Goal: Task Accomplishment & Management: Manage account settings

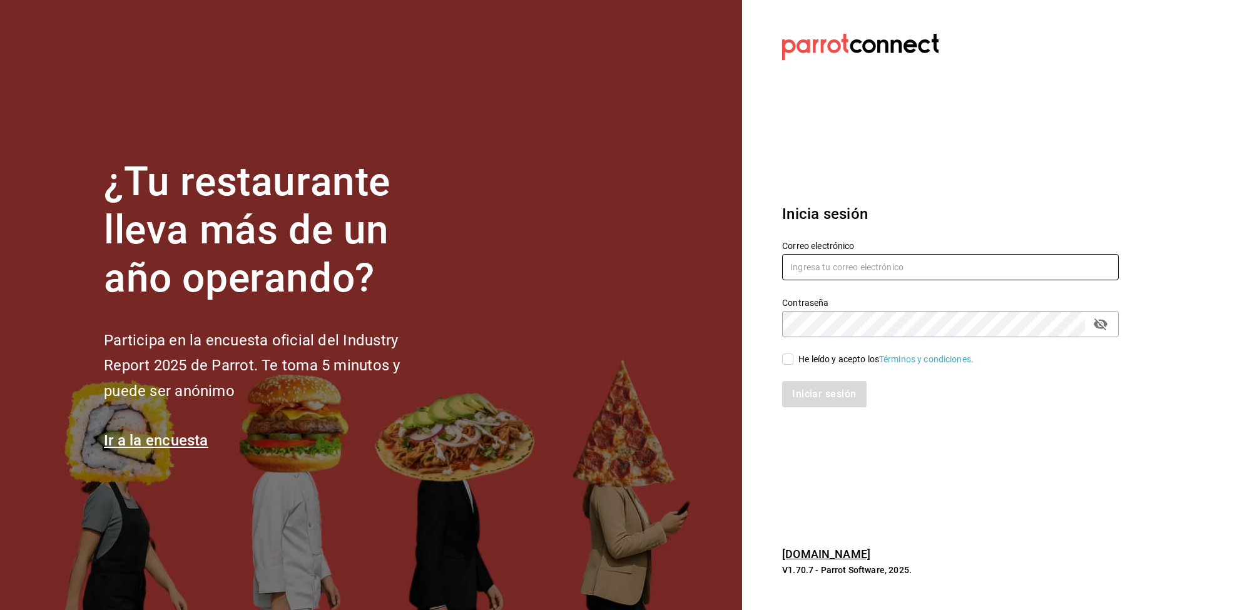
click at [900, 260] on input "text" at bounding box center [950, 267] width 337 height 26
type input "[EMAIL_ADDRESS][DOMAIN_NAME]"
click at [783, 354] on input "He leído y acepto los Términos y condiciones." at bounding box center [787, 359] width 11 height 11
checkbox input "true"
click at [822, 399] on button "Iniciar sesión" at bounding box center [824, 394] width 85 height 26
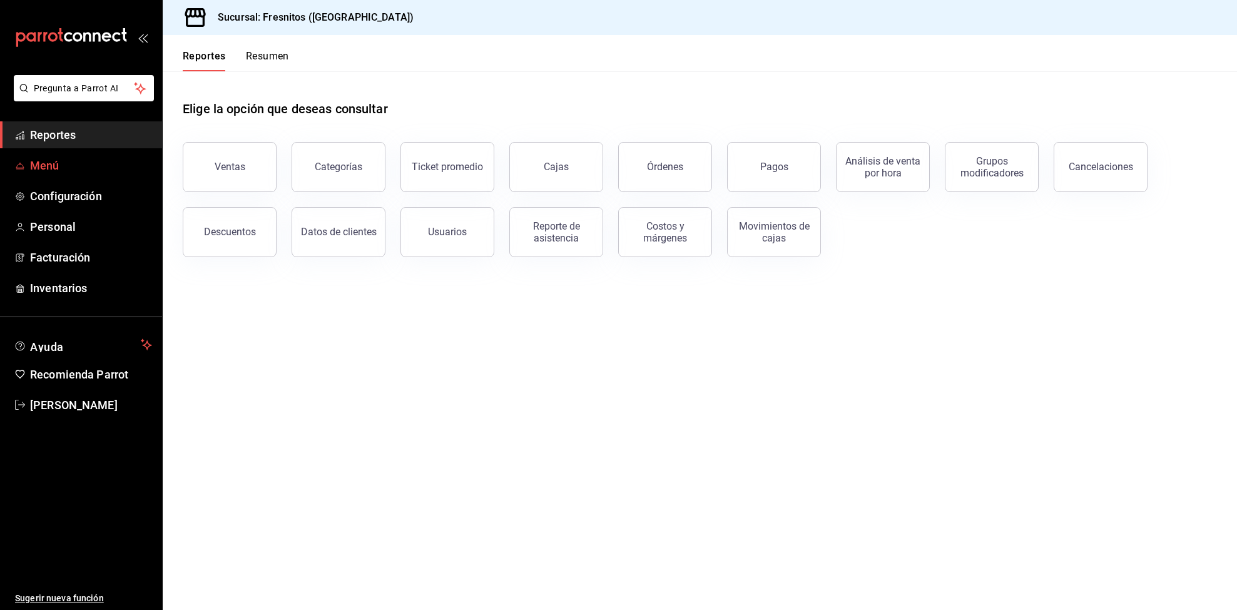
click at [39, 167] on span "Menú" at bounding box center [91, 165] width 122 height 17
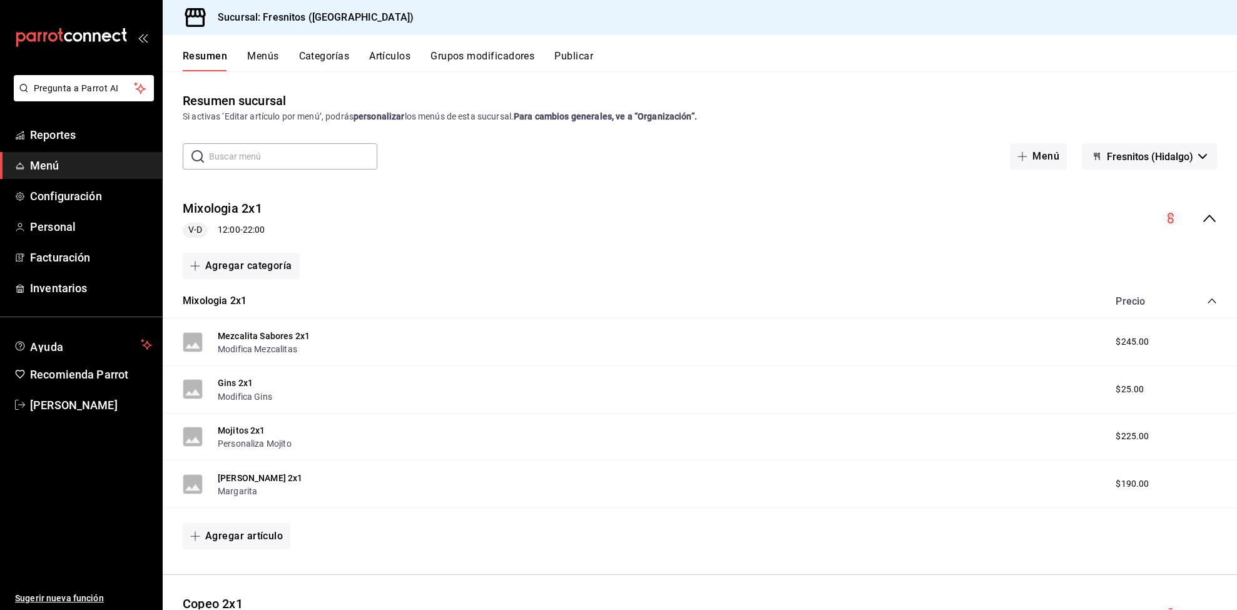
drag, startPoint x: 397, startPoint y: 53, endPoint x: 406, endPoint y: 61, distance: 12.0
click at [406, 61] on button "Artículos" at bounding box center [389, 60] width 41 height 21
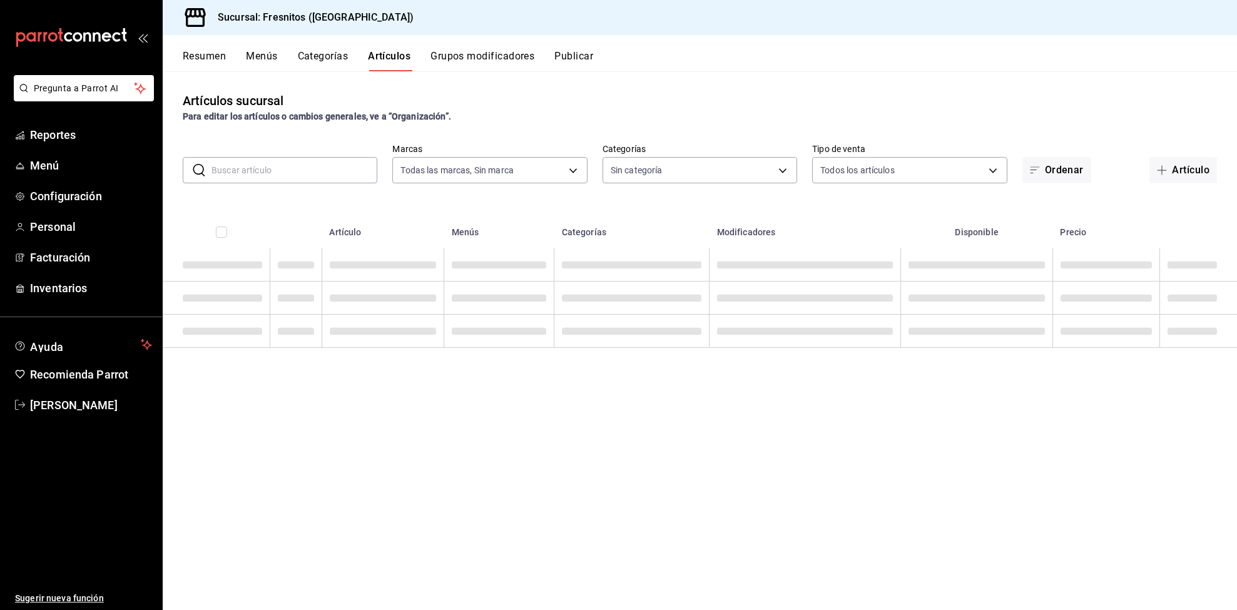
type input "0fbfff8c-341e-4e3b-85d8-6df2e864f0f7"
click at [299, 167] on input "text" at bounding box center [295, 170] width 166 height 25
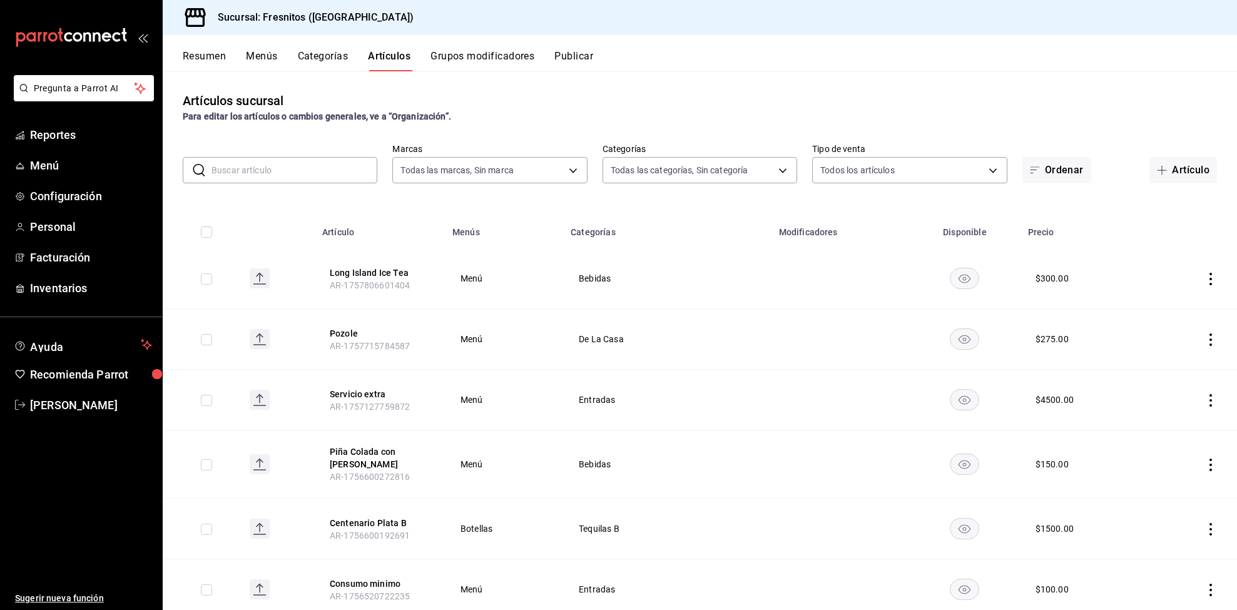
type input "7d100b0d-2c83-4aba-9ad4-2314331440d9,aa9f6460-d446-4816-9026-2ee33e945084,dcc95…"
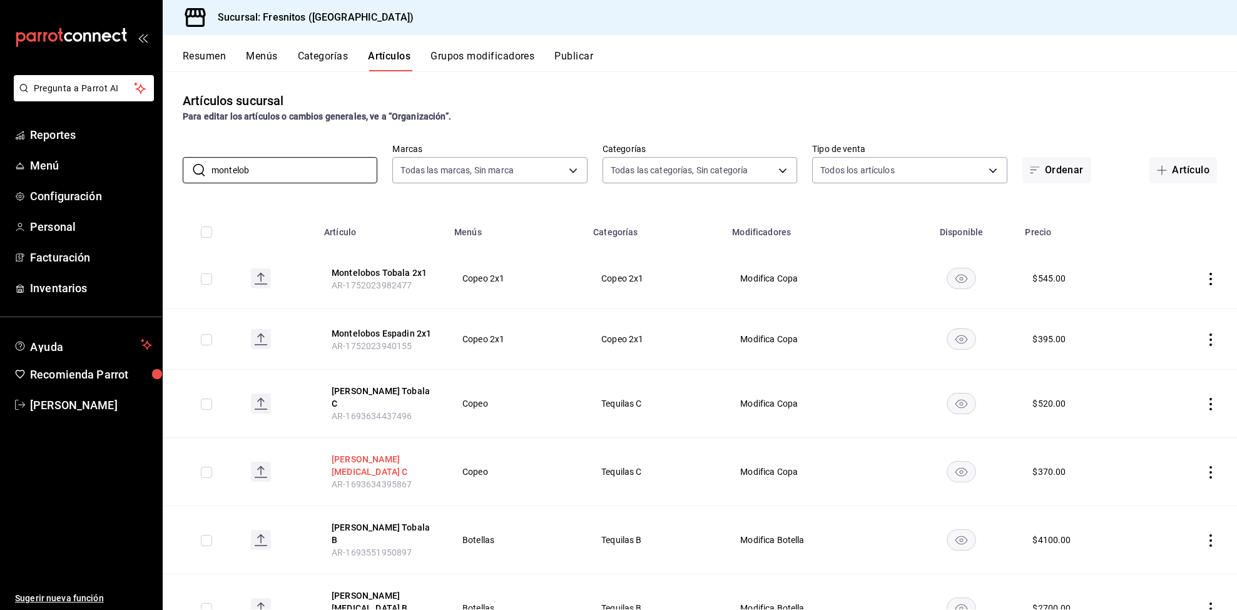
type input "montelob"
click at [379, 461] on button "[PERSON_NAME] [MEDICAL_DATA] C" at bounding box center [382, 465] width 100 height 25
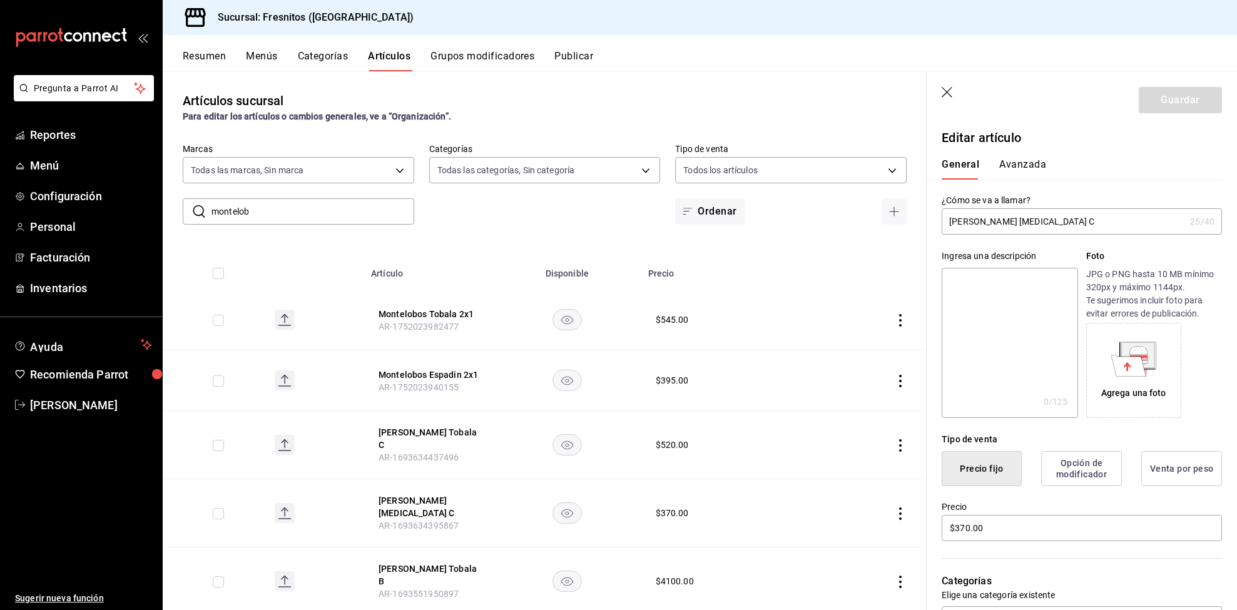
click at [1052, 218] on input "[PERSON_NAME] [MEDICAL_DATA] C" at bounding box center [1063, 221] width 243 height 25
type input "[PERSON_NAME] Espadin C"
click at [1155, 102] on button "Guardar" at bounding box center [1180, 100] width 83 height 26
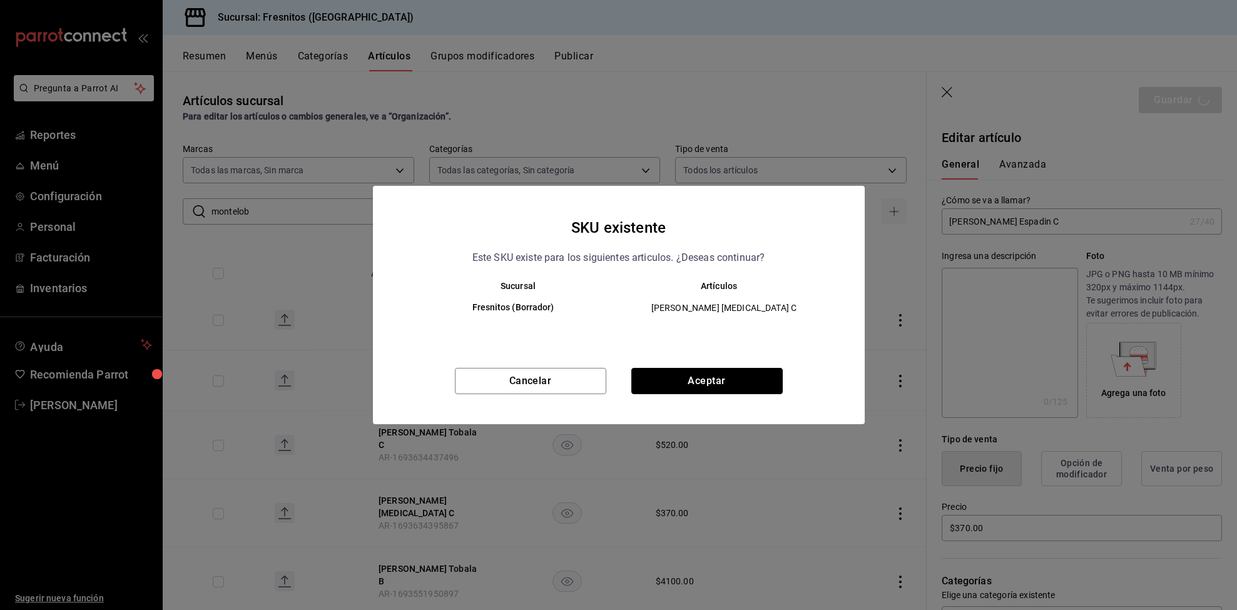
click at [773, 393] on button "Aceptar" at bounding box center [706, 381] width 151 height 26
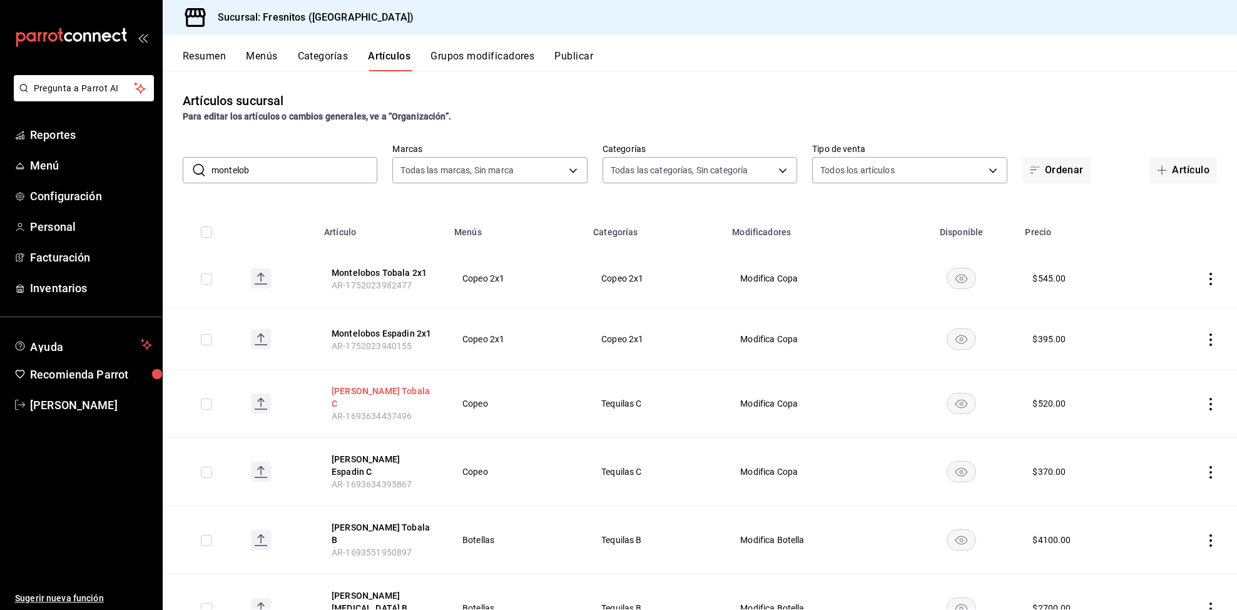
scroll to position [64, 0]
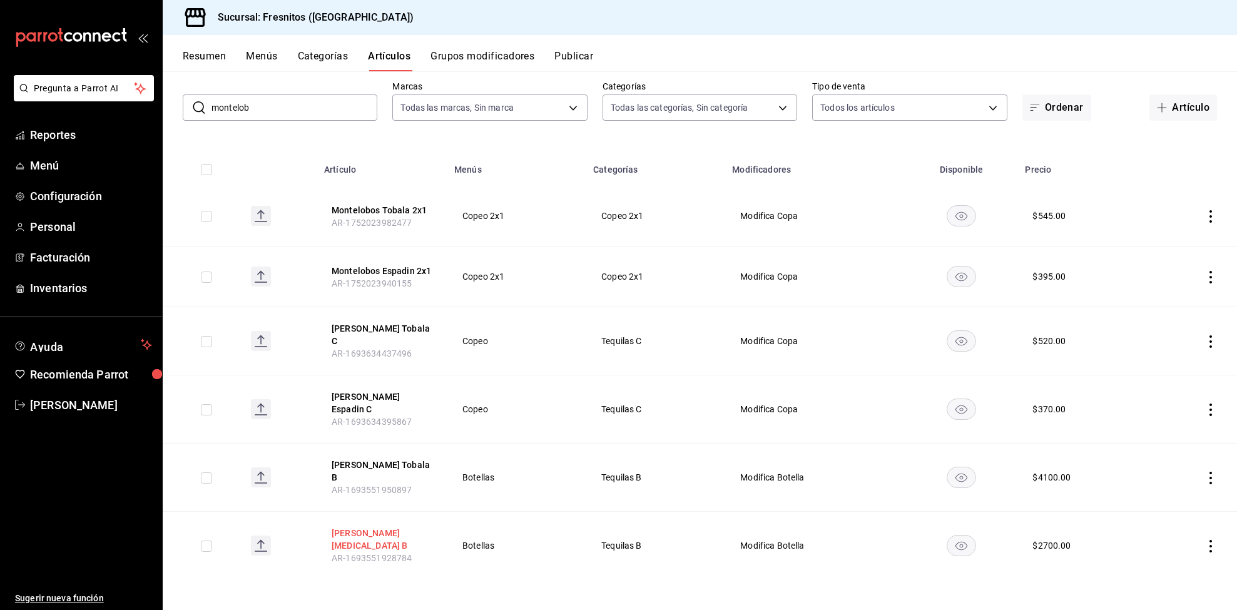
click at [385, 539] on button "[PERSON_NAME] [MEDICAL_DATA] B" at bounding box center [382, 539] width 100 height 25
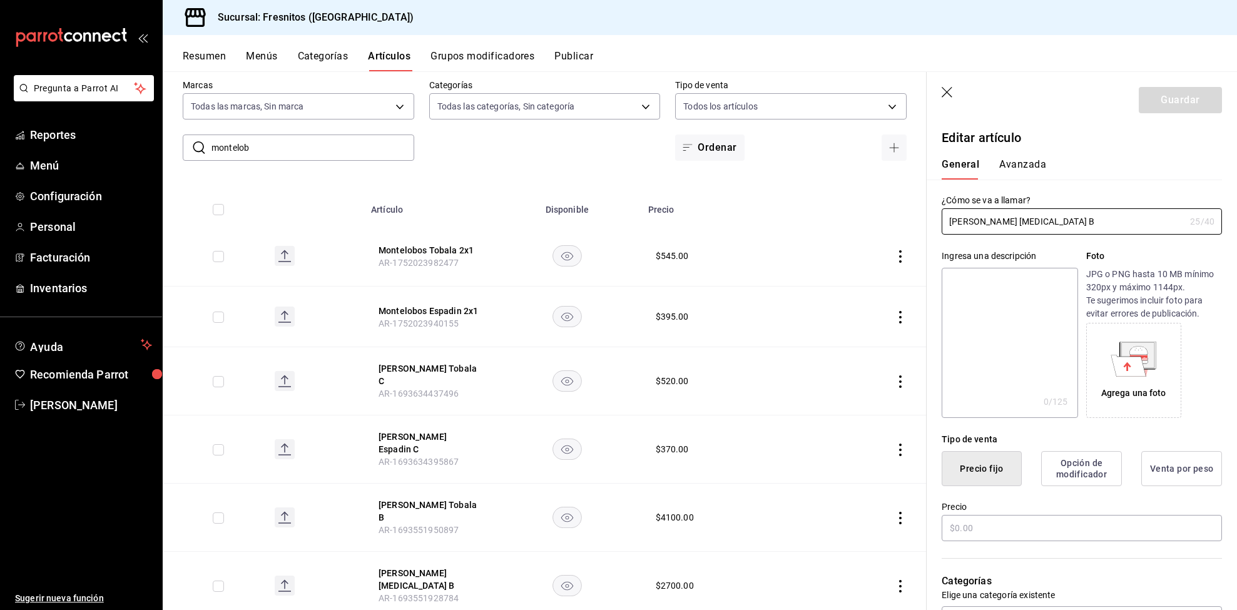
type input "$2700.00"
click at [1052, 226] on input "[PERSON_NAME] [MEDICAL_DATA] B" at bounding box center [1063, 221] width 243 height 25
type input "[PERSON_NAME] Espadin B"
click at [1166, 104] on button "Guardar" at bounding box center [1180, 100] width 83 height 26
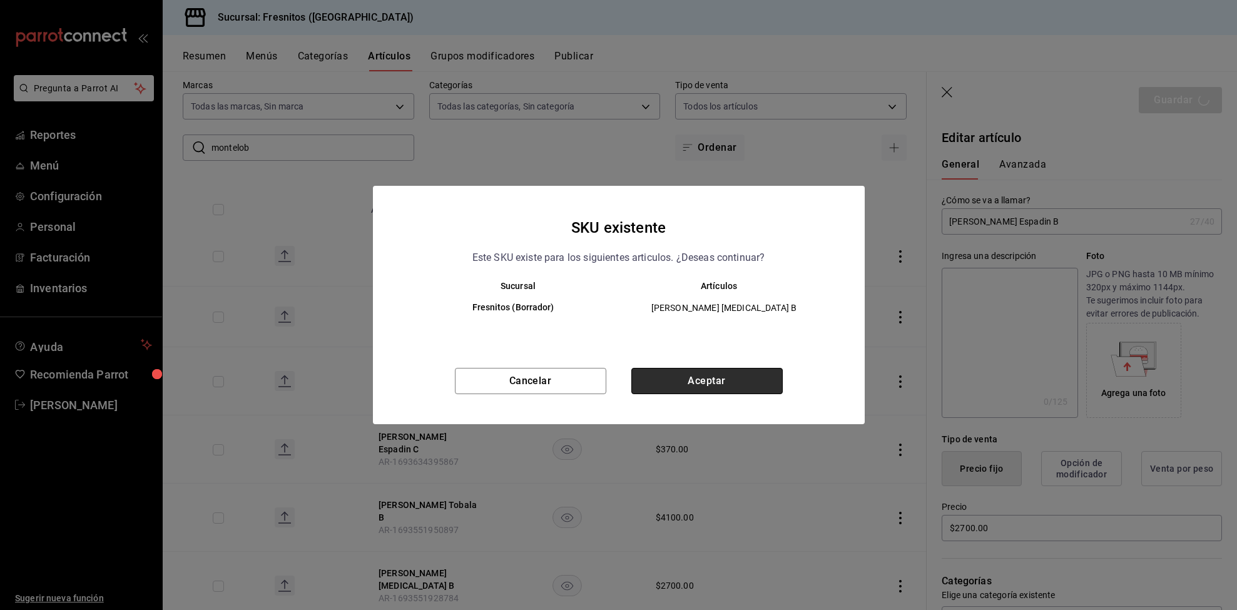
click at [775, 394] on button "Aceptar" at bounding box center [706, 381] width 151 height 26
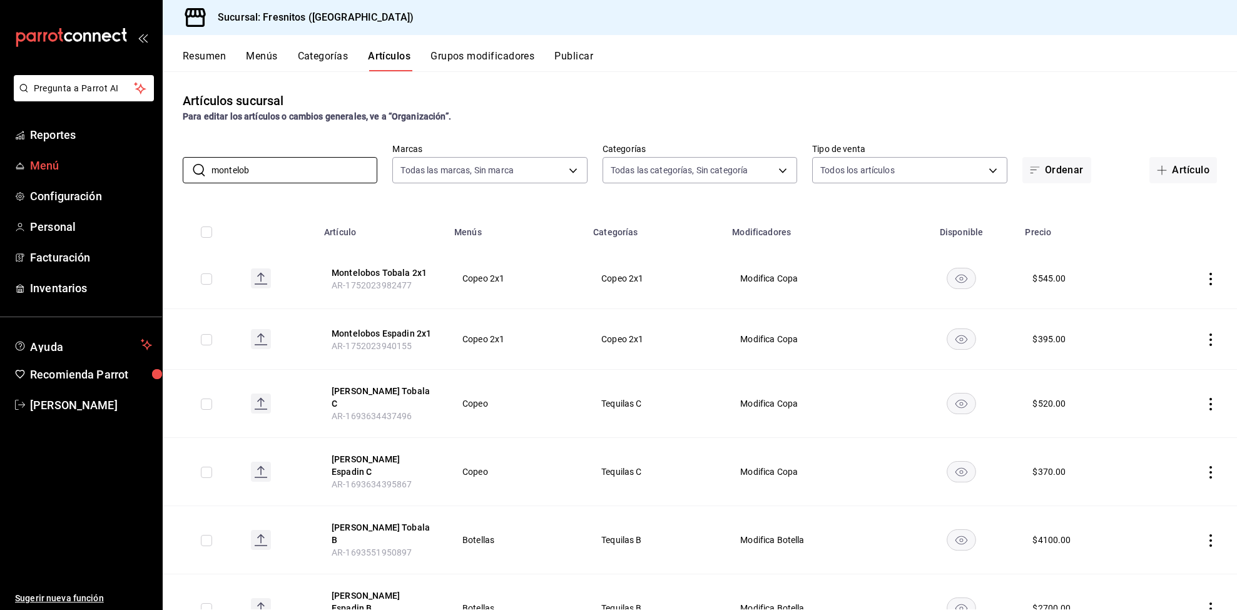
drag, startPoint x: 270, startPoint y: 173, endPoint x: 141, endPoint y: 153, distance: 130.6
click at [141, 152] on div "Pregunta a Parrot AI Reportes Menú Configuración Personal Facturación Inventari…" at bounding box center [618, 305] width 1237 height 610
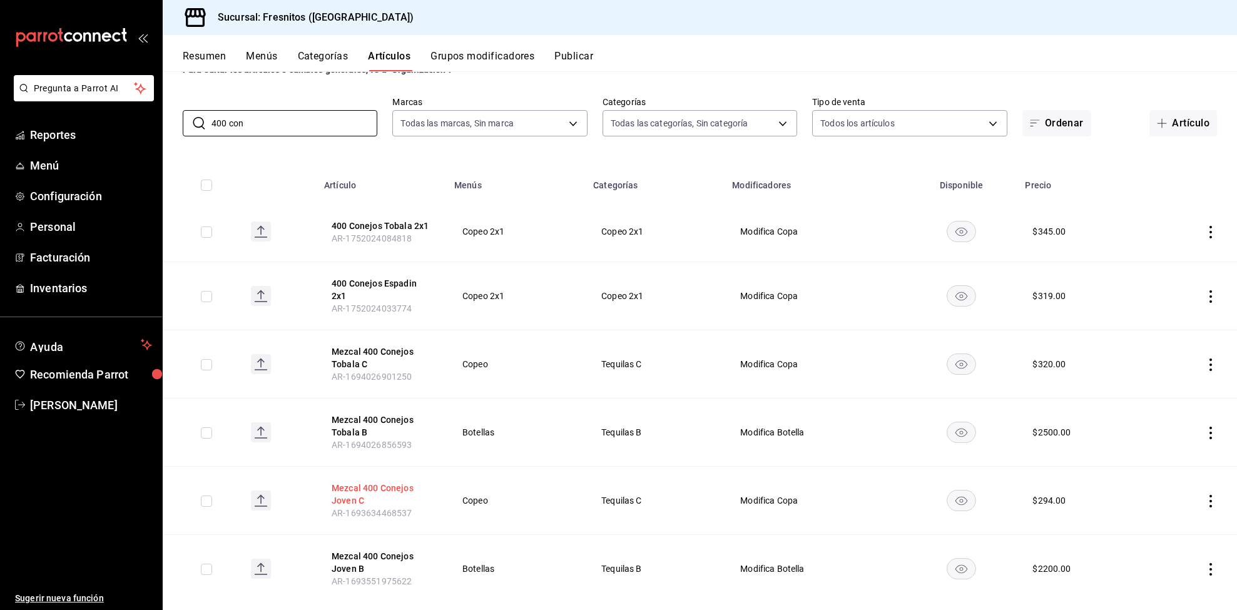
scroll to position [71, 0]
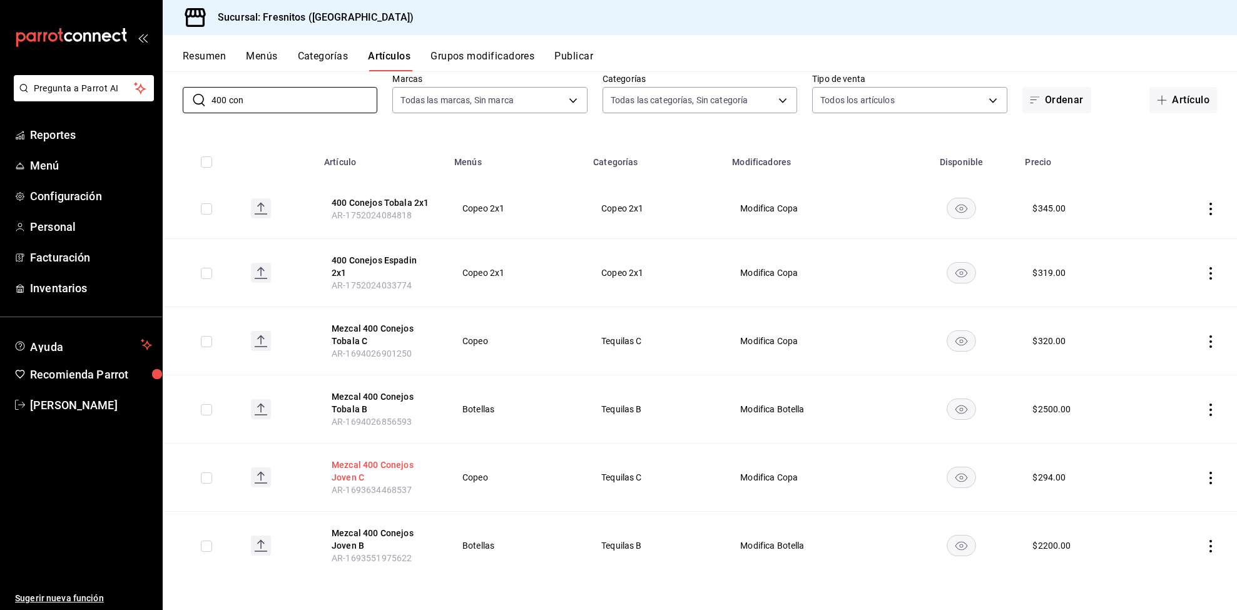
type input "400 con"
click at [374, 467] on button "Mezcal 400 Conejos Joven C" at bounding box center [382, 471] width 100 height 25
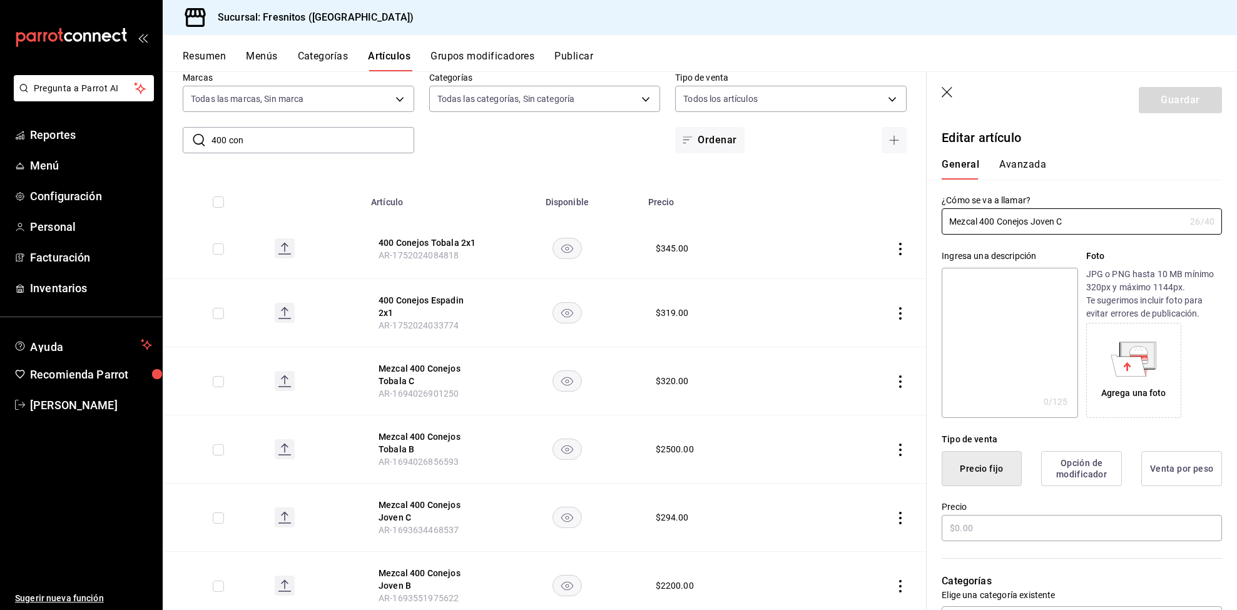
type input "$294.00"
click at [1056, 226] on input "Mezcal 400 Conejos Joven C" at bounding box center [1063, 221] width 243 height 25
type input "Mezcal 400 Conejos Espadin C"
click at [1157, 94] on button "Guardar" at bounding box center [1180, 100] width 83 height 26
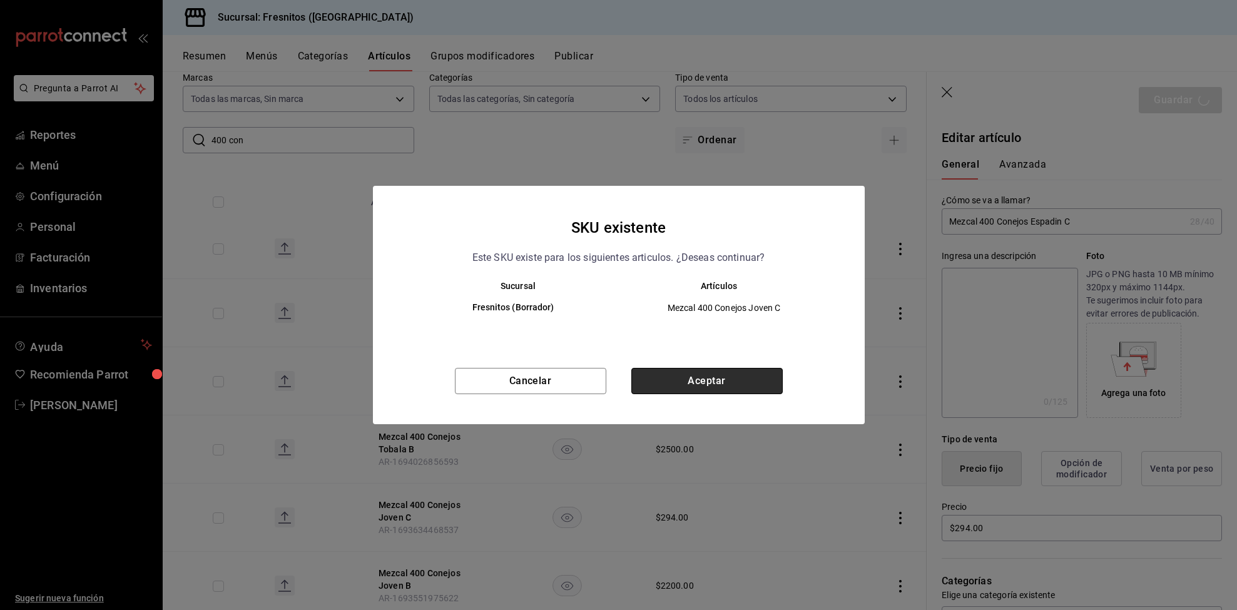
click at [671, 370] on button "Aceptar" at bounding box center [706, 381] width 151 height 26
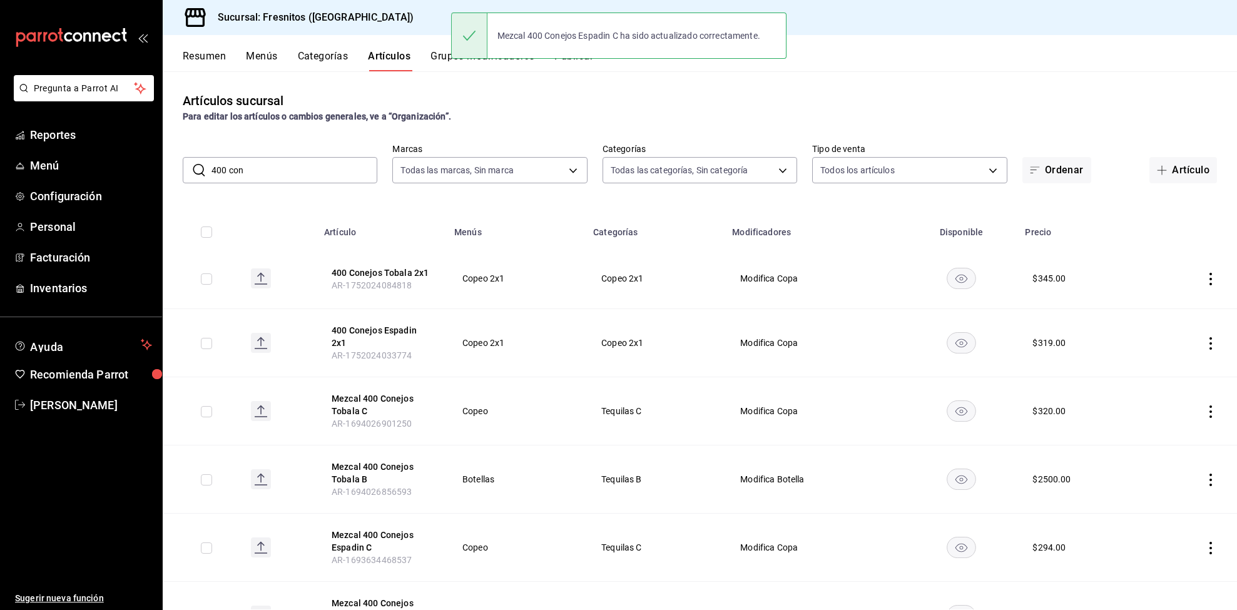
scroll to position [71, 0]
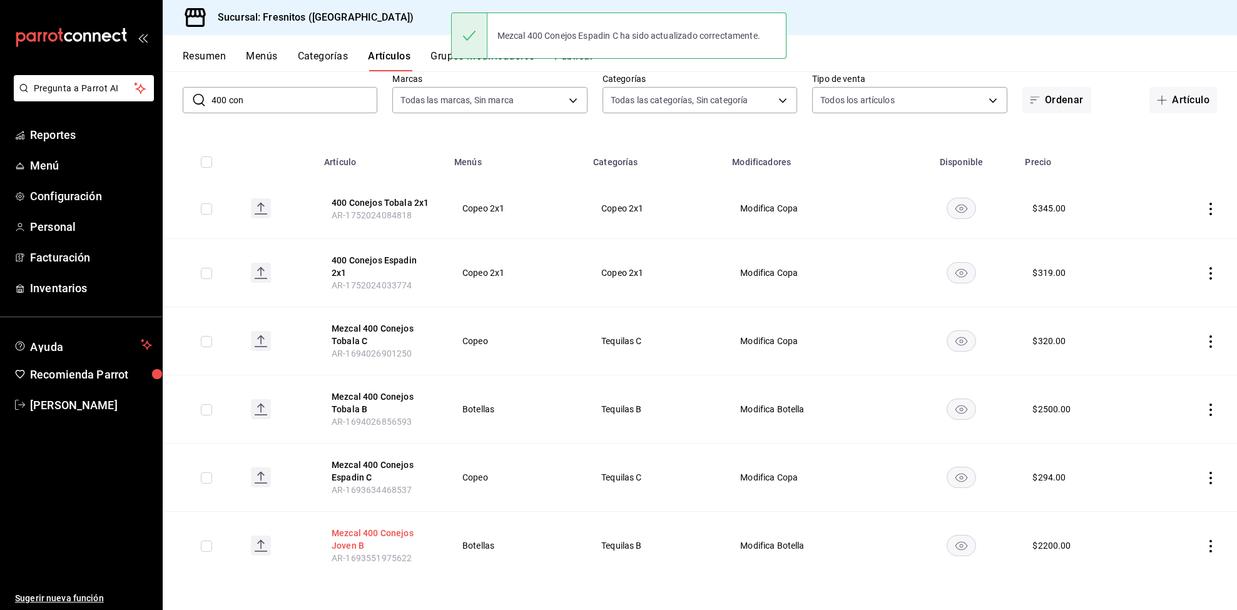
click at [345, 537] on button "Mezcal 400 Conejos Joven B" at bounding box center [382, 539] width 100 height 25
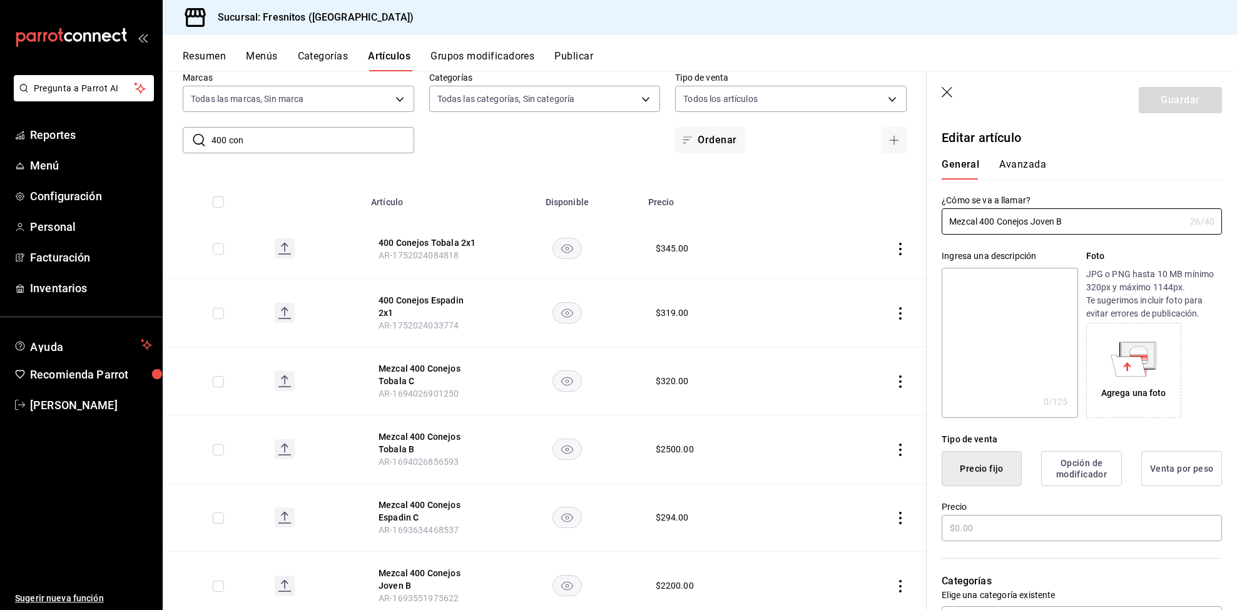
type input "$2200.00"
click at [1057, 220] on input "Mezcal 400 Conejos Joven B" at bounding box center [1063, 221] width 243 height 25
type input "Mezcal 400 Conejos Espadin B"
click at [1139, 101] on button "Guardar" at bounding box center [1180, 100] width 83 height 26
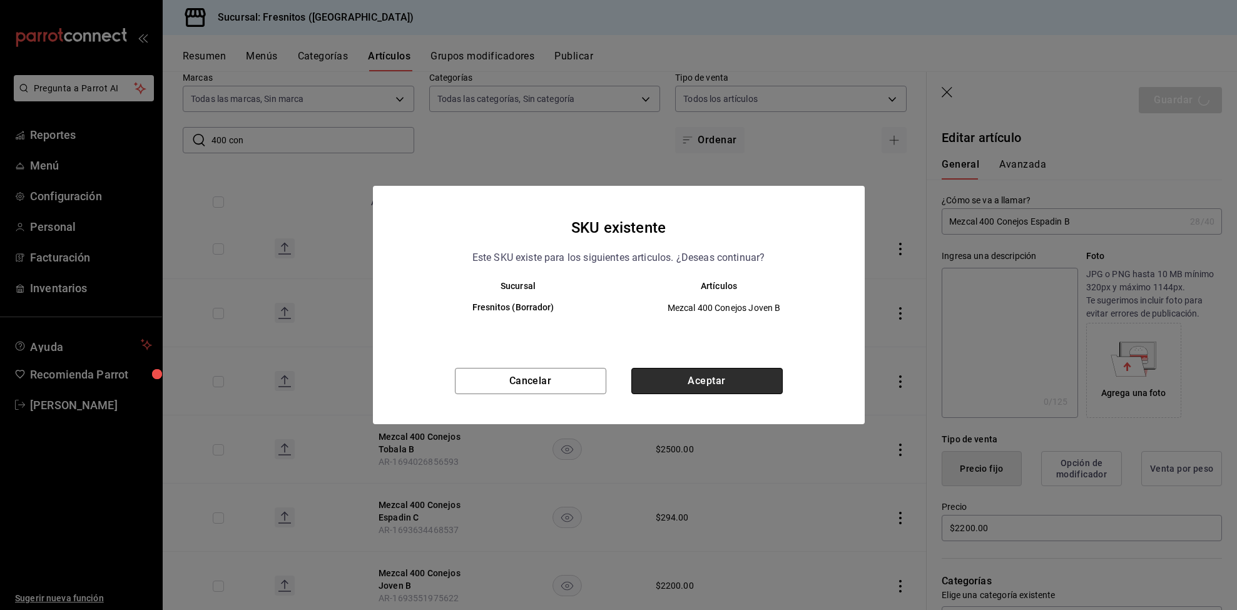
click at [731, 374] on button "Aceptar" at bounding box center [706, 381] width 151 height 26
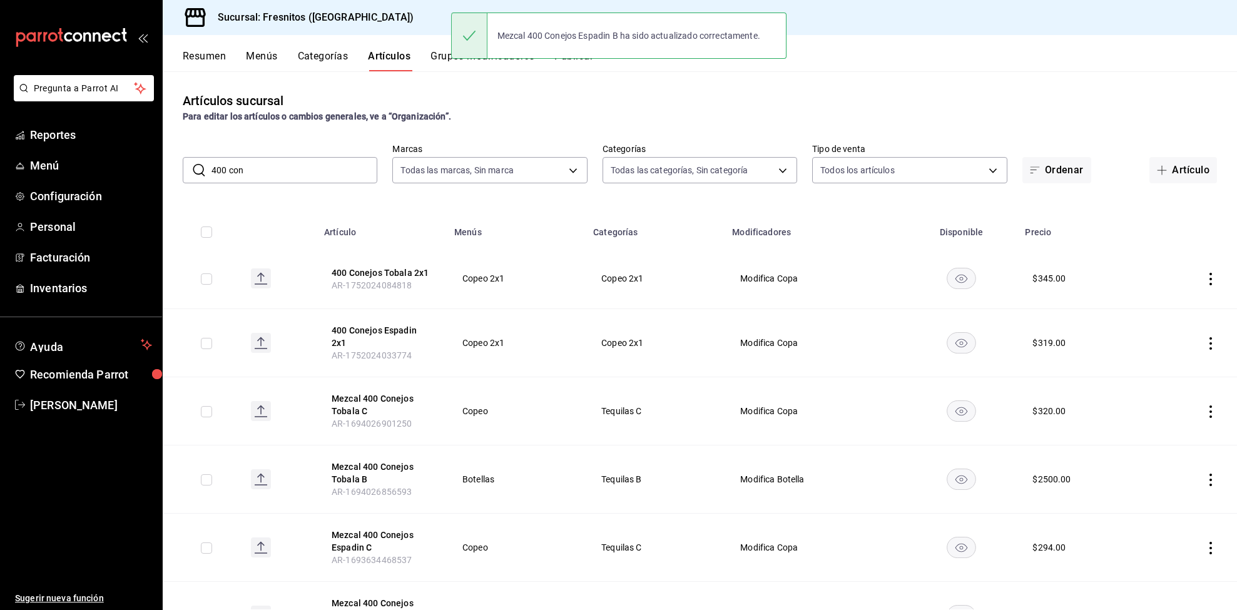
click at [286, 173] on input "400 con" at bounding box center [295, 170] width 166 height 25
drag, startPoint x: 286, startPoint y: 173, endPoint x: 295, endPoint y: 182, distance: 12.4
click at [295, 182] on input "400 con" at bounding box center [295, 170] width 166 height 25
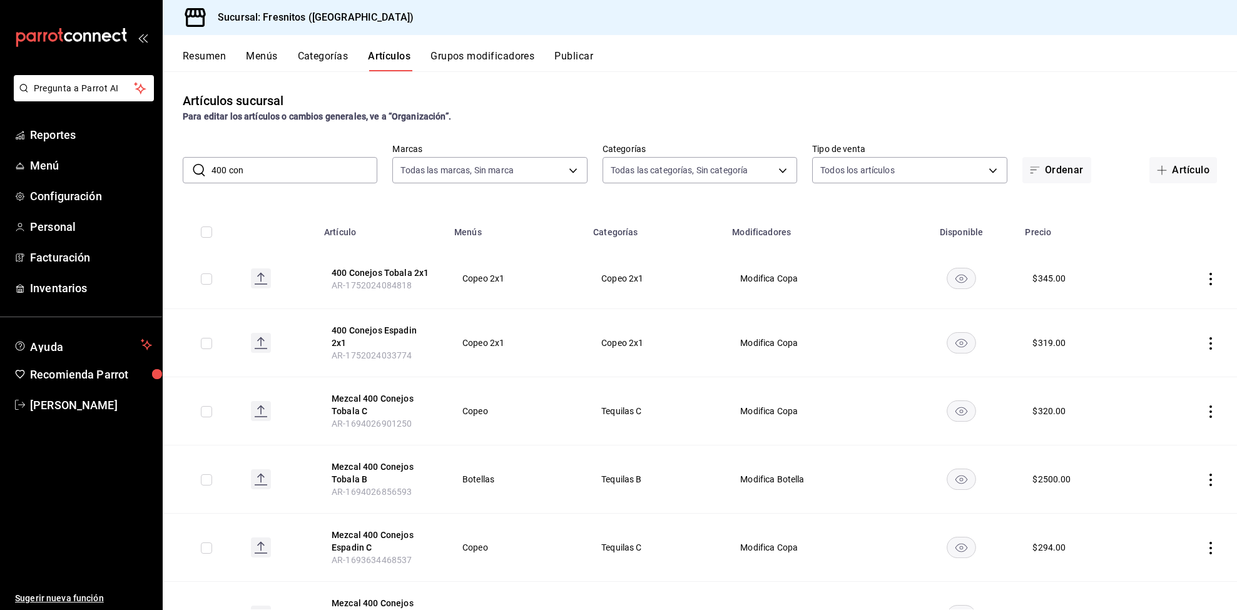
click at [283, 179] on input "400 con" at bounding box center [295, 170] width 166 height 25
type input "4"
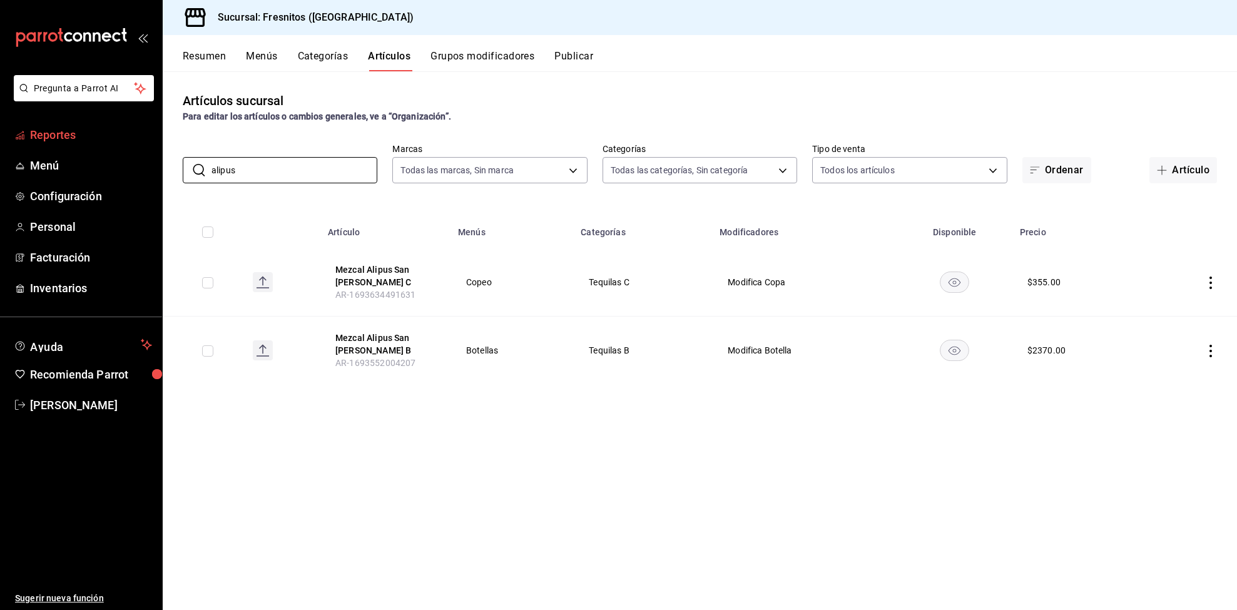
drag, startPoint x: 283, startPoint y: 167, endPoint x: 130, endPoint y: 146, distance: 154.7
click at [130, 146] on div "Pregunta a Parrot AI Reportes Menú Configuración Personal Facturación Inventari…" at bounding box center [618, 305] width 1237 height 610
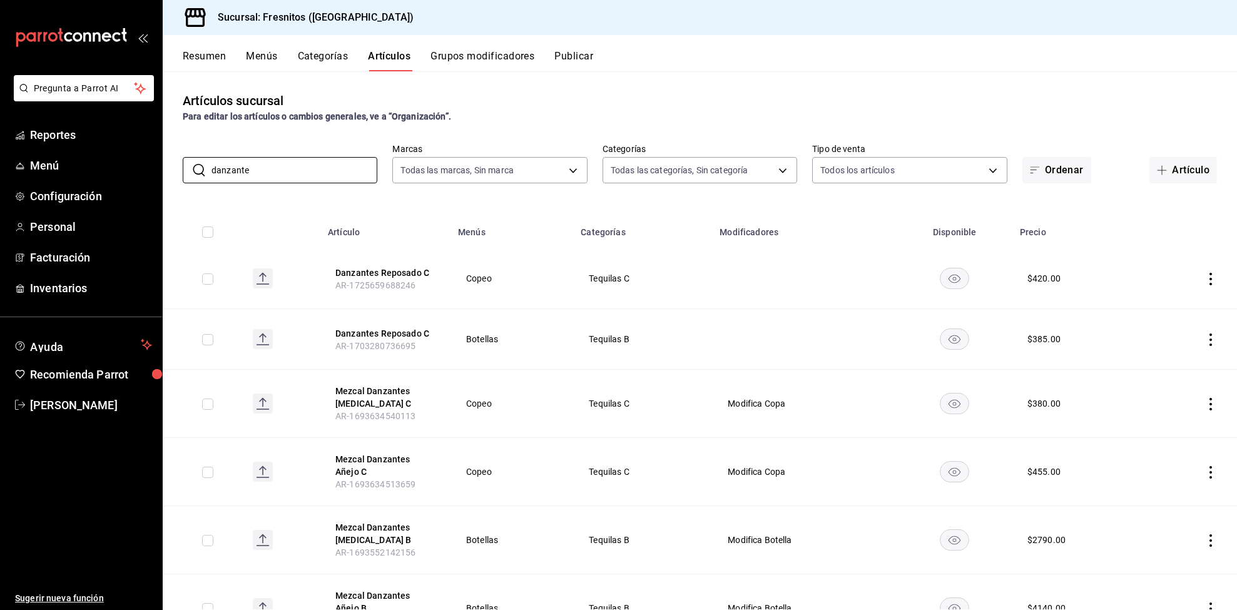
scroll to position [64, 0]
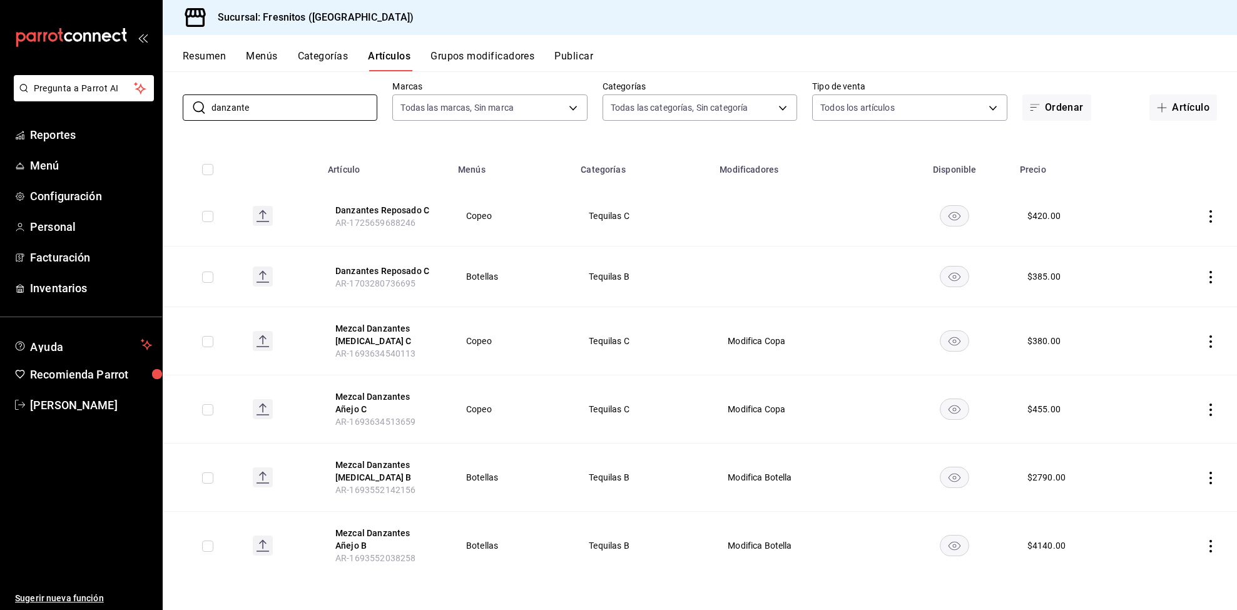
type input "danzante"
click at [255, 46] on div "Resumen Menús Categorías Artículos Grupos modificadores Publicar" at bounding box center [700, 53] width 1074 height 36
drag, startPoint x: 267, startPoint y: 115, endPoint x: 194, endPoint y: 104, distance: 73.4
click at [194, 104] on div "​ danzante ​" at bounding box center [280, 107] width 195 height 26
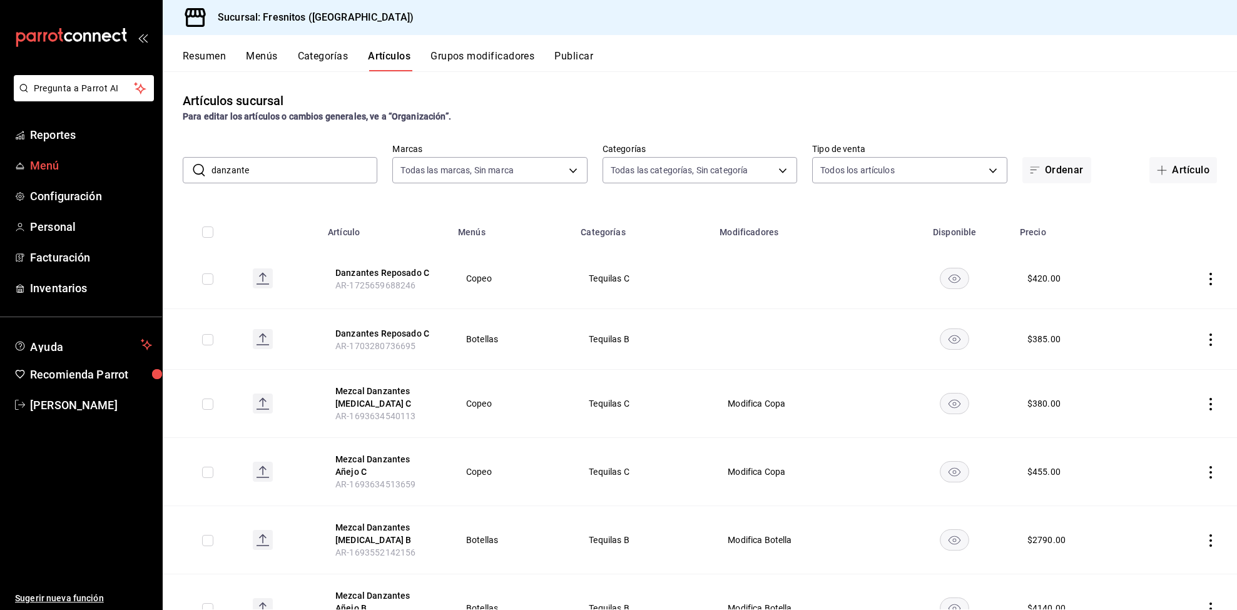
click at [30, 160] on span "Menú" at bounding box center [91, 165] width 122 height 17
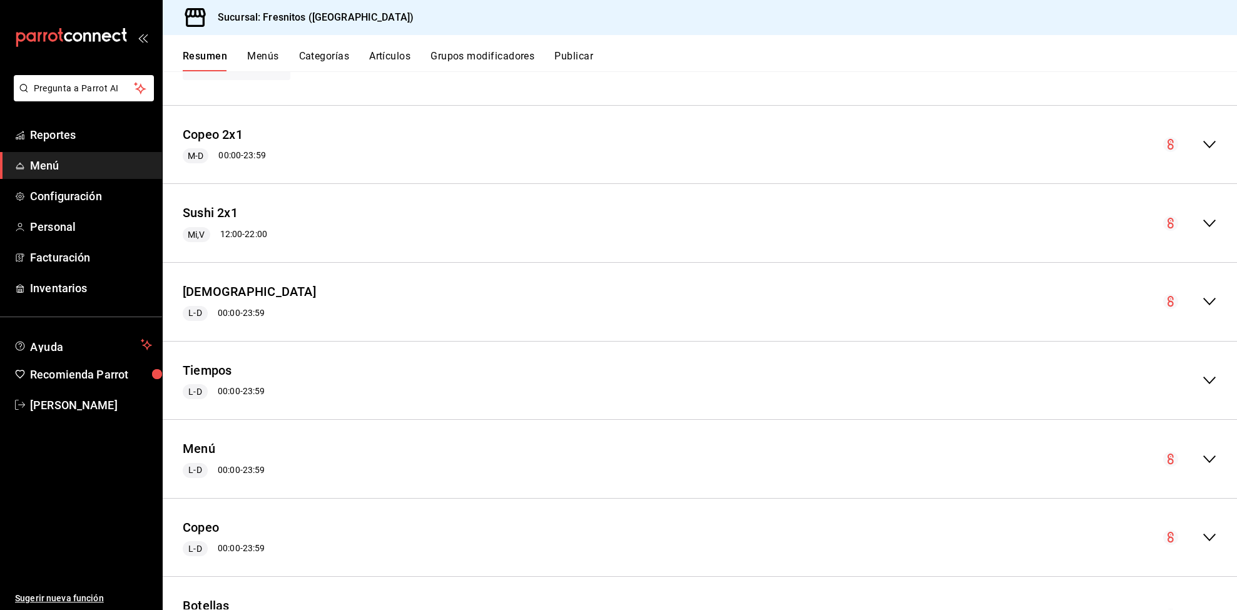
scroll to position [544, 0]
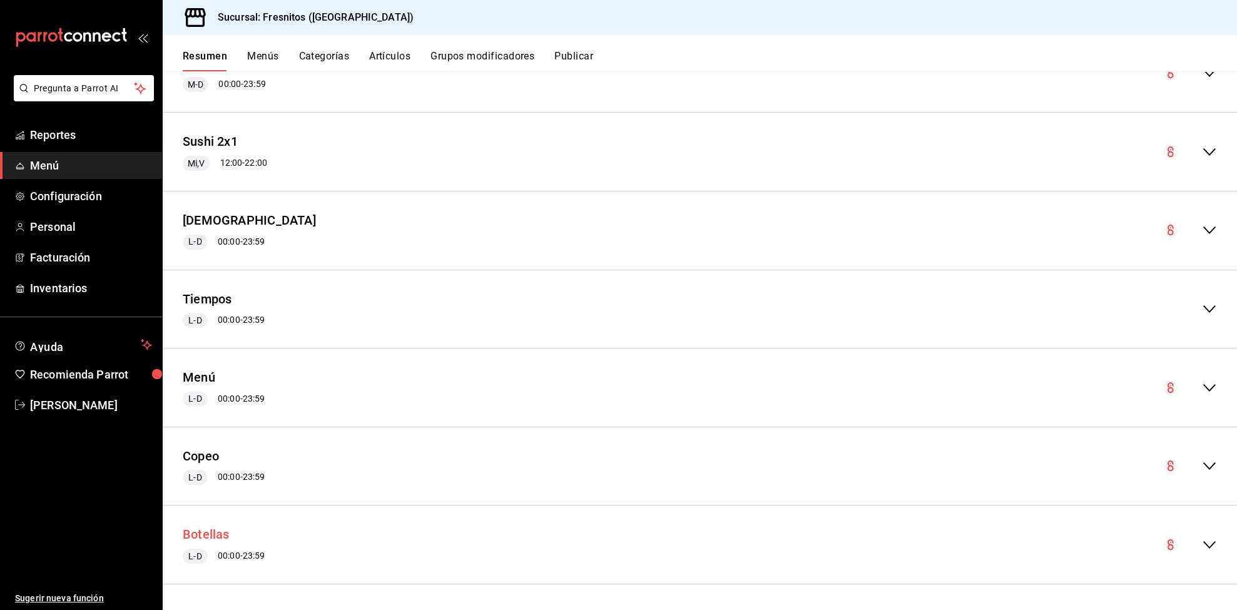
click at [223, 534] on button "Botellas" at bounding box center [206, 535] width 47 height 18
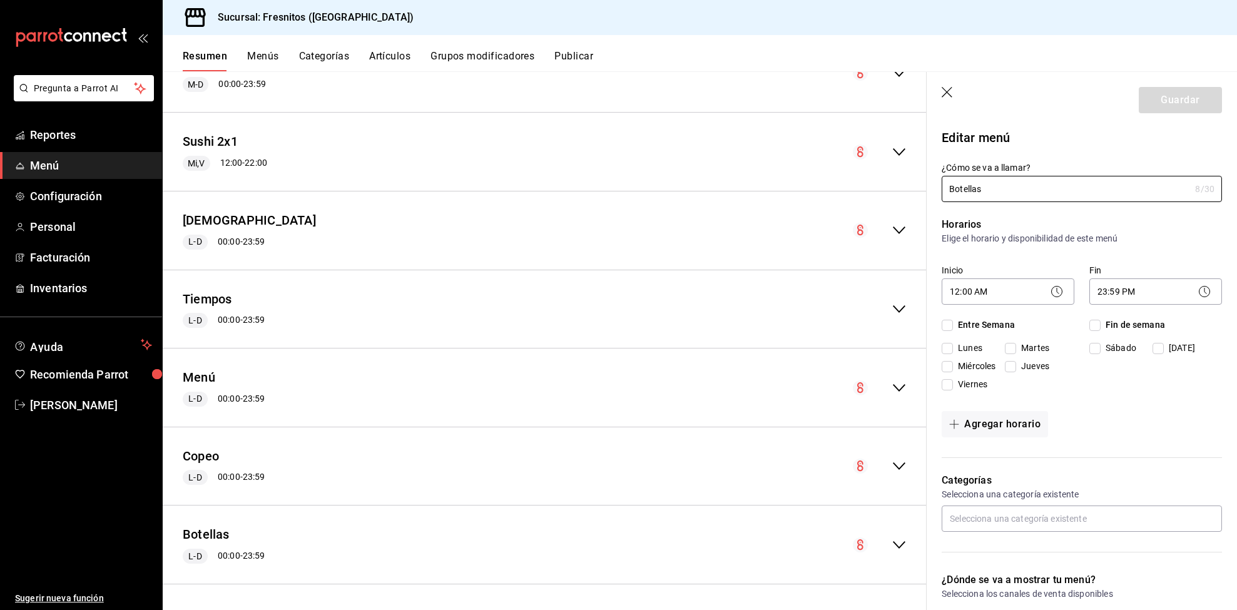
checkbox input "true"
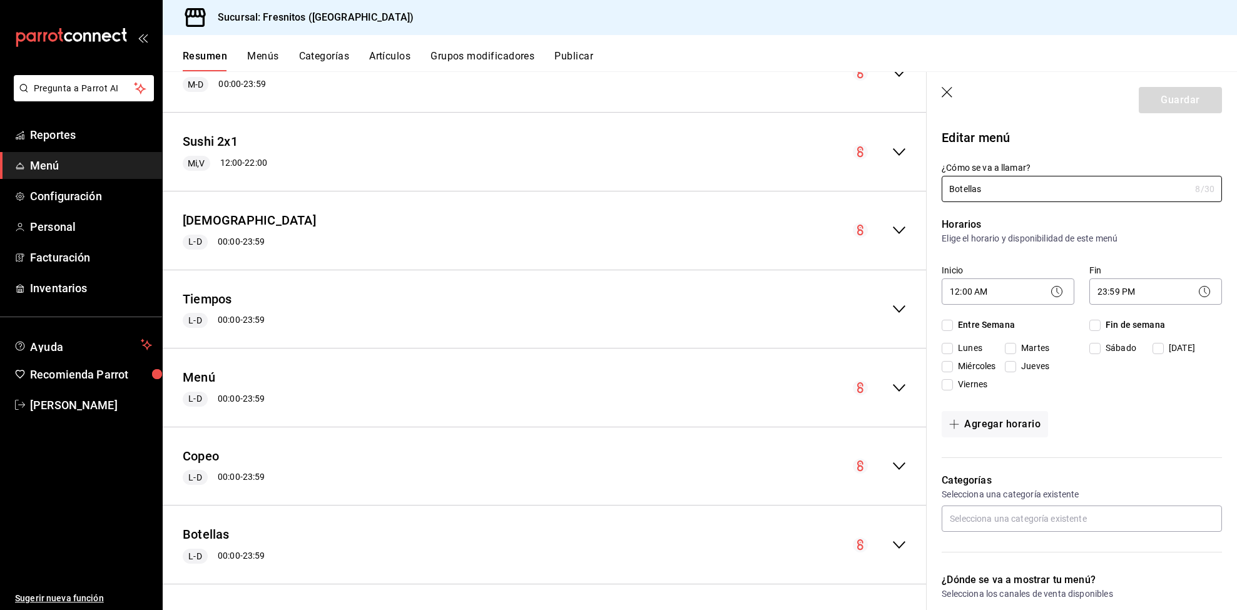
checkbox input "true"
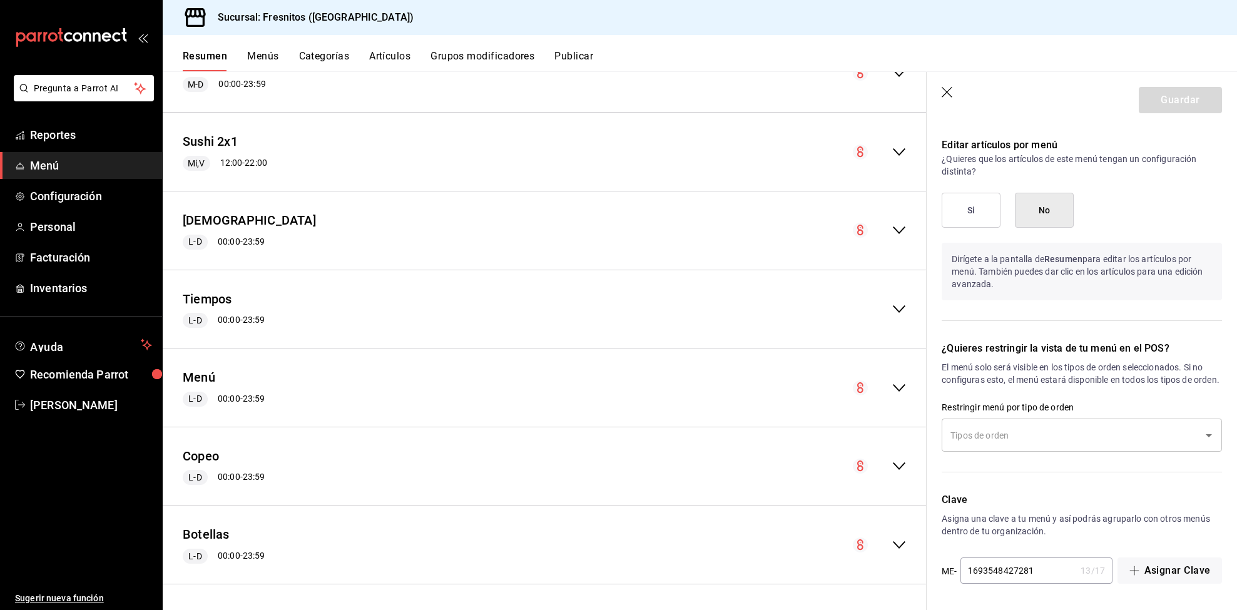
scroll to position [971, 0]
click at [1187, 447] on div "​" at bounding box center [1082, 435] width 280 height 33
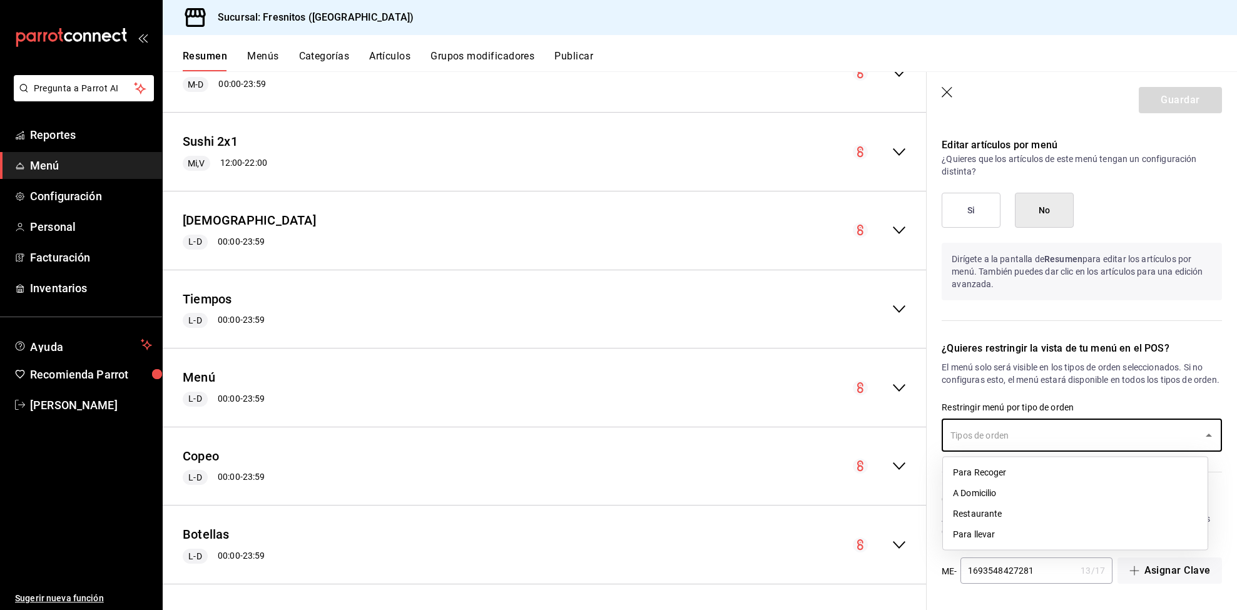
click at [1187, 447] on div "​" at bounding box center [1082, 435] width 280 height 33
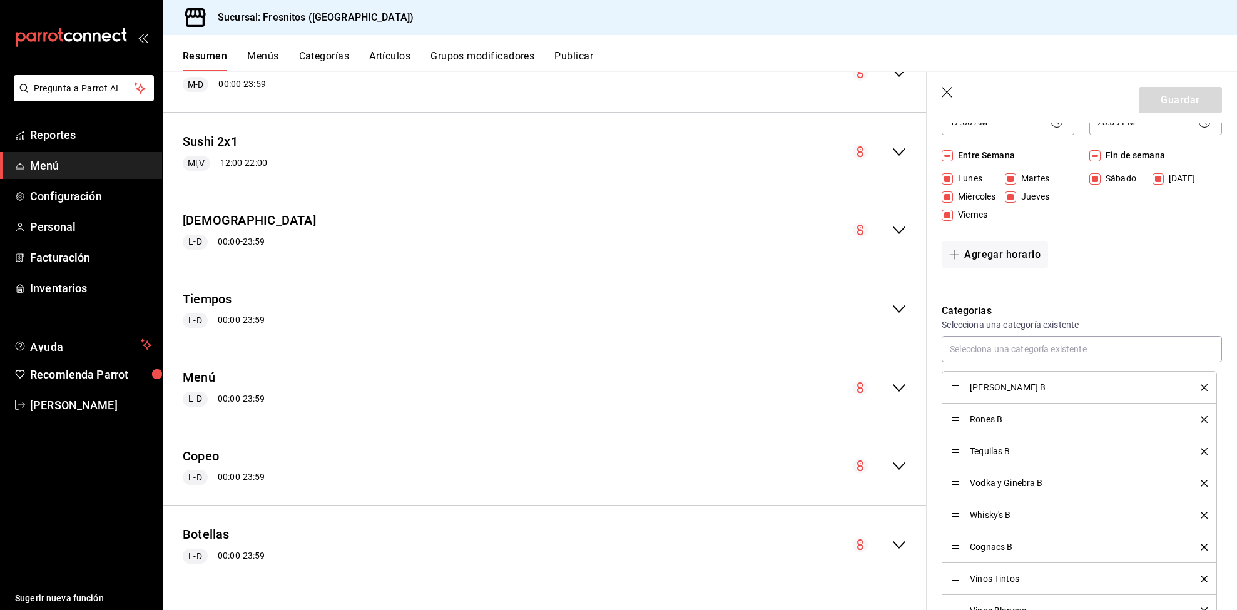
scroll to position [0, 0]
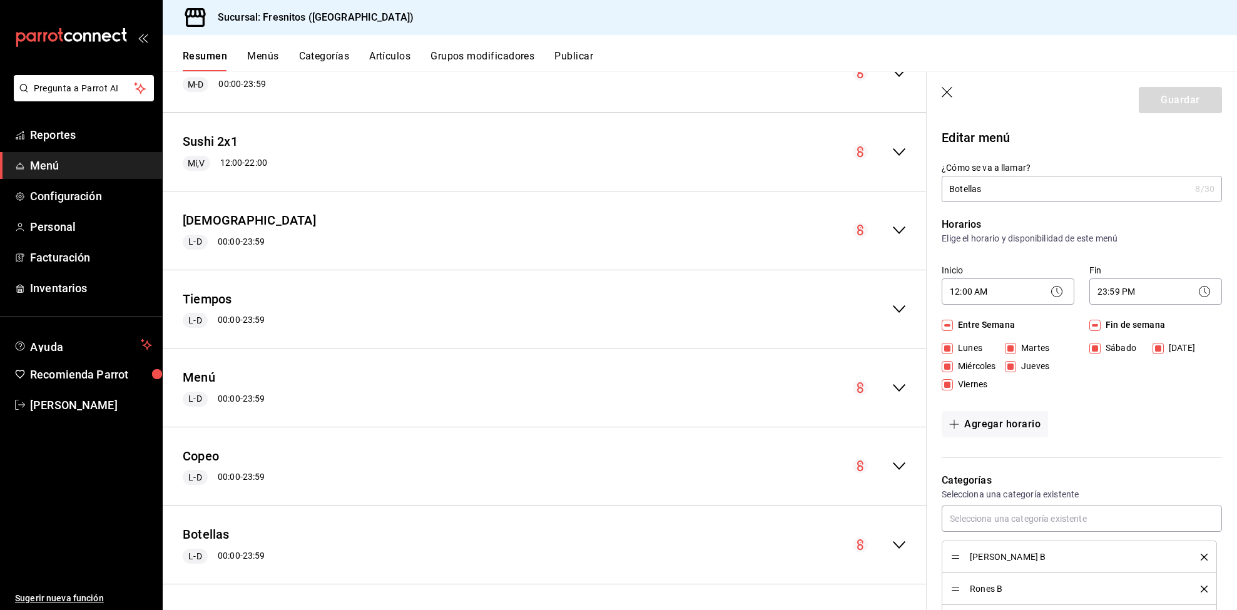
click at [391, 54] on button "Artículos" at bounding box center [389, 60] width 41 height 21
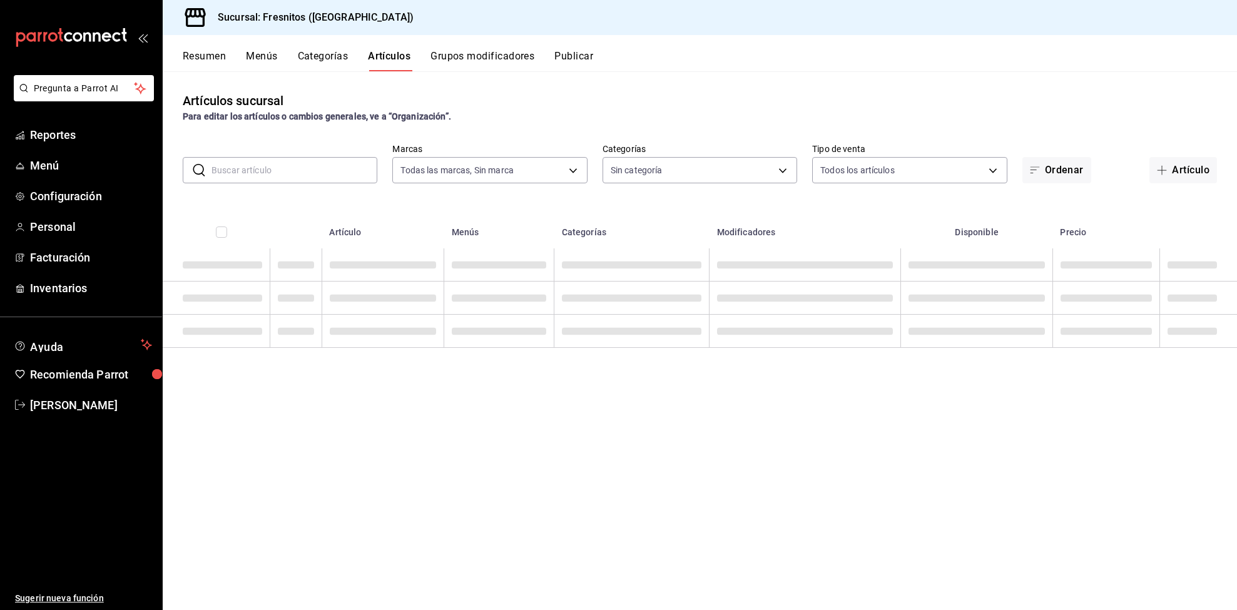
type input "0fbfff8c-341e-4e3b-85d8-6df2e864f0f7"
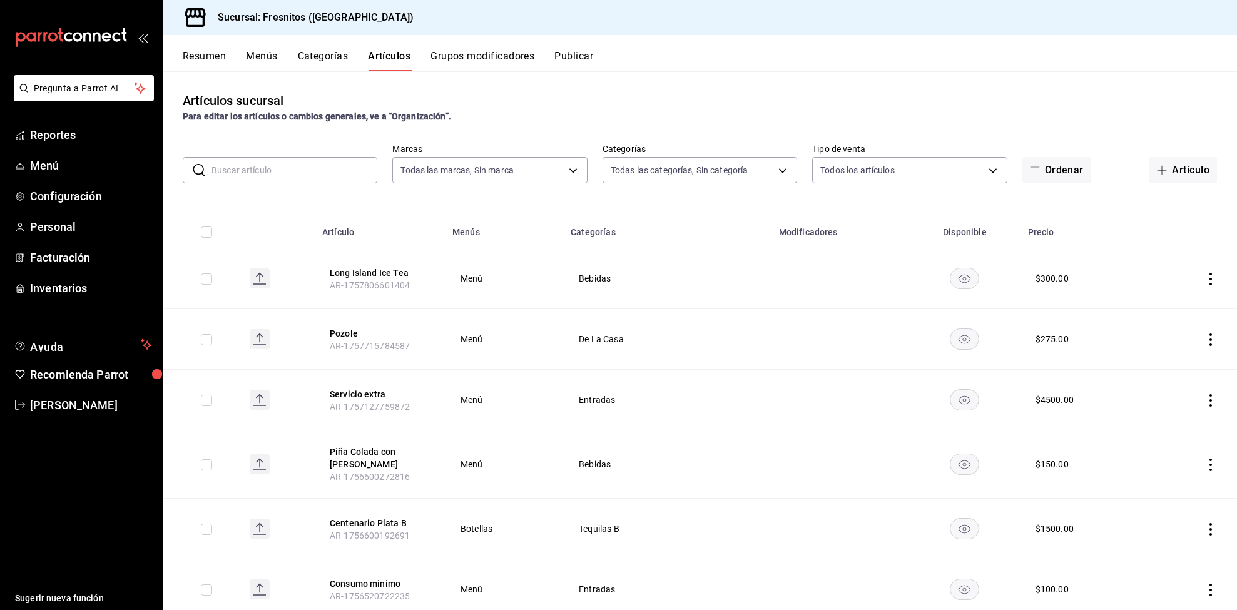
type input "7d100b0d-2c83-4aba-9ad4-2314331440d9,aa9f6460-d446-4816-9026-2ee33e945084,dcc95…"
click at [260, 56] on button "Menús" at bounding box center [261, 60] width 31 height 21
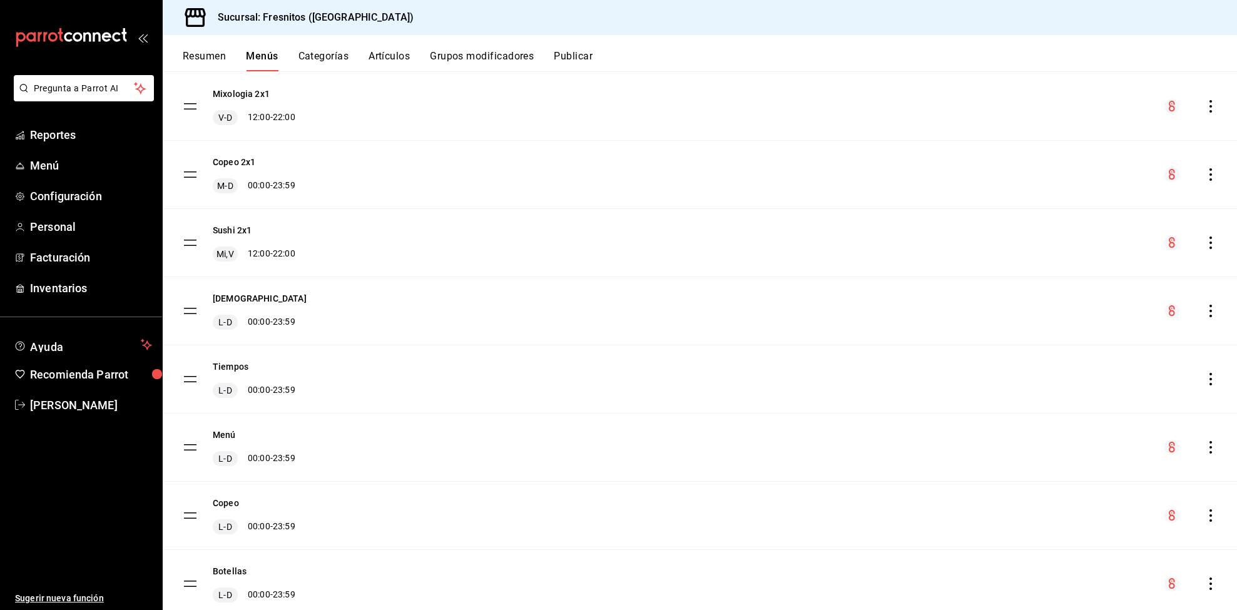
scroll to position [153, 0]
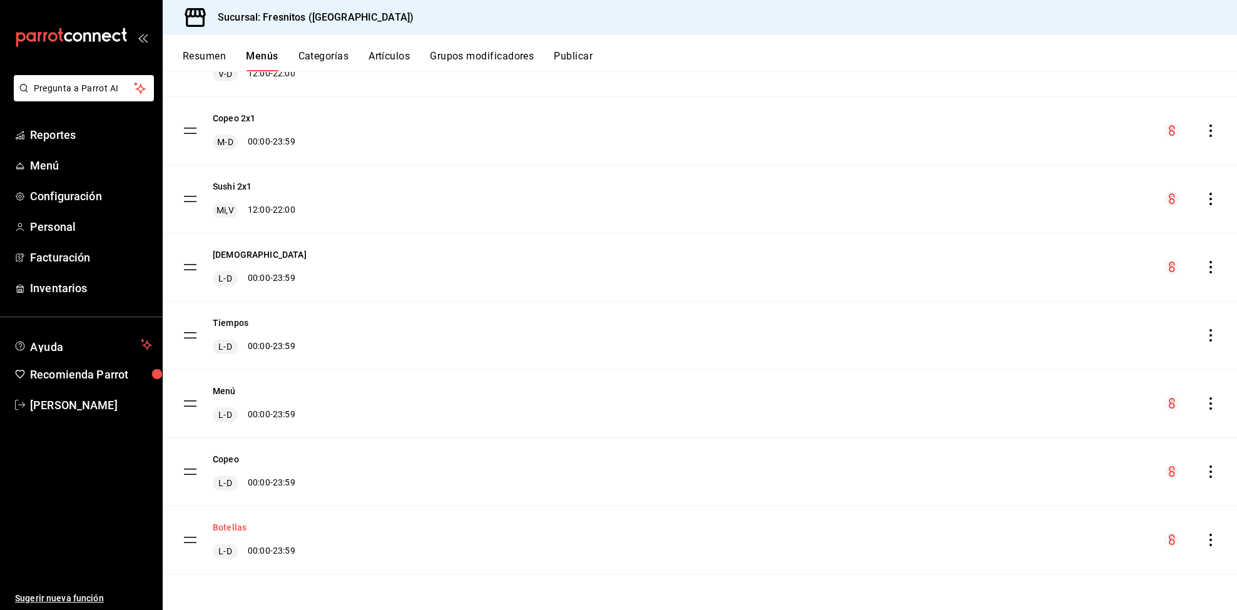
click at [228, 524] on button "Botellas" at bounding box center [230, 527] width 34 height 13
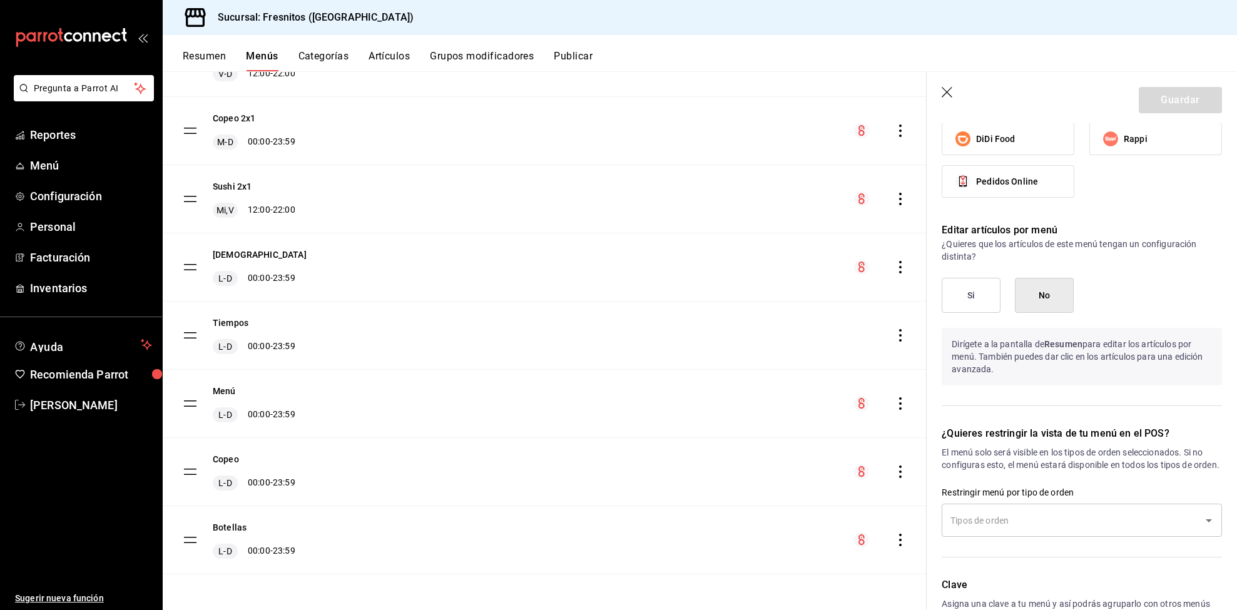
scroll to position [971, 0]
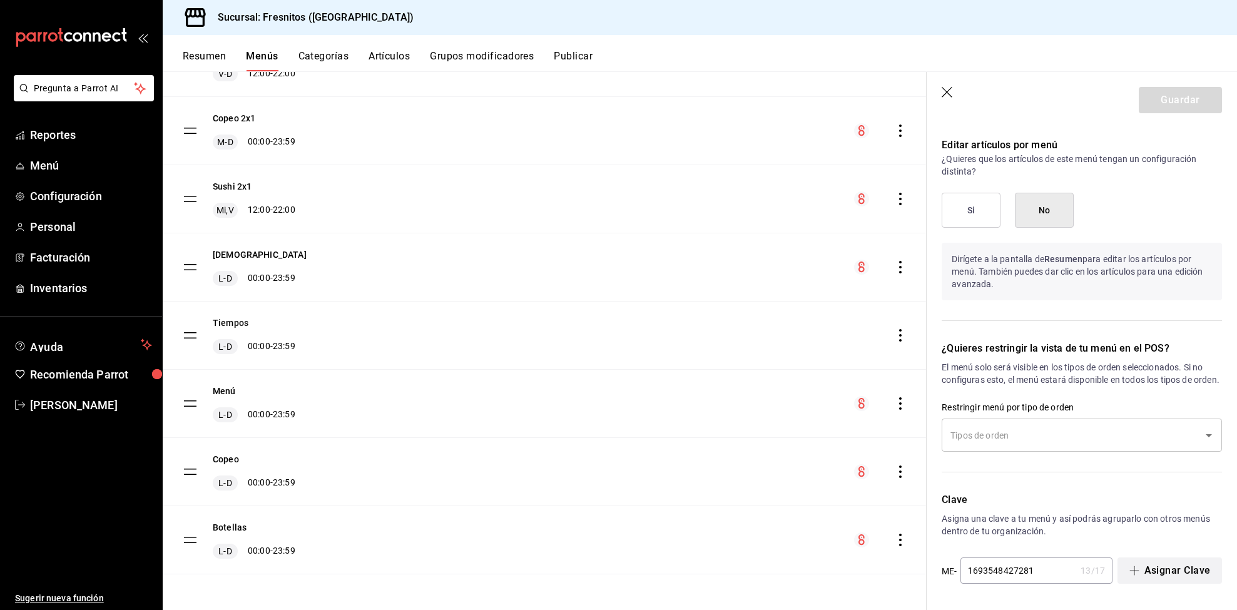
click at [1175, 571] on button "Asignar Clave" at bounding box center [1170, 571] width 105 height 26
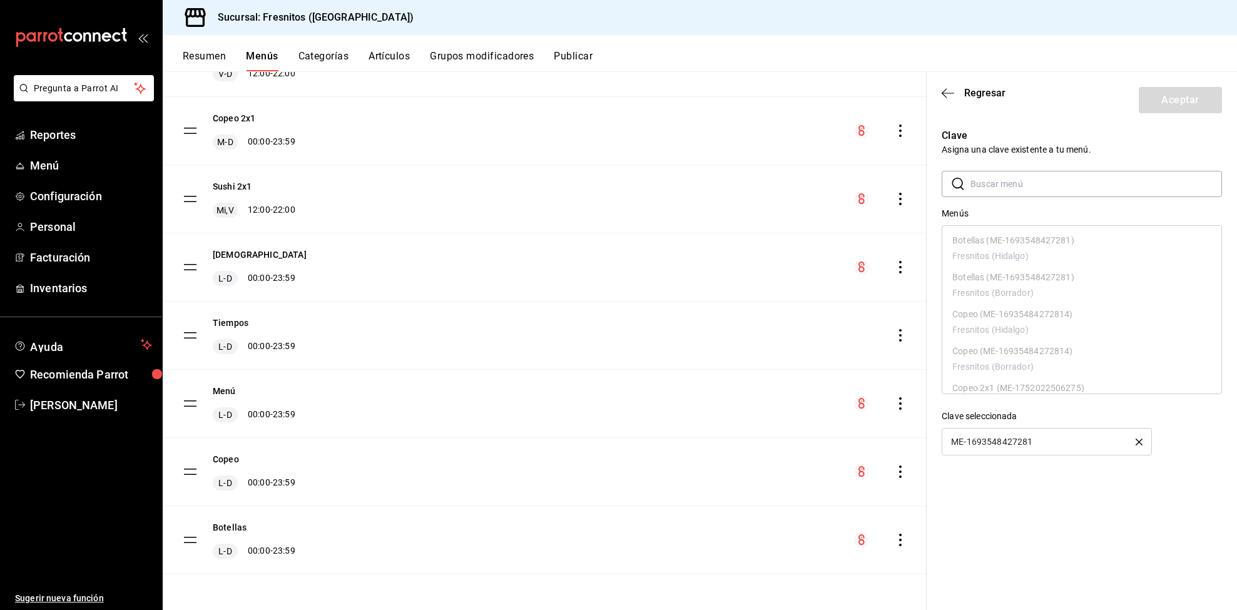
click at [1079, 445] on div "ME-1693548427281" at bounding box center [1047, 442] width 210 height 28
click at [1049, 447] on div "ME-1693548427281" at bounding box center [1047, 442] width 210 height 28
click at [1134, 436] on div "ME-1693548427281" at bounding box center [1047, 442] width 210 height 28
click at [1155, 449] on div "Clave seleccionada ME-1693548427281" at bounding box center [1082, 433] width 280 height 46
click at [1143, 444] on div "ME-1693548427281" at bounding box center [1047, 442] width 210 height 28
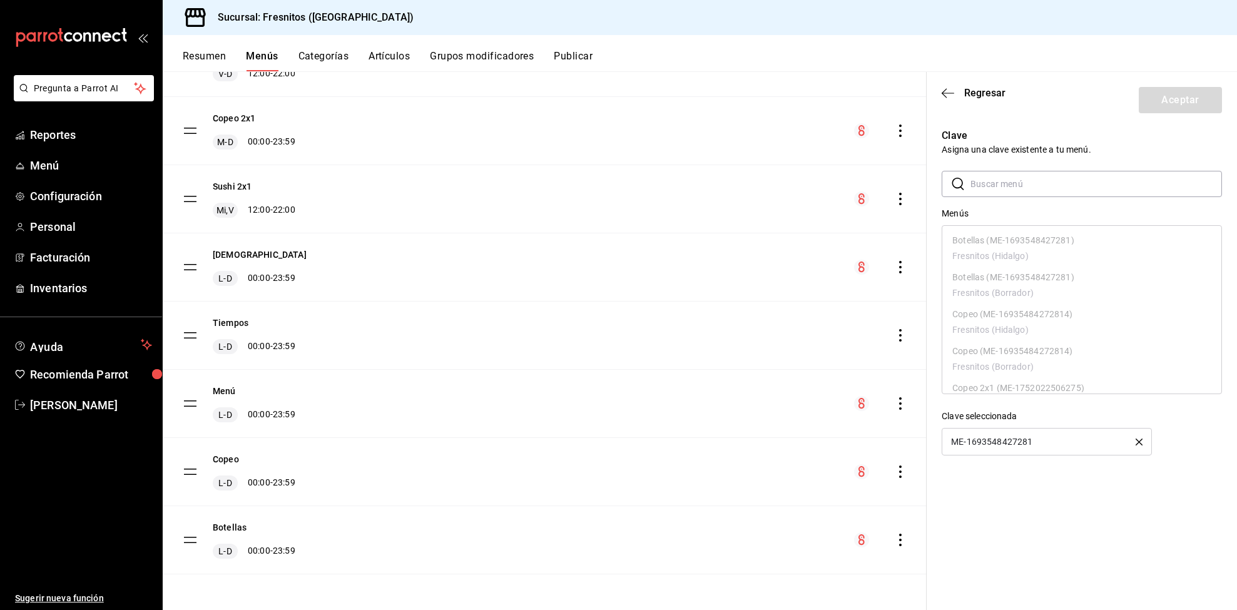
click at [1136, 439] on icon "button" at bounding box center [1139, 442] width 7 height 7
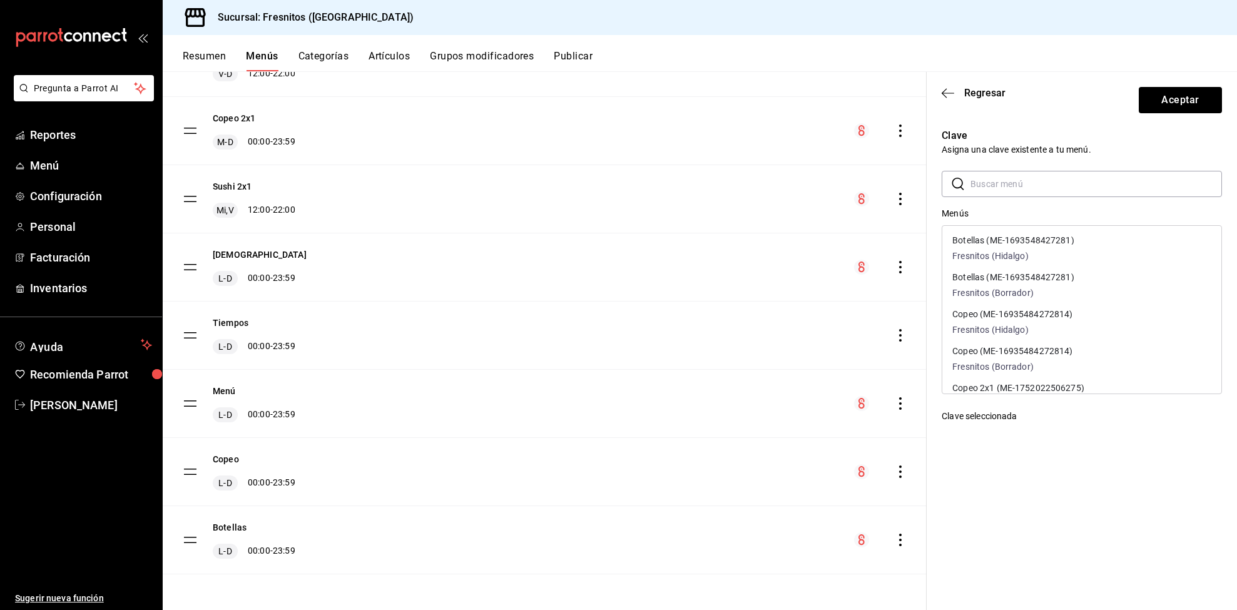
click at [1014, 287] on p "Fresnitos (Borrador)" at bounding box center [1013, 293] width 122 height 13
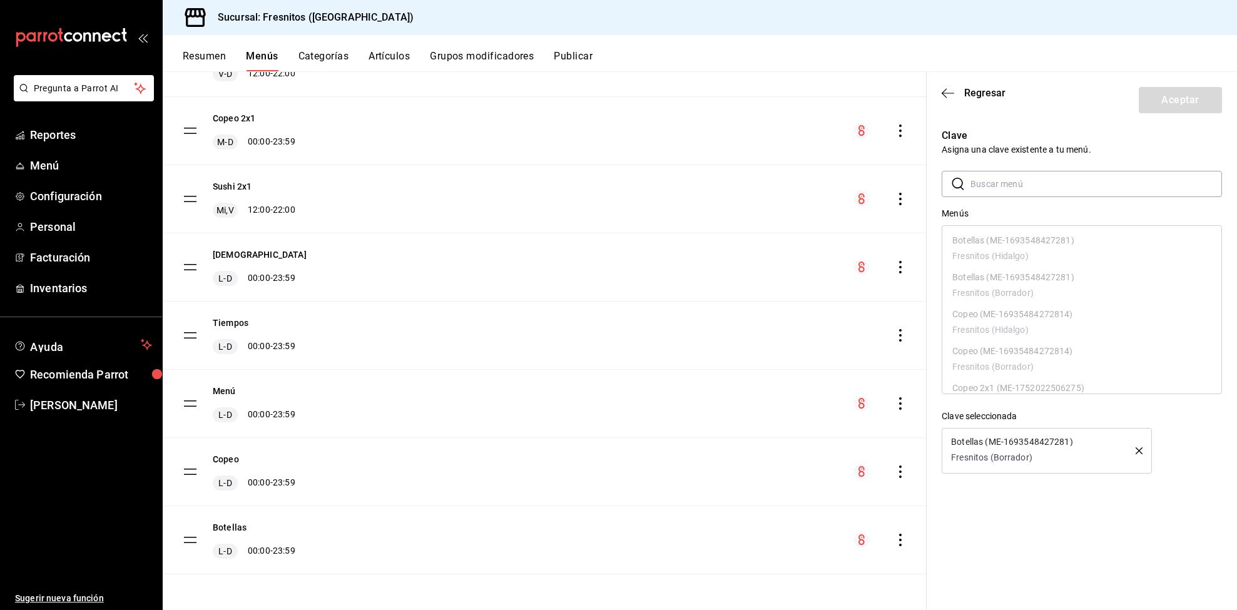
click at [1043, 451] on p "Fresnitos (Borrador)" at bounding box center [1012, 457] width 122 height 13
click at [1018, 459] on p "Fresnitos (Borrador)" at bounding box center [1012, 457] width 122 height 13
click at [1064, 439] on p "Botellas (ME-1693548427281)" at bounding box center [1012, 441] width 122 height 9
click at [1069, 438] on p "Botellas (ME-1693548427281)" at bounding box center [1012, 441] width 122 height 9
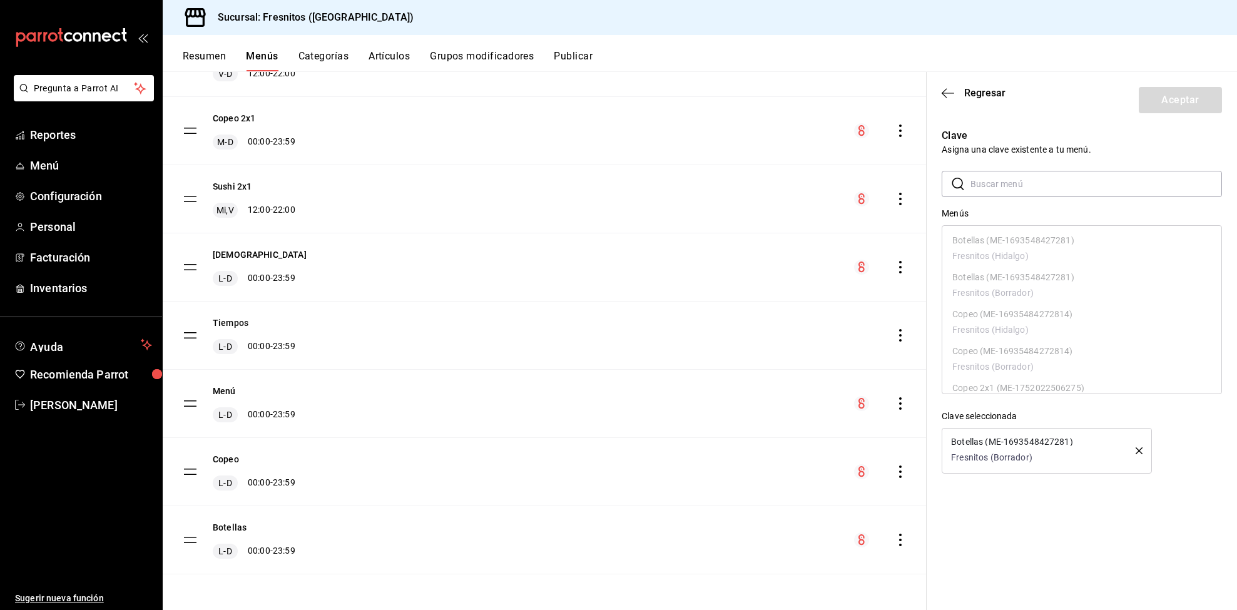
click at [1066, 437] on p "Botellas (ME-1693548427281)" at bounding box center [1012, 441] width 122 height 9
click at [947, 88] on icon "button" at bounding box center [948, 93] width 13 height 11
click at [0, 0] on icon "button" at bounding box center [0, 0] width 0 height 0
checkbox input "false"
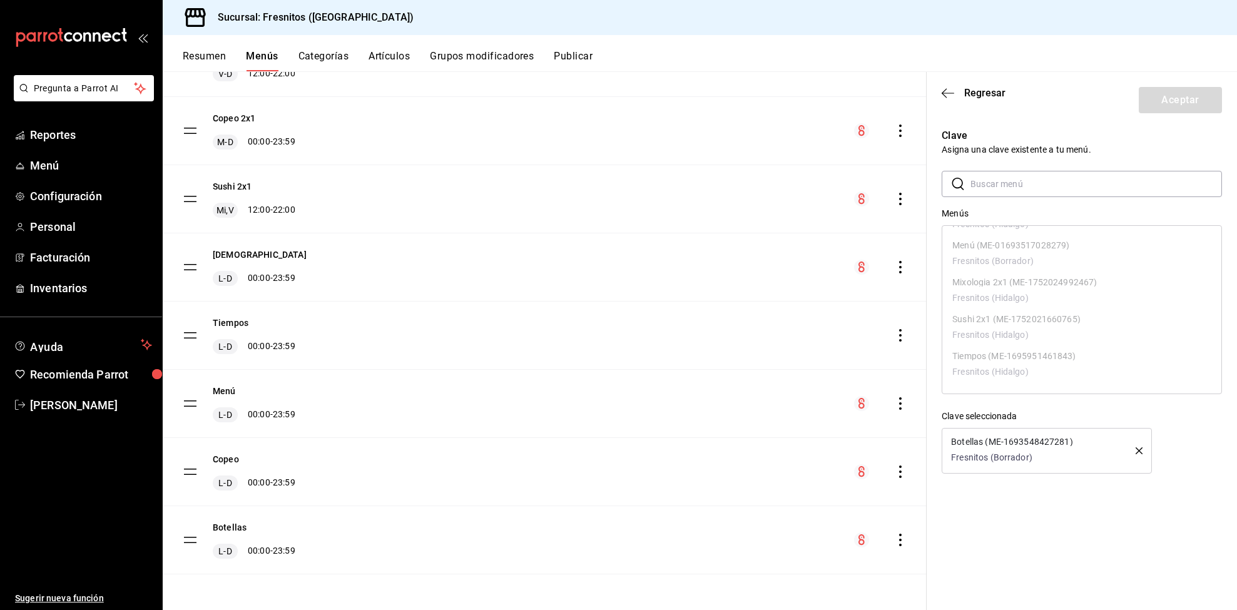
type input "1758663124226"
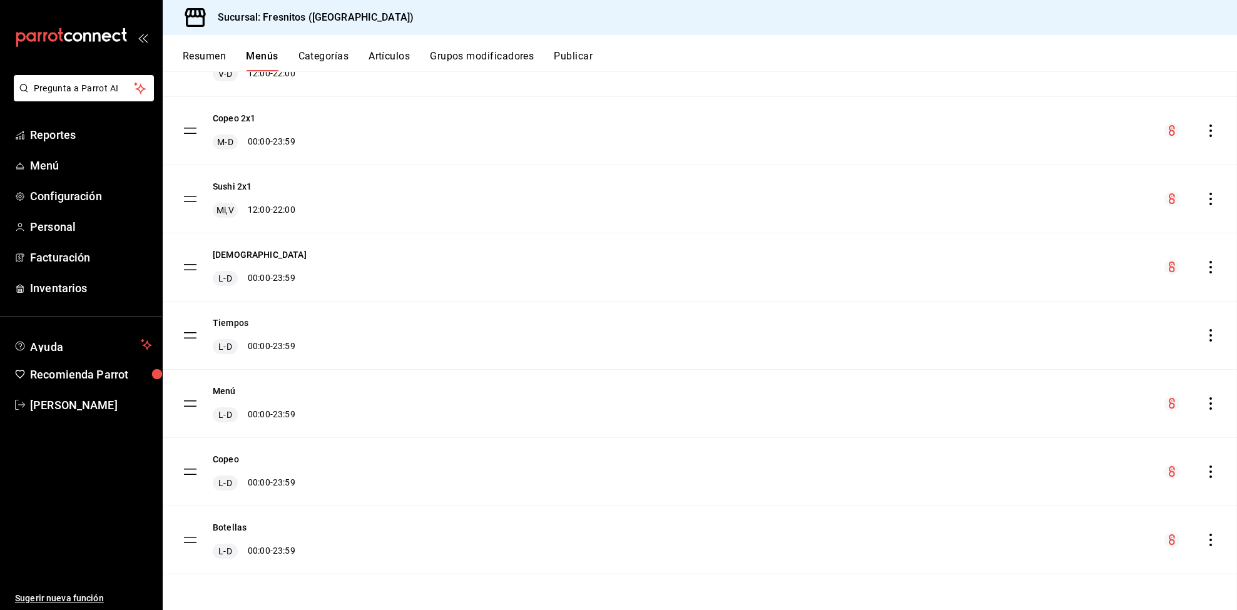
checkbox input "false"
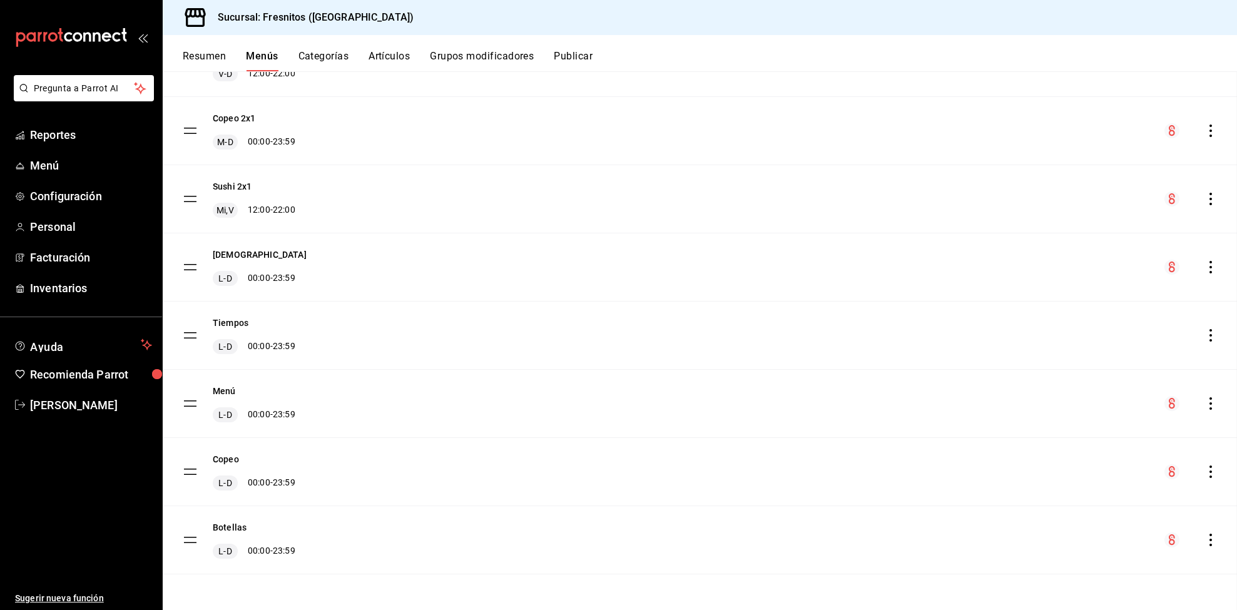
checkbox input "false"
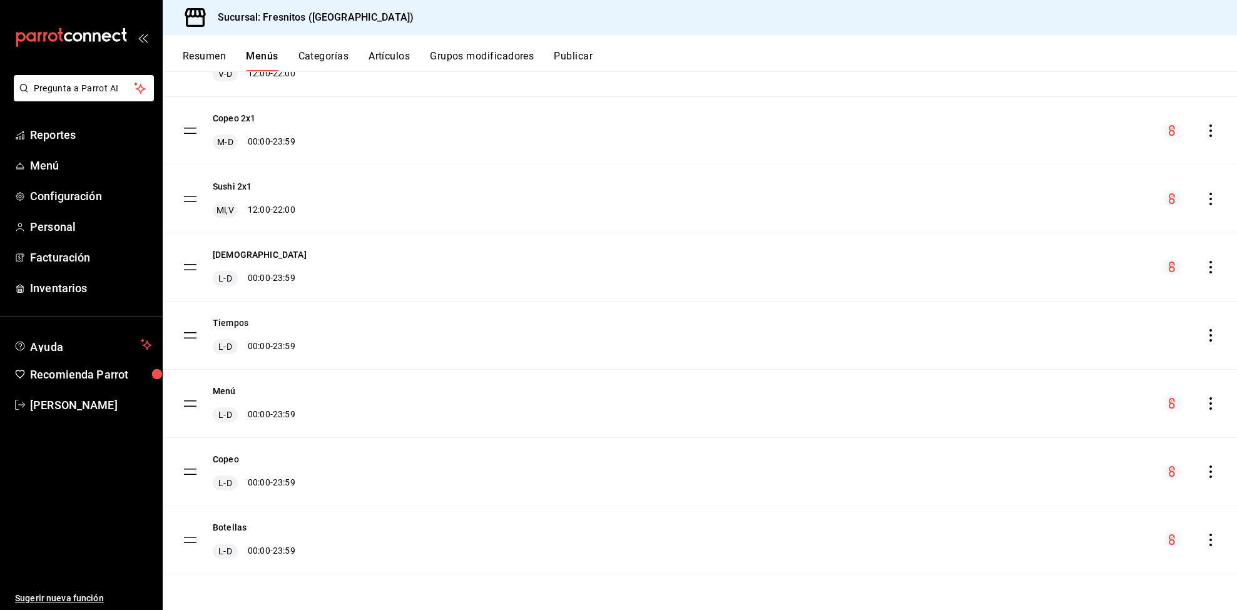
click at [410, 49] on div "Resumen Menús Categorías Artículos Grupos modificadores Publicar" at bounding box center [700, 53] width 1074 height 36
click at [561, 53] on button "Publicar" at bounding box center [573, 60] width 39 height 21
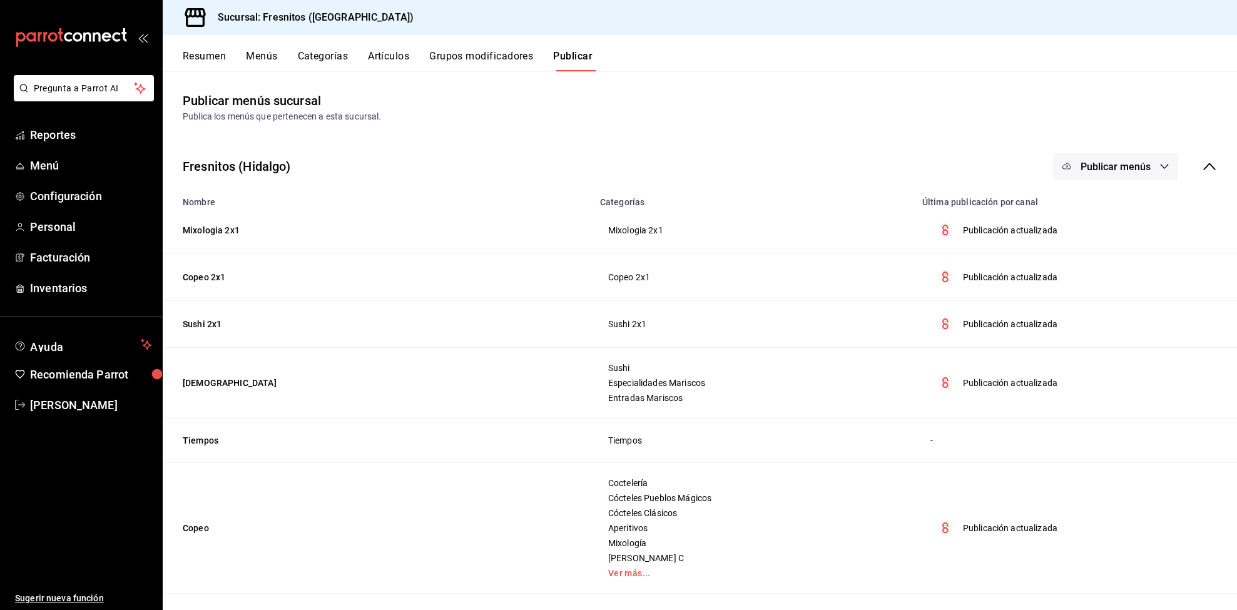
click at [492, 62] on button "Grupos modificadores" at bounding box center [481, 60] width 104 height 21
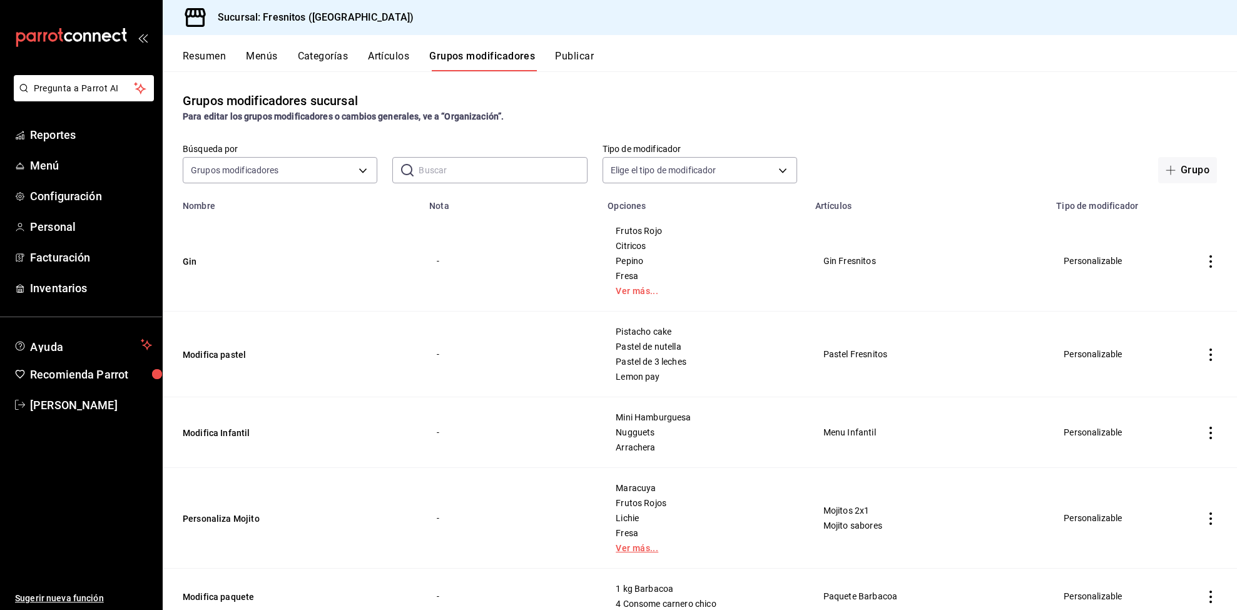
click at [640, 546] on link "Ver más..." at bounding box center [704, 548] width 176 height 9
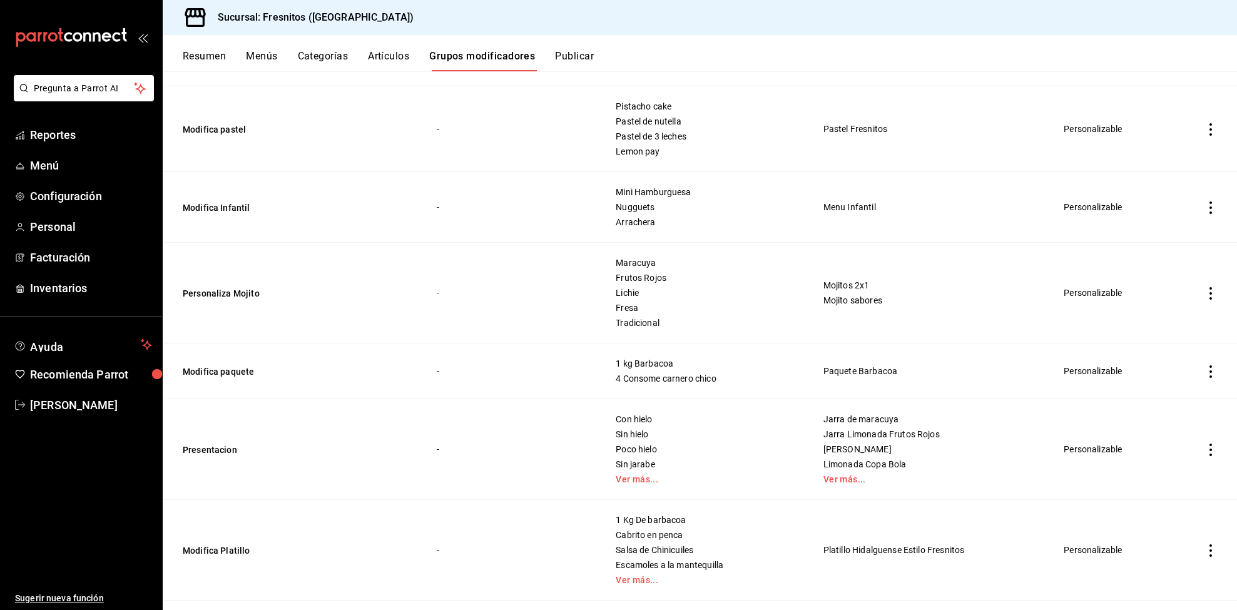
scroll to position [282, 0]
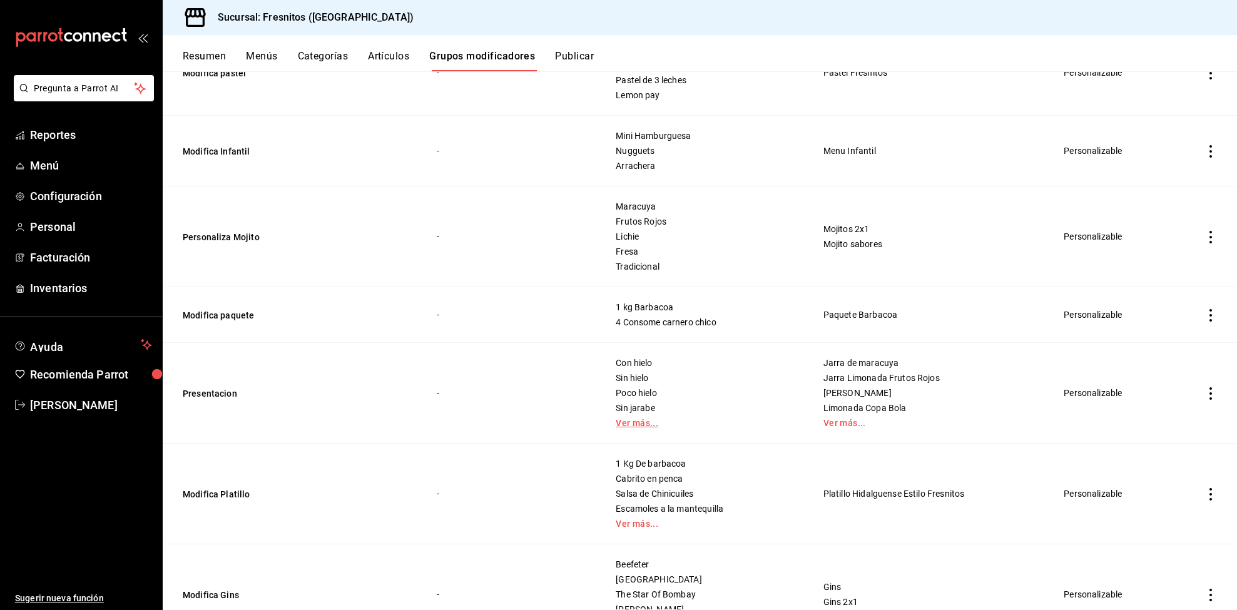
click at [638, 419] on link "Ver más..." at bounding box center [704, 423] width 176 height 9
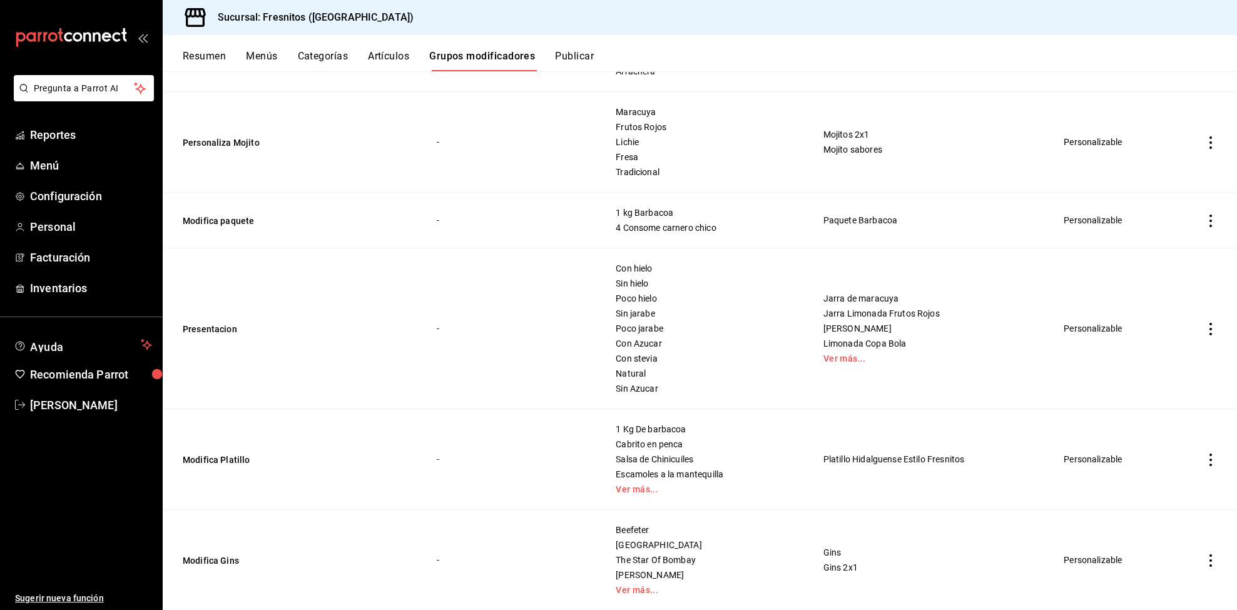
scroll to position [469, 0]
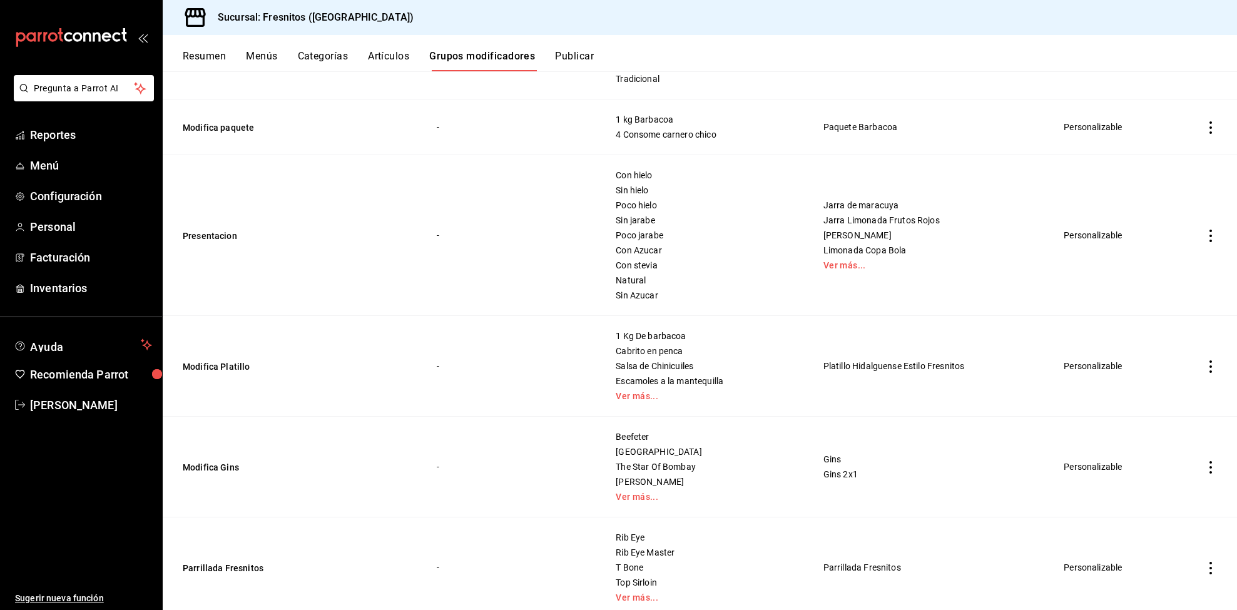
click at [670, 515] on td "Beefeter Bombay The Star Of Bombay [PERSON_NAME] Ver más..." at bounding box center [703, 467] width 207 height 101
click at [641, 506] on td "Beefeter Bombay The Star Of Bombay [PERSON_NAME] Ver más..." at bounding box center [703, 467] width 207 height 101
click at [639, 492] on div "Beefeter Bombay The Star Of Bombay [PERSON_NAME] Ver más..." at bounding box center [703, 467] width 177 height 70
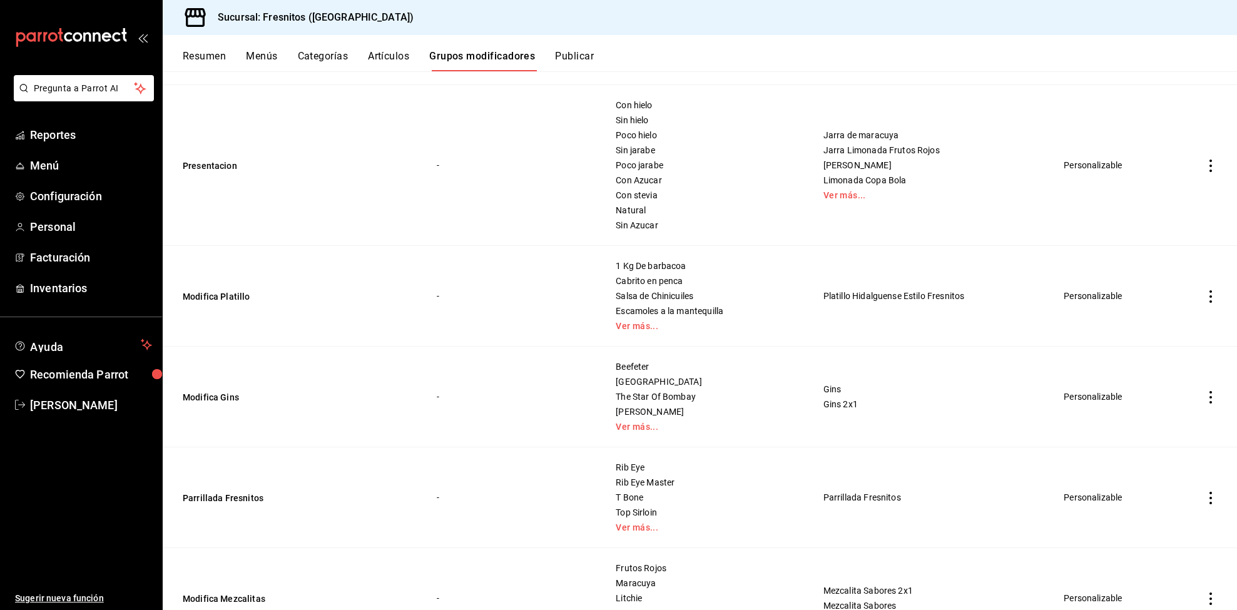
scroll to position [657, 0]
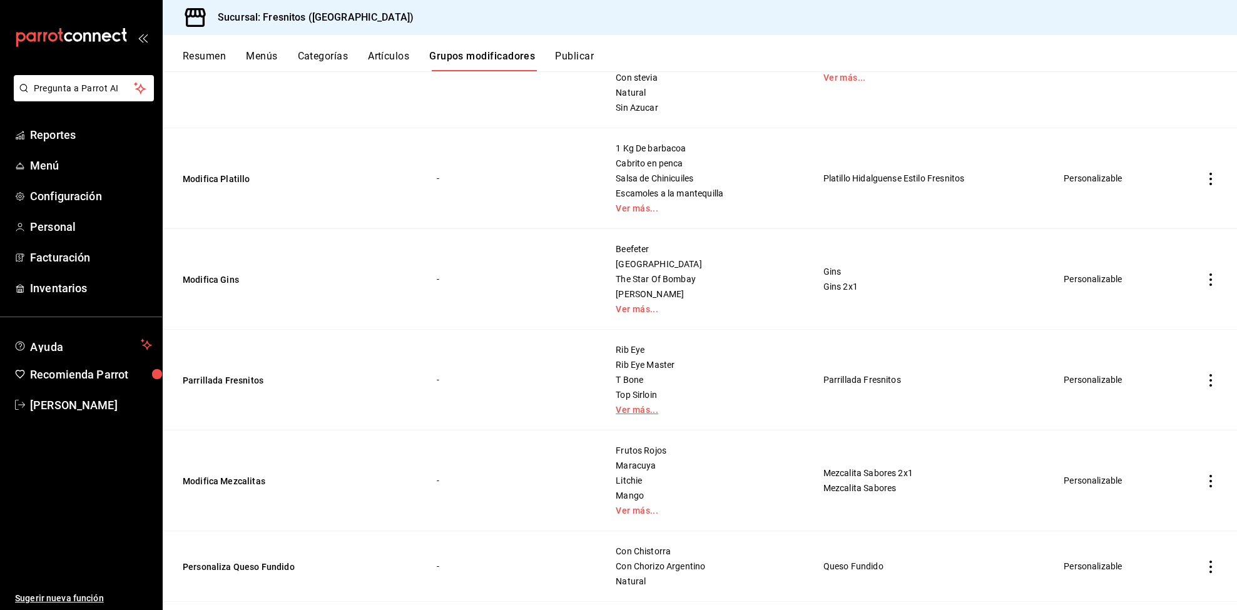
click at [624, 406] on link "Ver más..." at bounding box center [704, 410] width 176 height 9
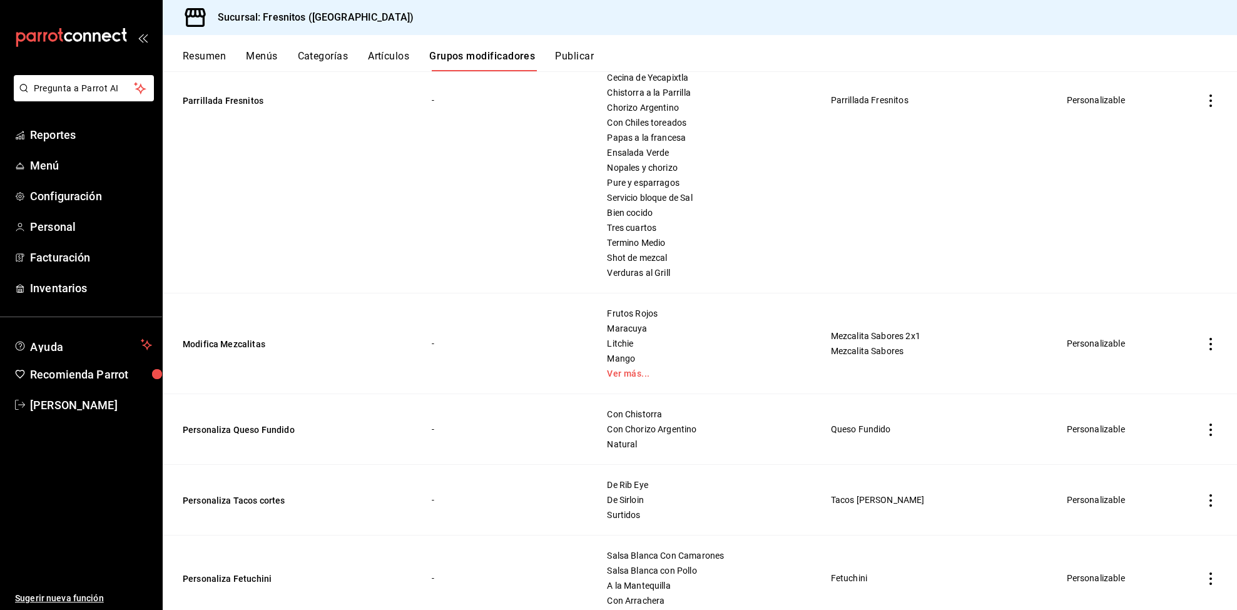
scroll to position [1126, 0]
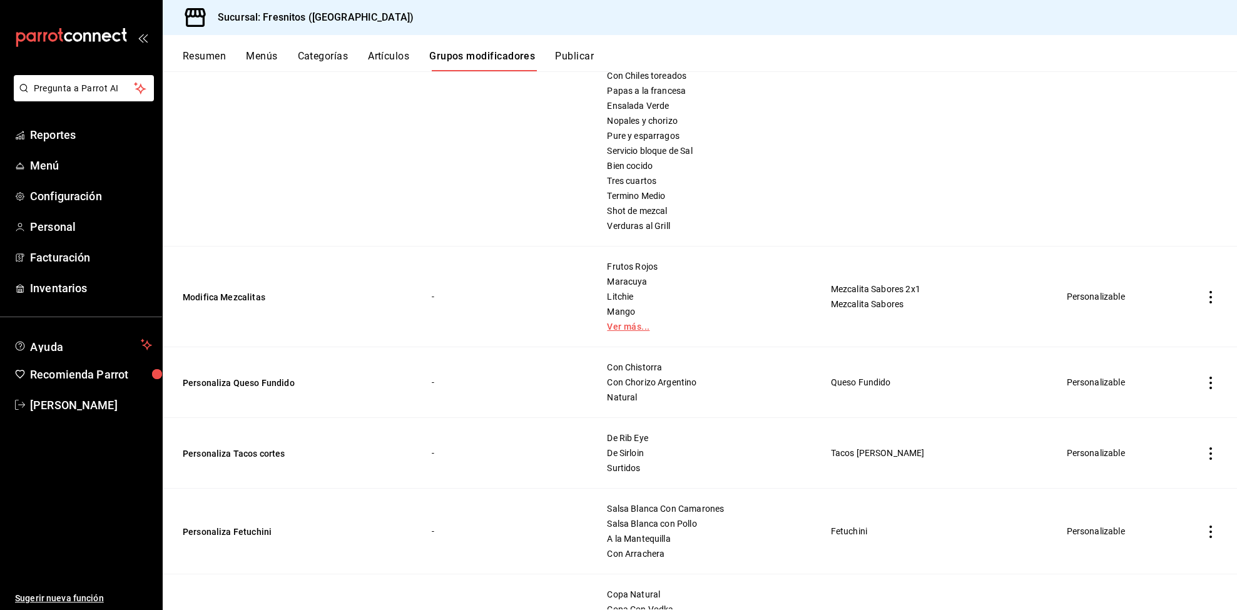
click at [616, 323] on link "Ver más..." at bounding box center [703, 326] width 192 height 9
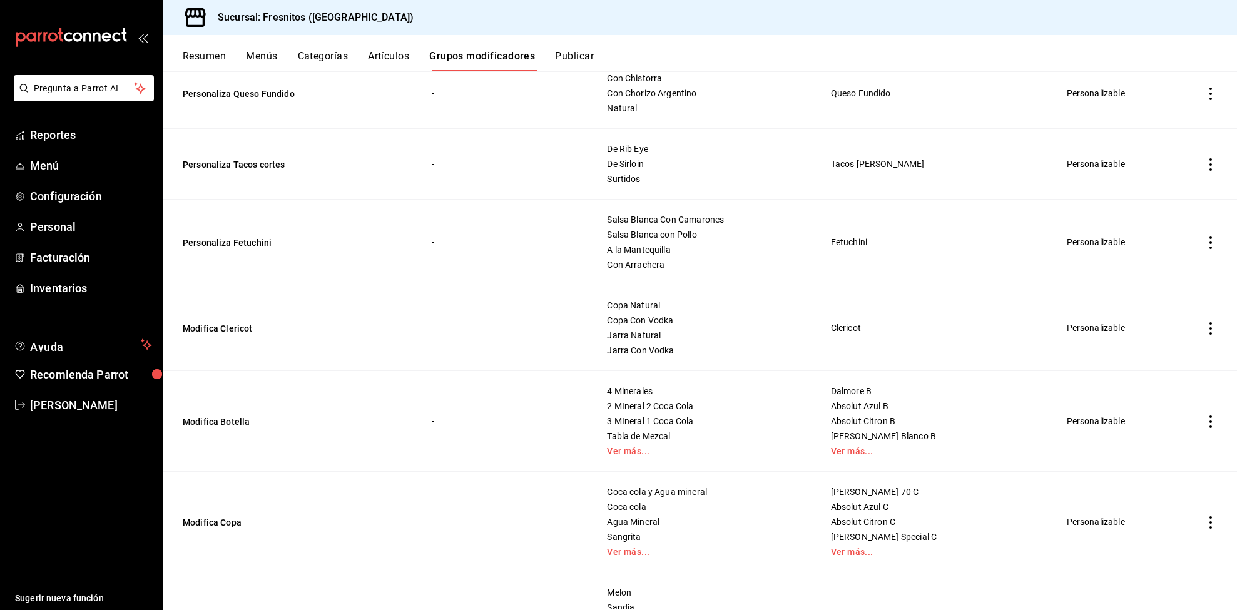
scroll to position [1502, 0]
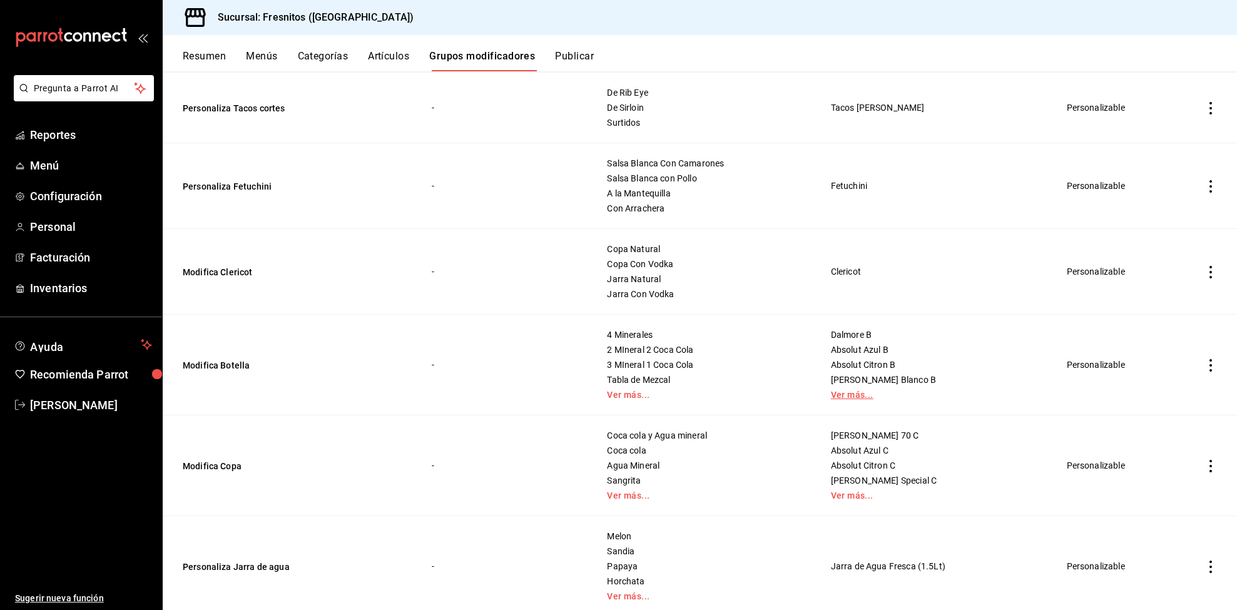
click at [831, 398] on link "Ver más..." at bounding box center [933, 394] width 205 height 9
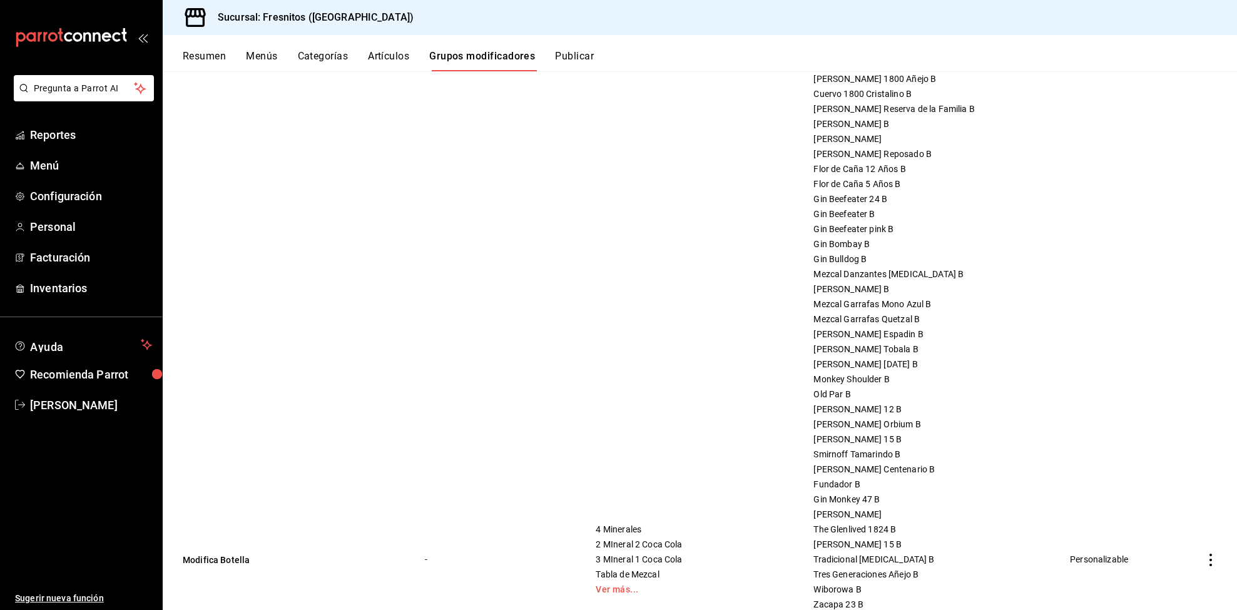
scroll to position [2253, 0]
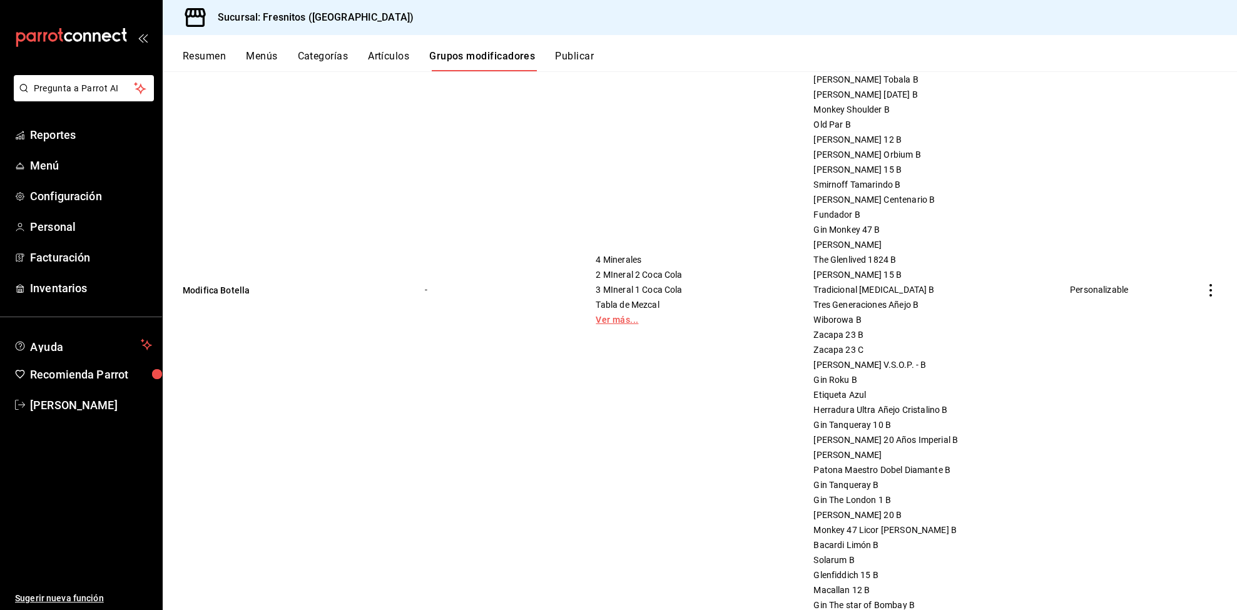
click at [631, 321] on link "Ver más..." at bounding box center [689, 319] width 186 height 9
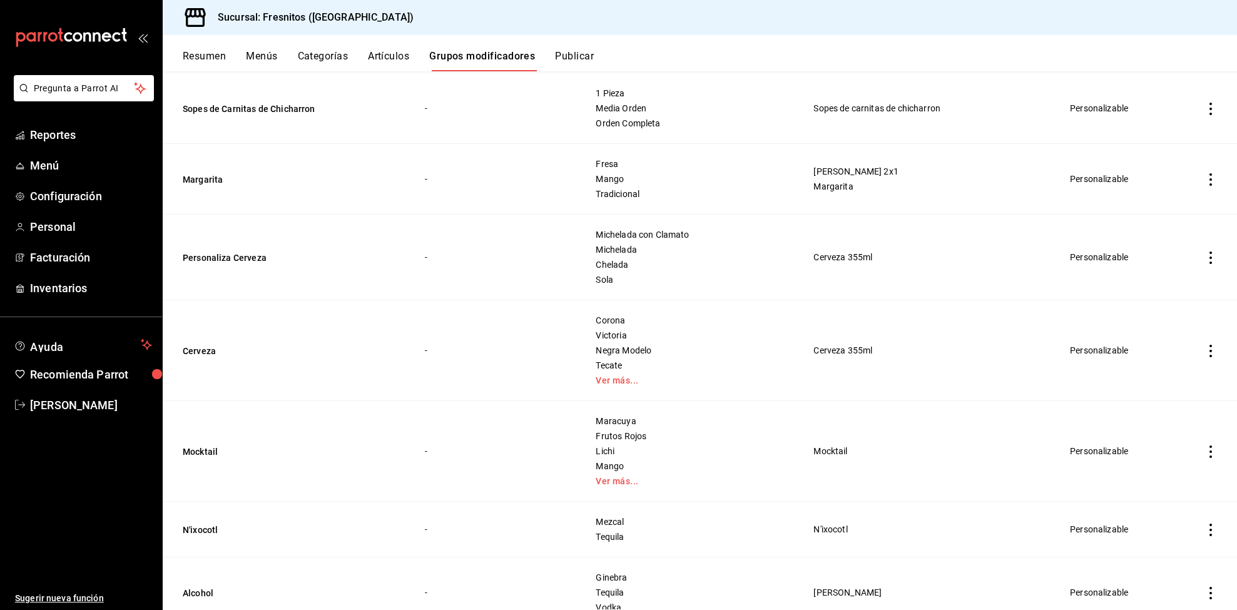
scroll to position [4506, 0]
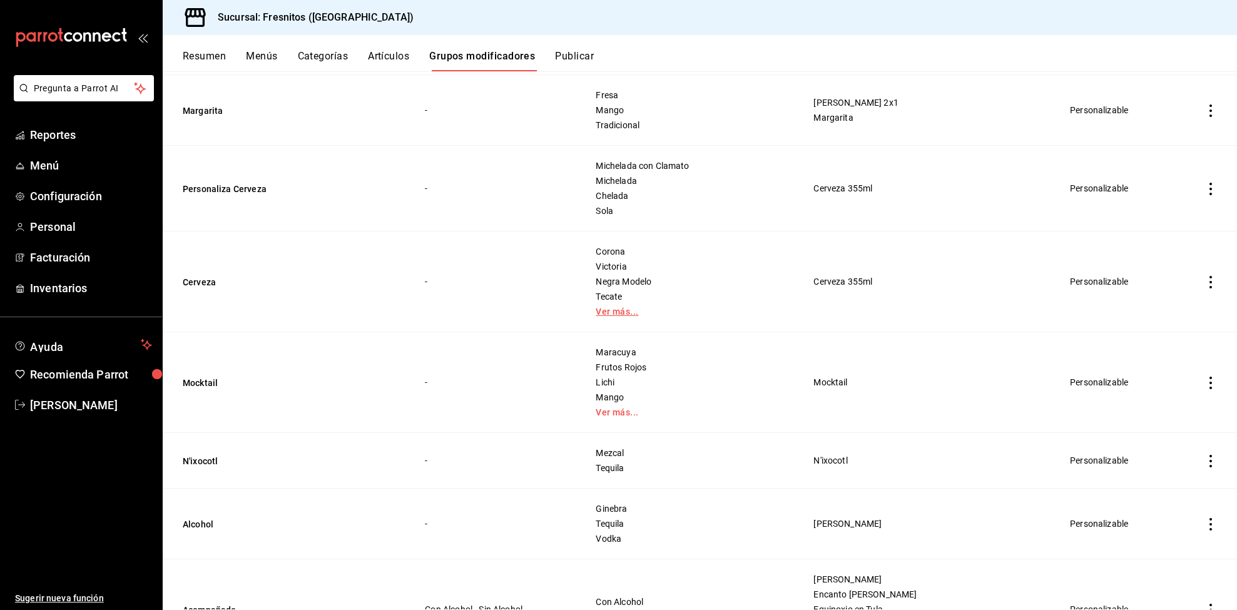
click at [612, 316] on link "Ver más..." at bounding box center [689, 311] width 186 height 9
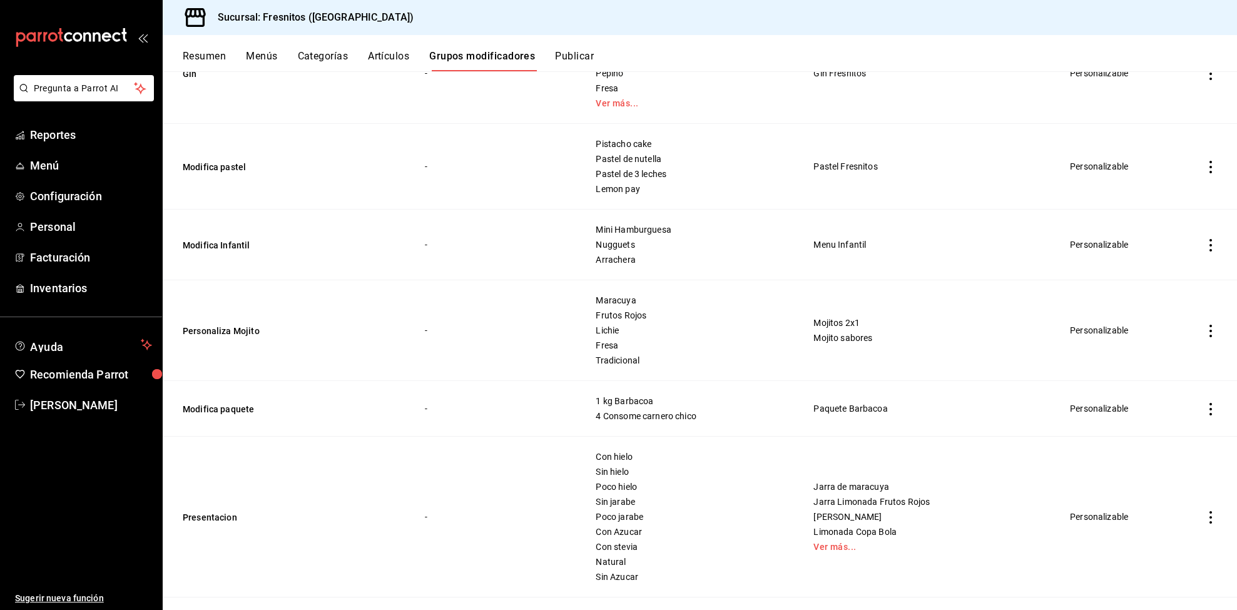
scroll to position [0, 0]
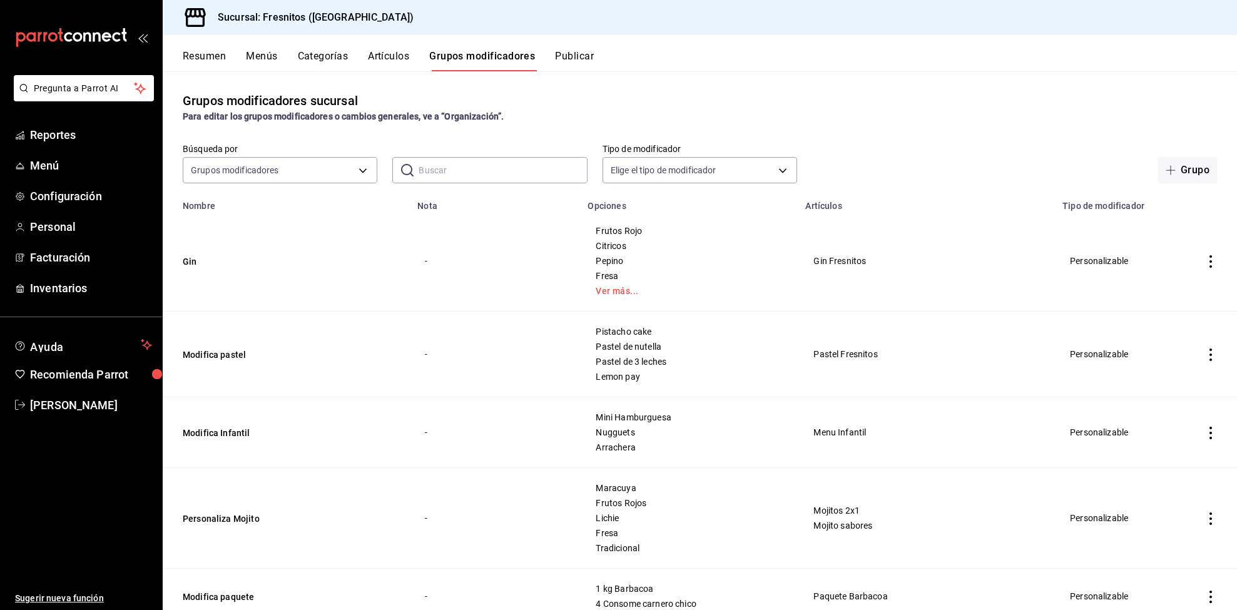
click at [455, 176] on input "text" at bounding box center [503, 170] width 168 height 25
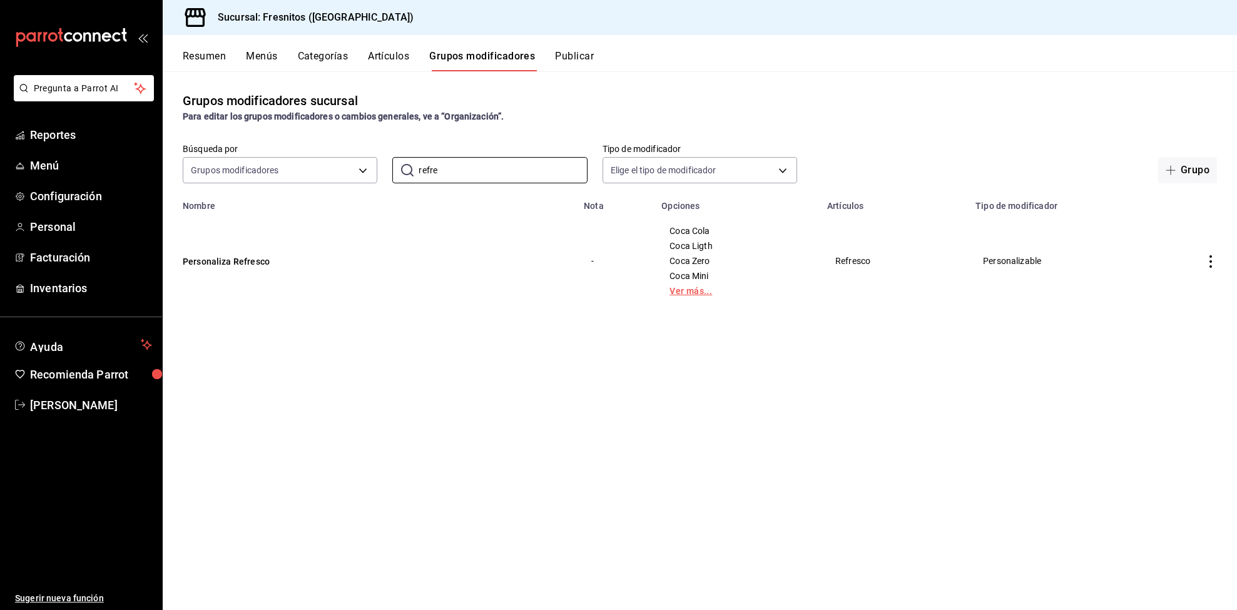
click at [685, 295] on link "Ver más..." at bounding box center [737, 291] width 135 height 9
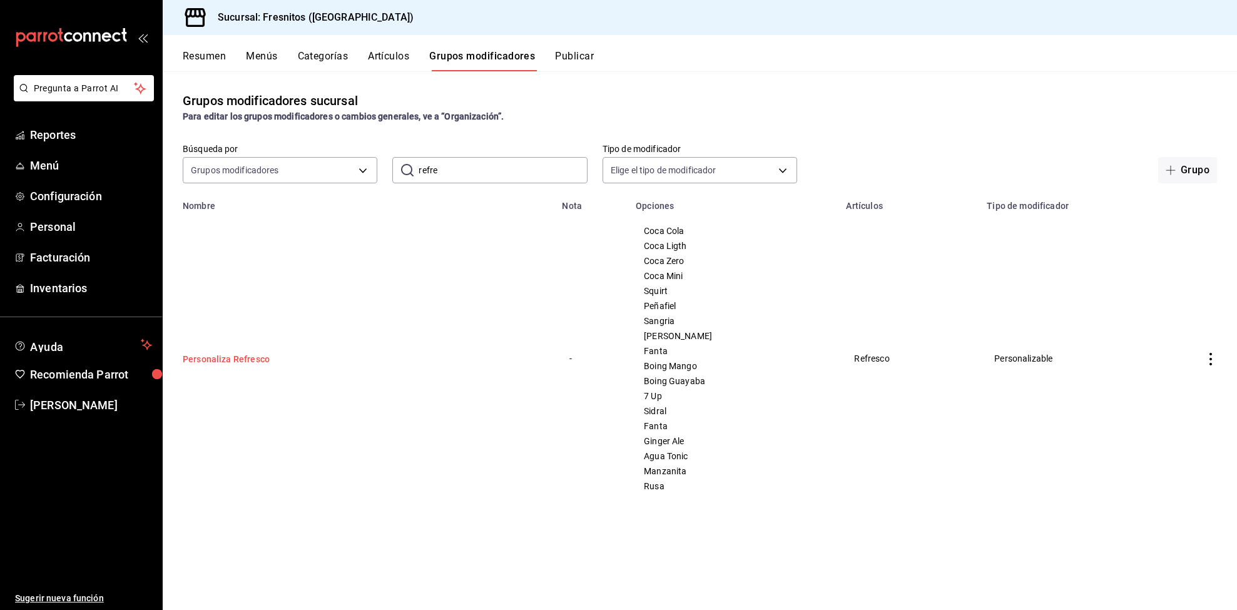
click at [214, 362] on button "Personaliza Refresco" at bounding box center [258, 359] width 150 height 13
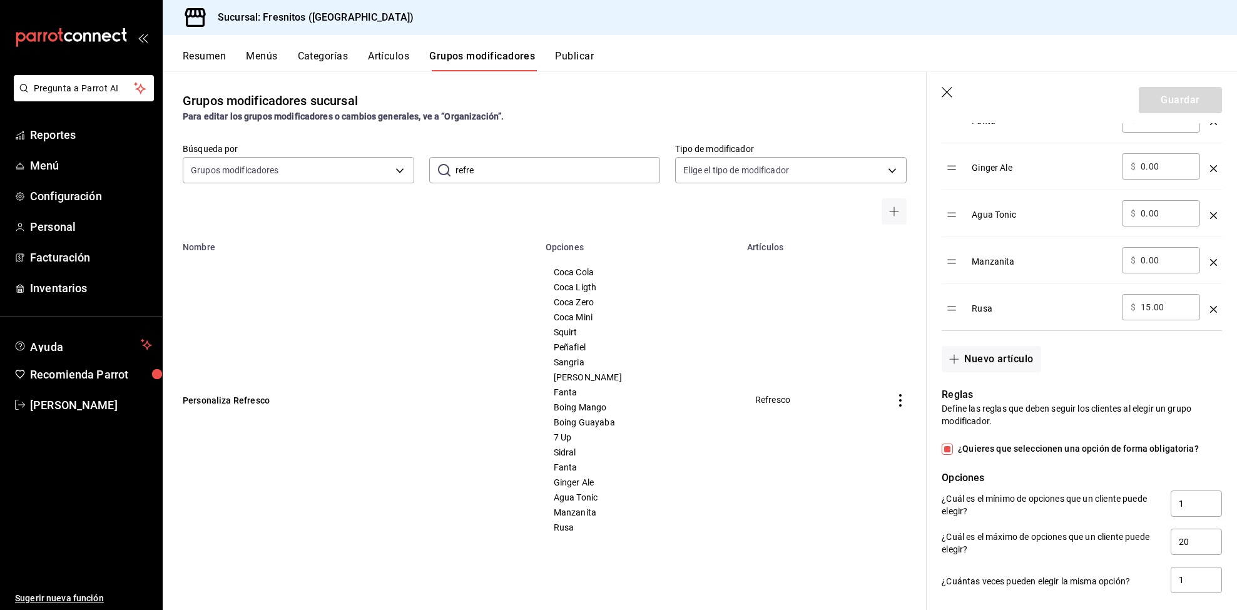
scroll to position [1033, 0]
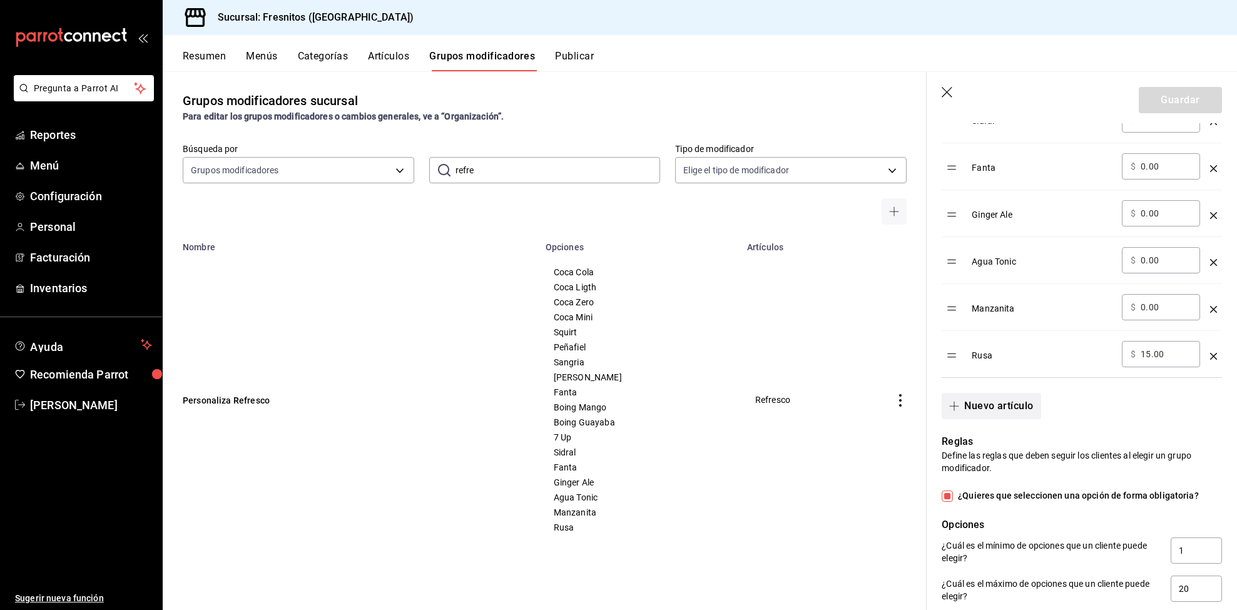
click at [982, 417] on button "Nuevo artículo" at bounding box center [991, 406] width 99 height 26
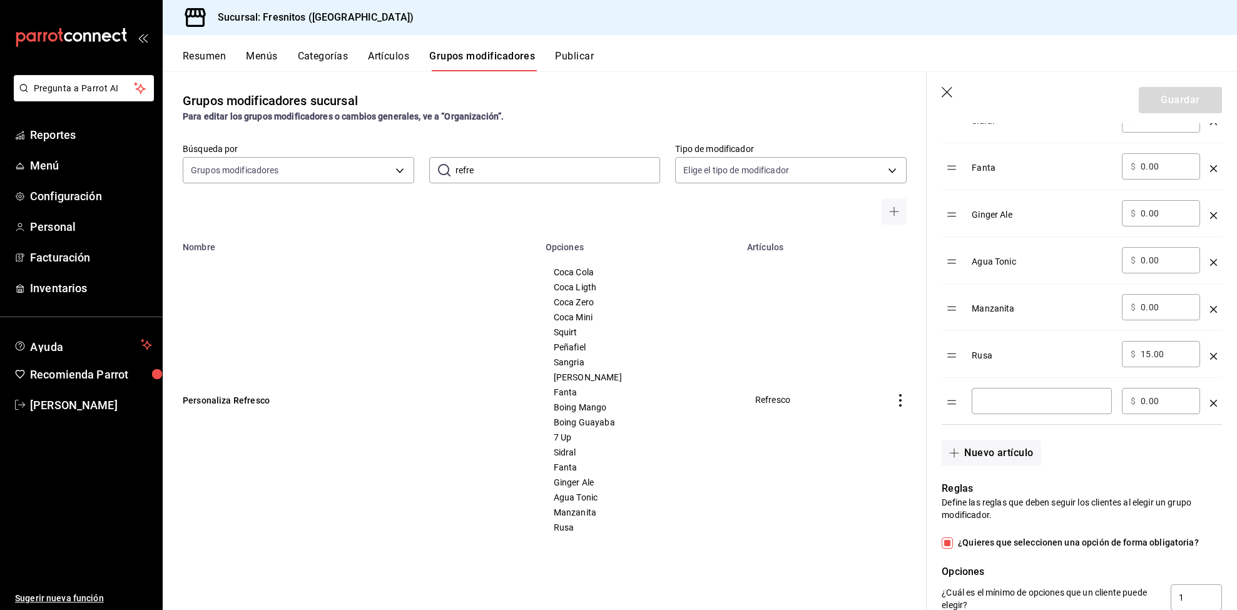
click at [1205, 421] on td "optionsTable" at bounding box center [1213, 401] width 17 height 47
click at [1210, 407] on icon "optionsTable" at bounding box center [1213, 403] width 7 height 7
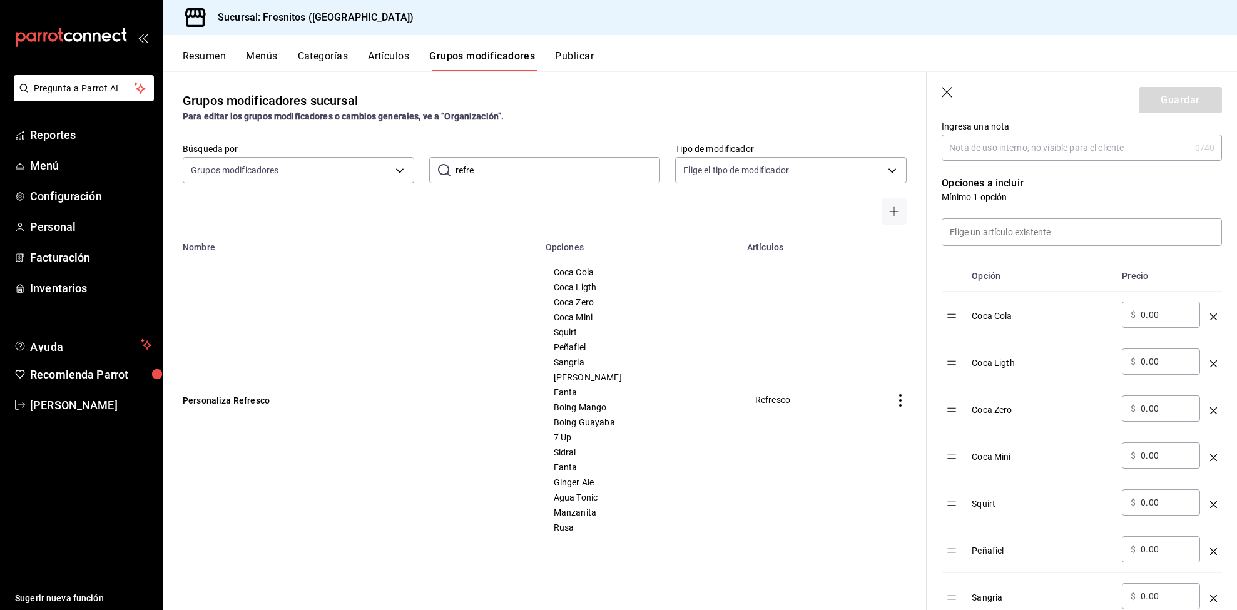
scroll to position [751, 0]
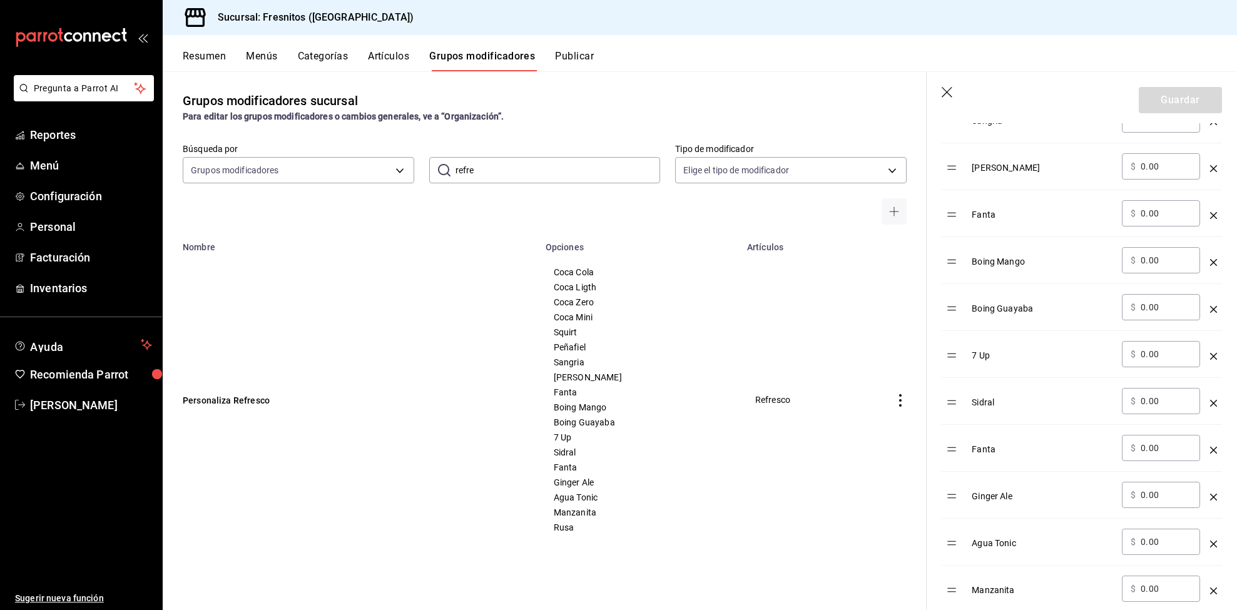
click at [817, 503] on td "Refresco" at bounding box center [807, 399] width 135 height 295
click at [949, 87] on icon "button" at bounding box center [948, 93] width 13 height 13
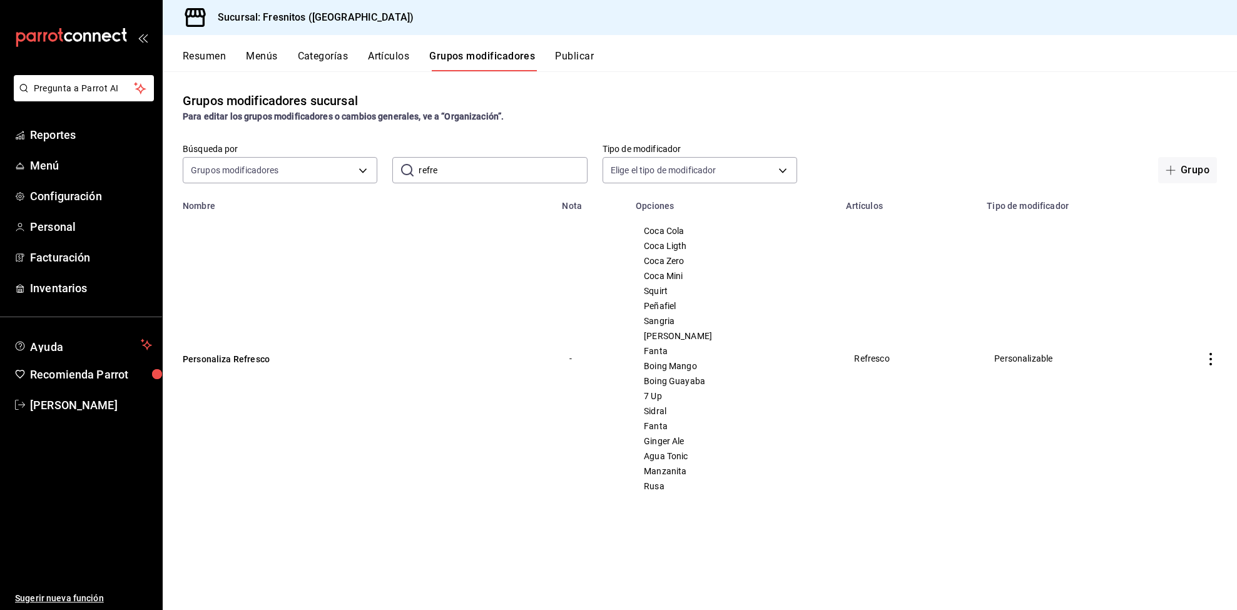
click at [494, 166] on input "refre" at bounding box center [503, 170] width 168 height 25
type input "r"
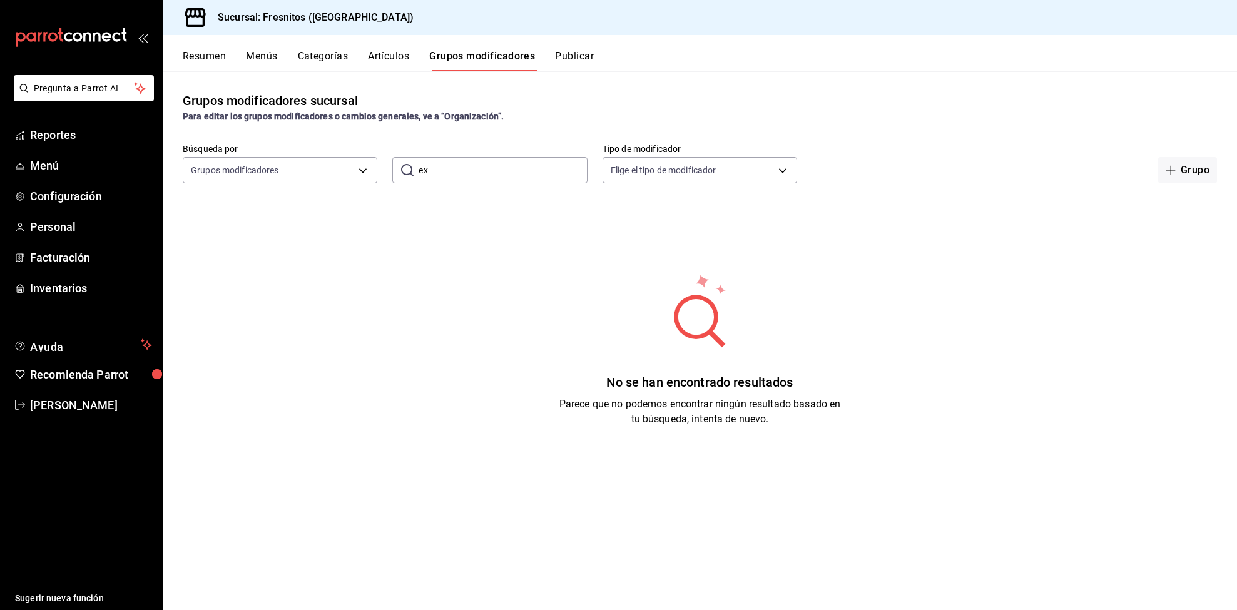
type input "e"
type input "g"
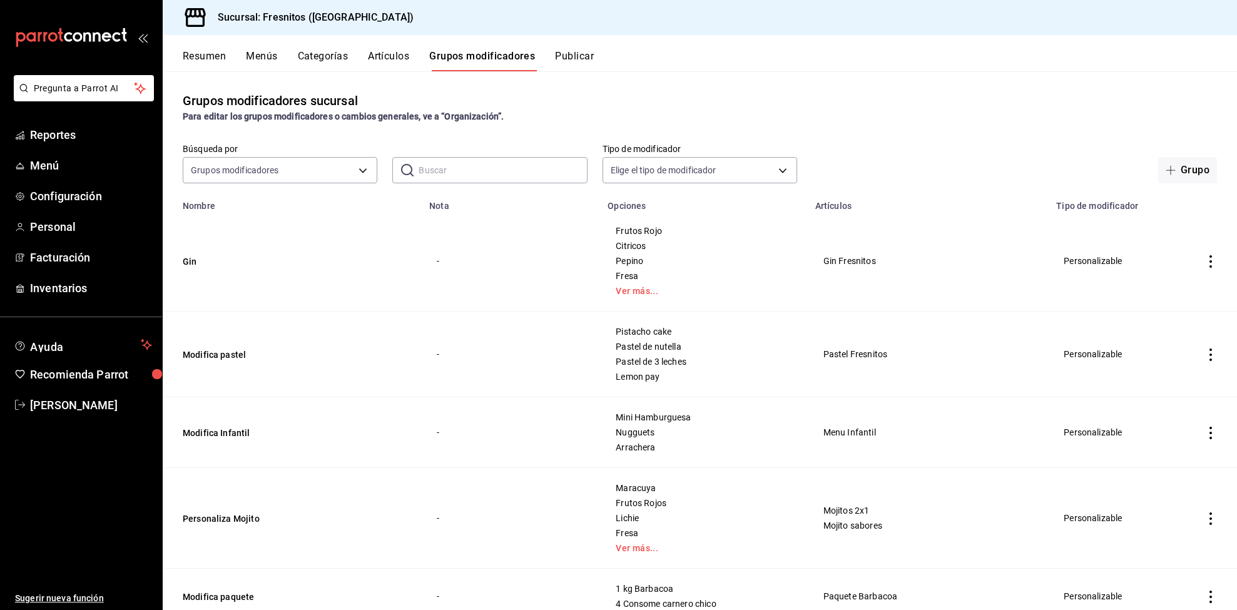
click at [406, 58] on button "Artículos" at bounding box center [388, 60] width 41 height 21
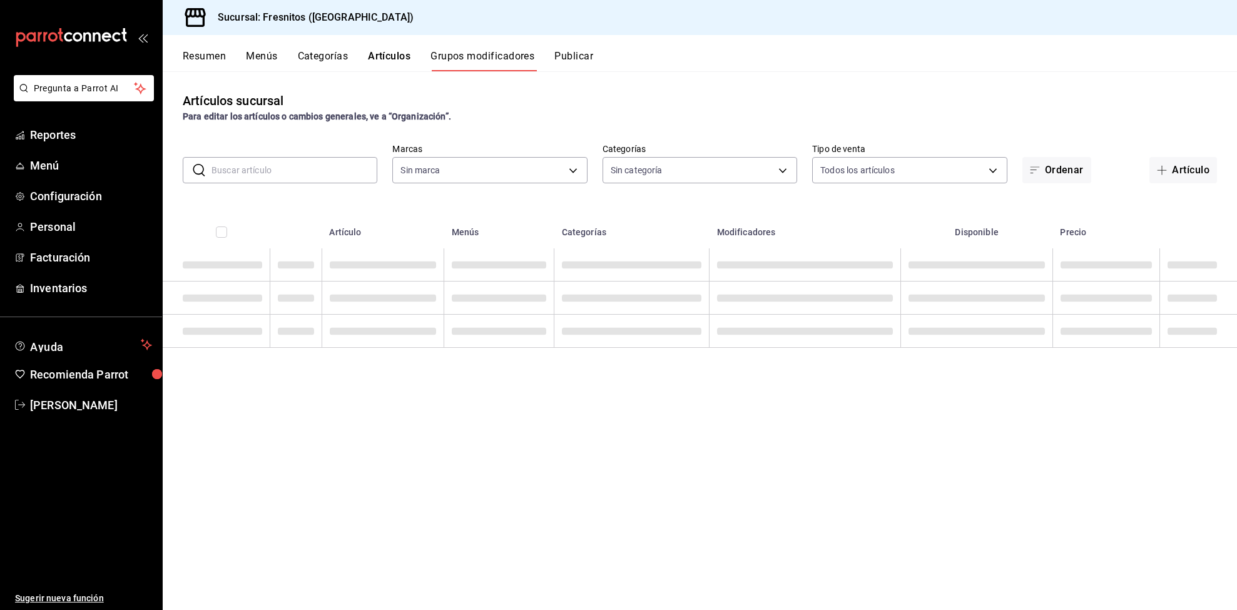
type input "0fbfff8c-341e-4e3b-85d8-6df2e864f0f7"
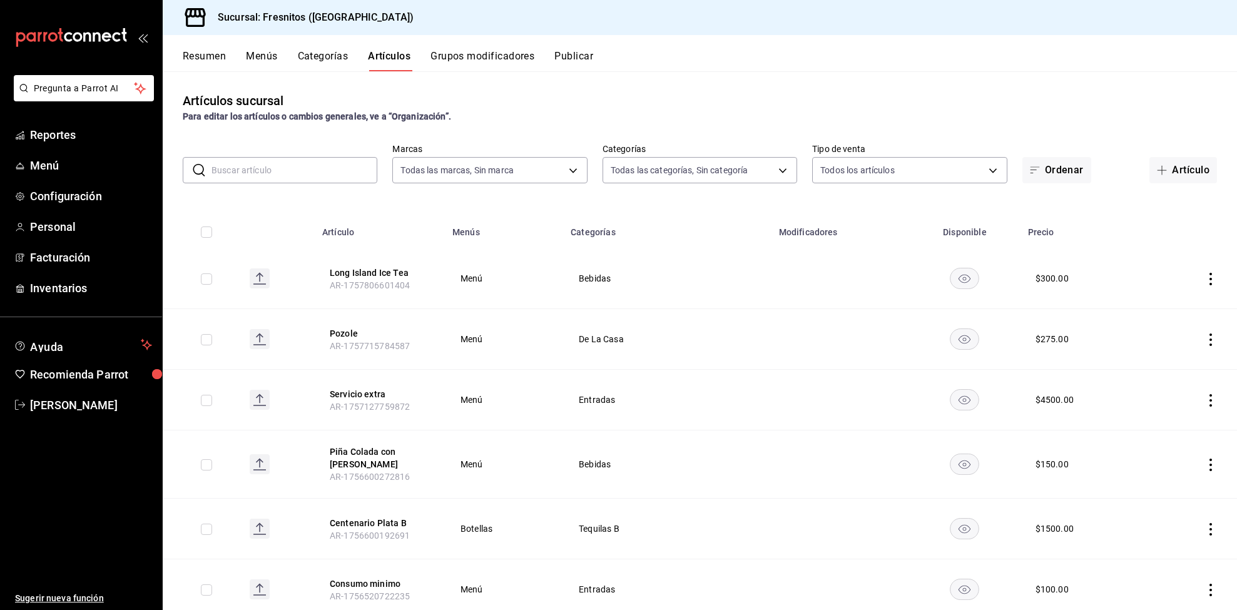
type input "7d100b0d-2c83-4aba-9ad4-2314331440d9,aa9f6460-d446-4816-9026-2ee33e945084,dcc95…"
click at [951, 397] on rect "availability-product" at bounding box center [965, 399] width 29 height 21
click at [469, 53] on button "Grupos modificadores" at bounding box center [483, 60] width 104 height 21
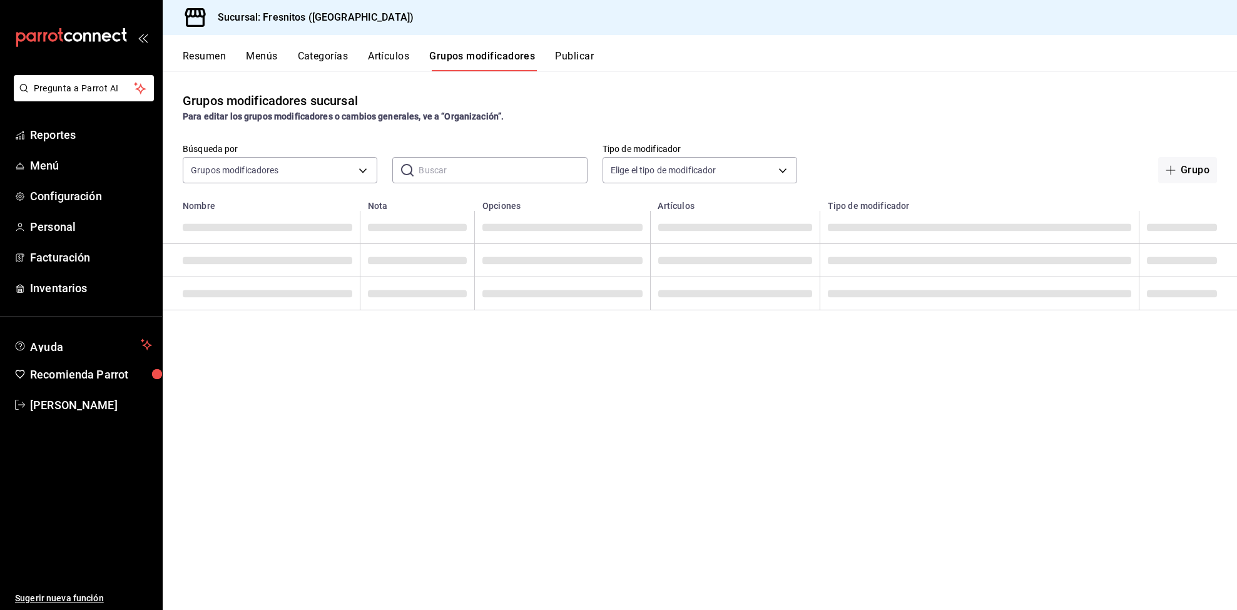
click at [432, 179] on input "text" at bounding box center [503, 170] width 168 height 25
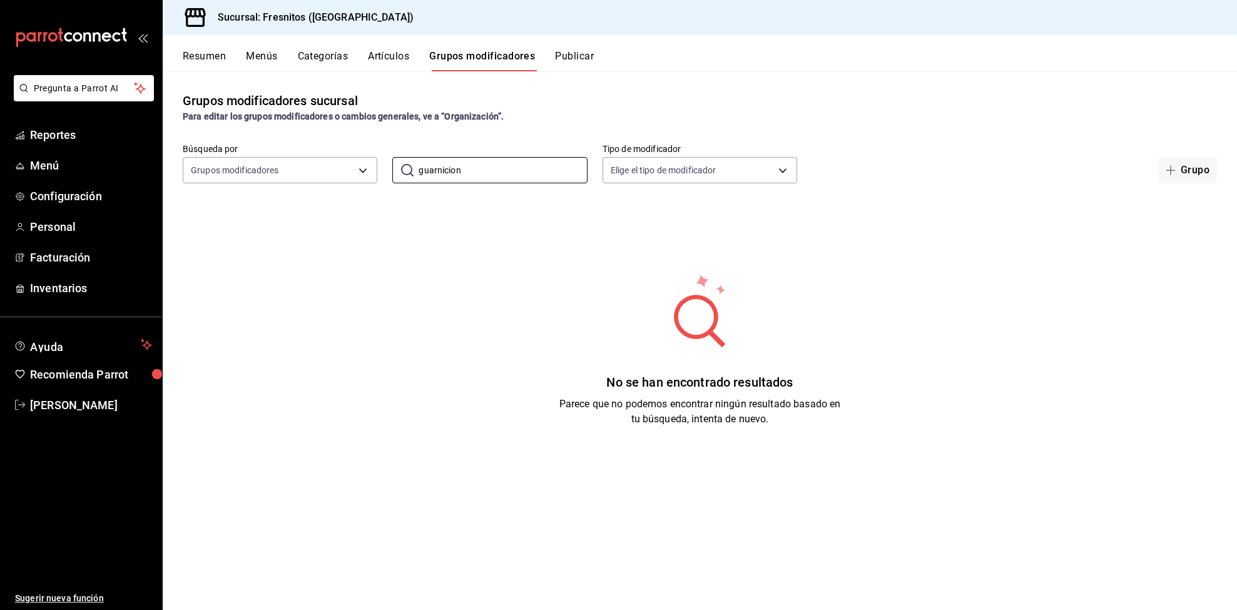
type input "guarnicion"
click at [370, 48] on div "Resumen Menús Categorías Artículos Grupos modificadores Publicar" at bounding box center [700, 53] width 1074 height 36
click at [378, 55] on button "Artículos" at bounding box center [388, 60] width 41 height 21
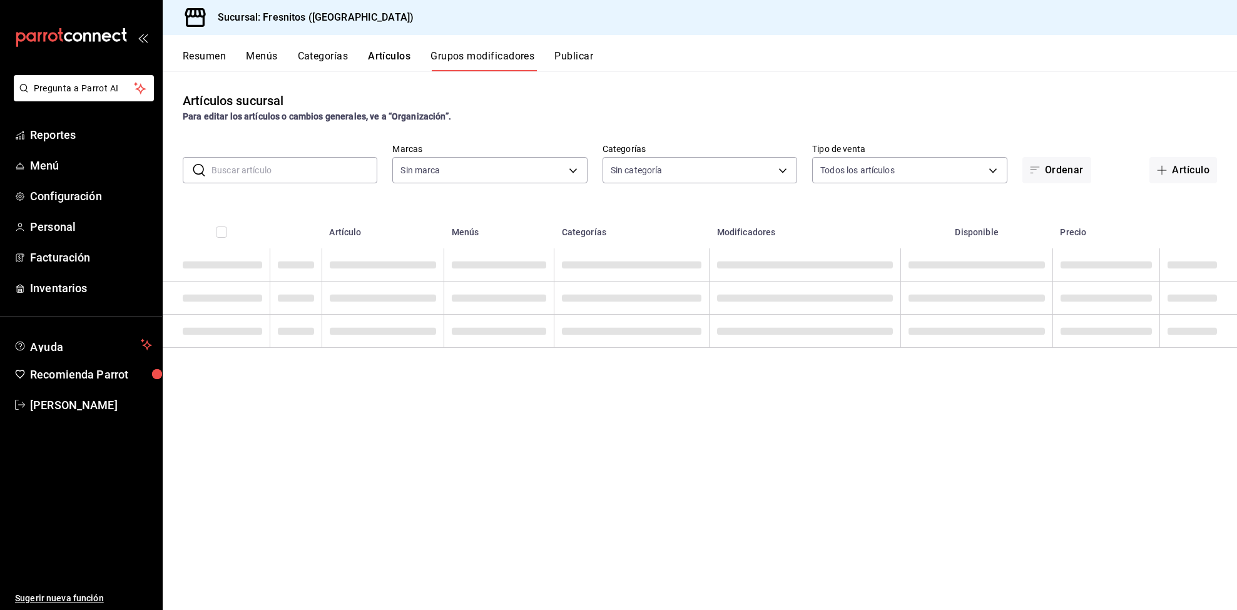
type input "0fbfff8c-341e-4e3b-85d8-6df2e864f0f7"
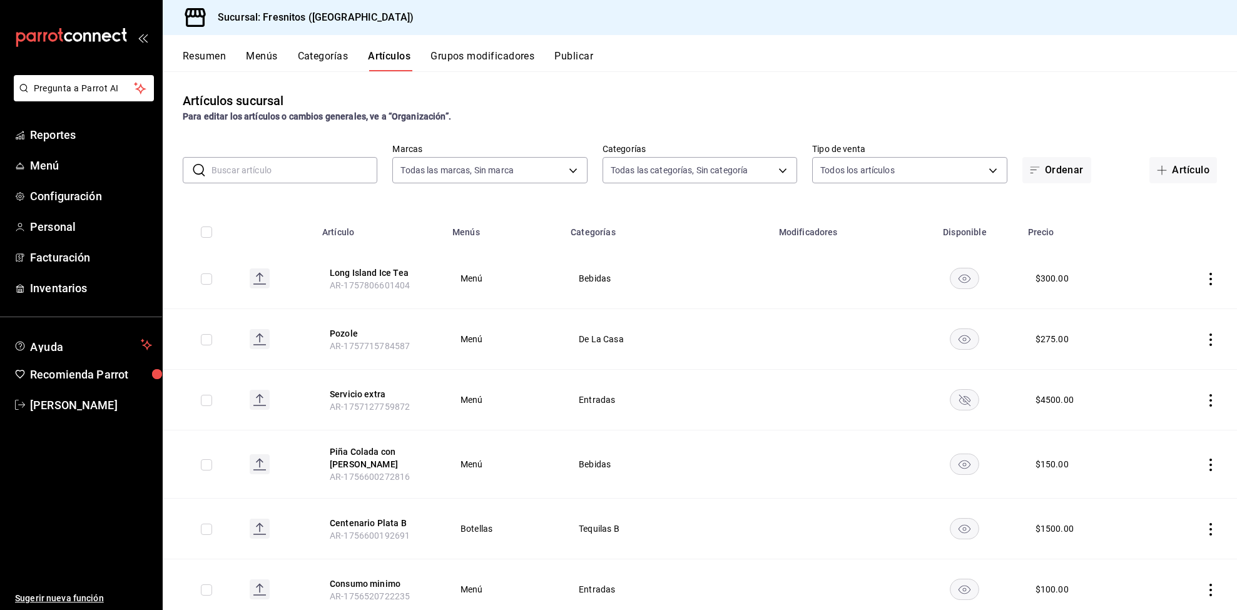
type input "7d100b0d-2c83-4aba-9ad4-2314331440d9,aa9f6460-d446-4816-9026-2ee33e945084,dcc95…"
click at [314, 51] on button "Categorías" at bounding box center [323, 60] width 51 height 21
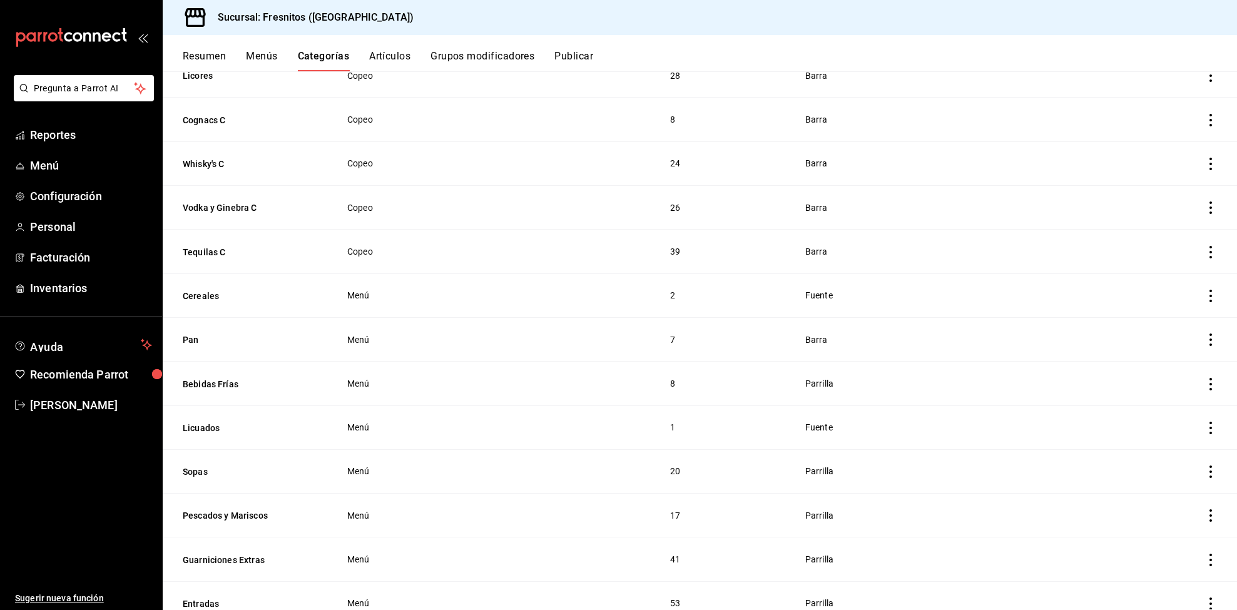
scroll to position [987, 0]
click at [199, 415] on th "Guarniciones Extras" at bounding box center [247, 426] width 169 height 44
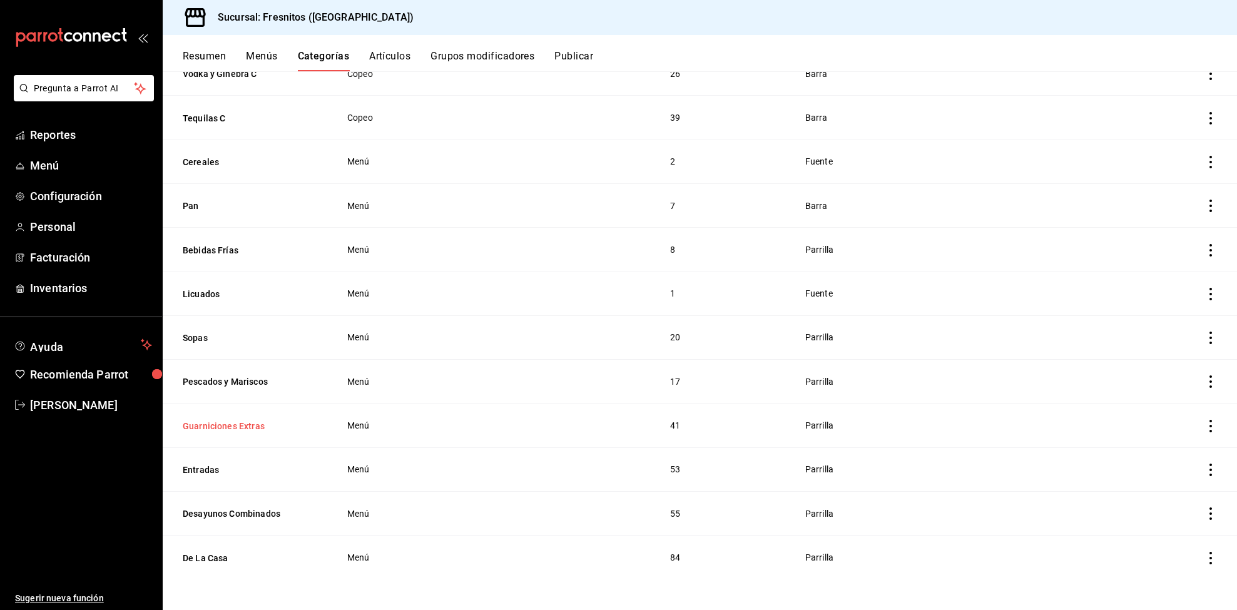
click at [203, 424] on button "Guarniciones Extras" at bounding box center [245, 426] width 125 height 13
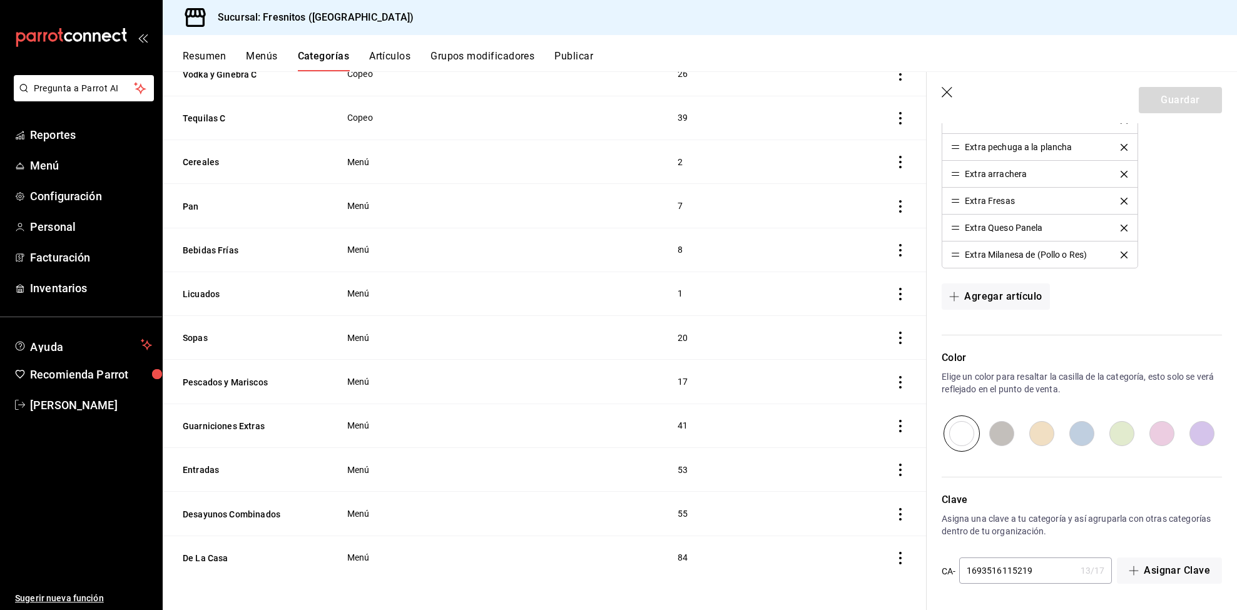
scroll to position [1469, 0]
click at [395, 53] on button "Artículos" at bounding box center [389, 60] width 41 height 21
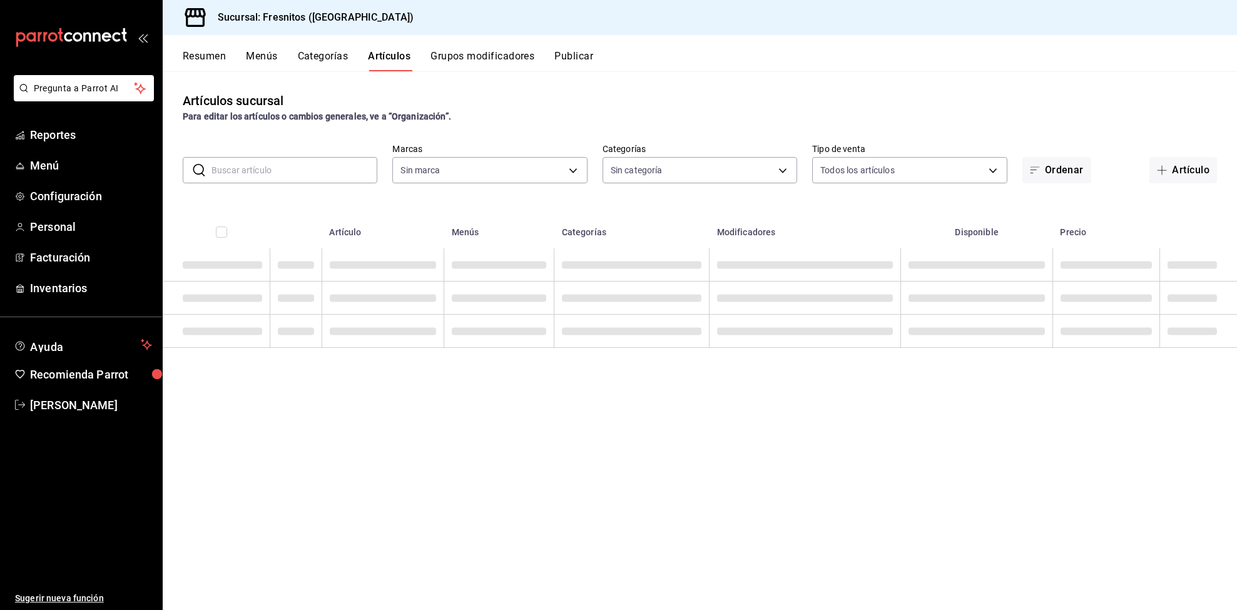
click at [315, 168] on input "text" at bounding box center [295, 170] width 166 height 25
type input "0fbfff8c-341e-4e3b-85d8-6df2e864f0f7"
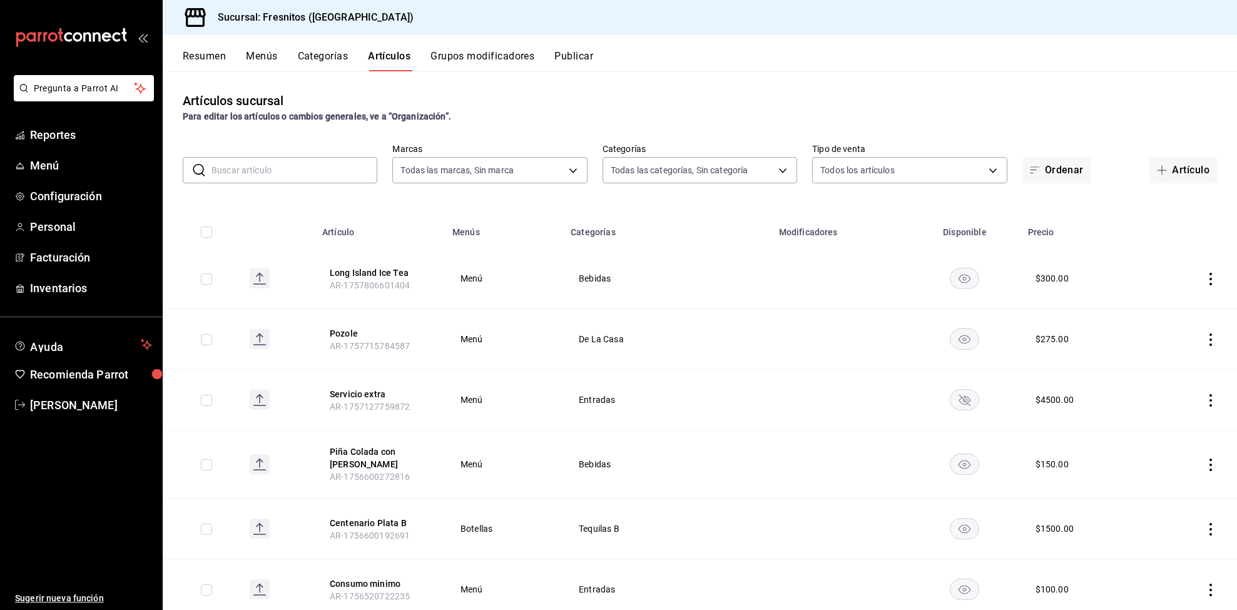
type input "7d100b0d-2c83-4aba-9ad4-2314331440d9,aa9f6460-d446-4816-9026-2ee33e945084,dcc95…"
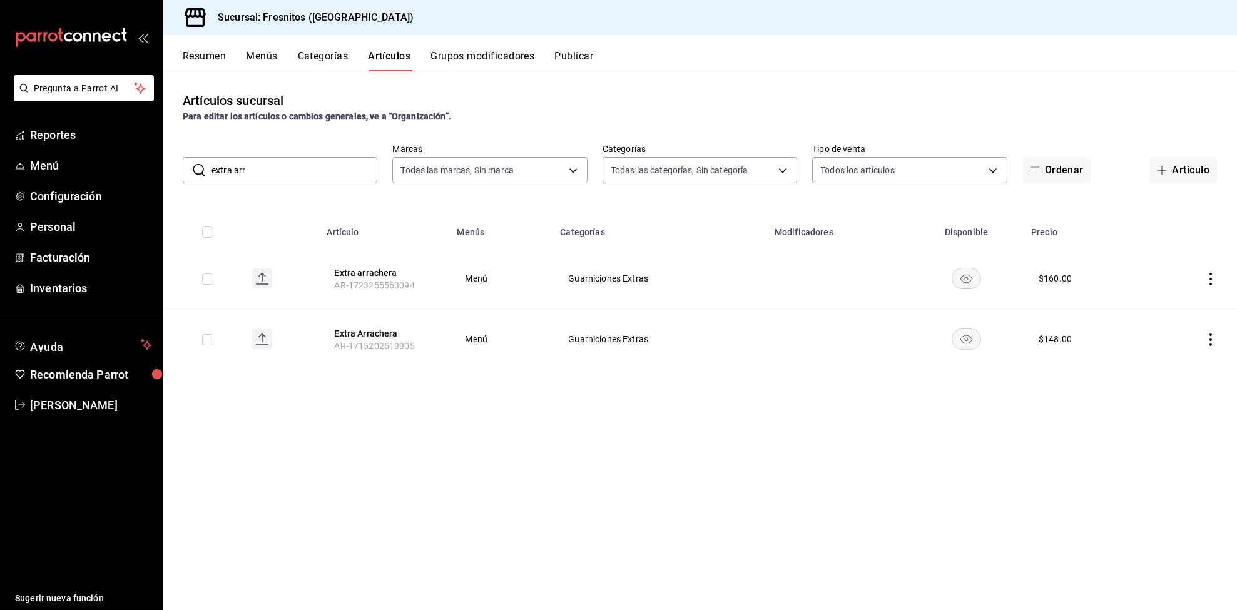
click at [1210, 345] on icon "actions" at bounding box center [1211, 340] width 3 height 13
click at [1160, 410] on li "Eliminar" at bounding box center [1162, 420] width 75 height 26
click at [1171, 357] on button "Eliminar" at bounding box center [1155, 363] width 83 height 26
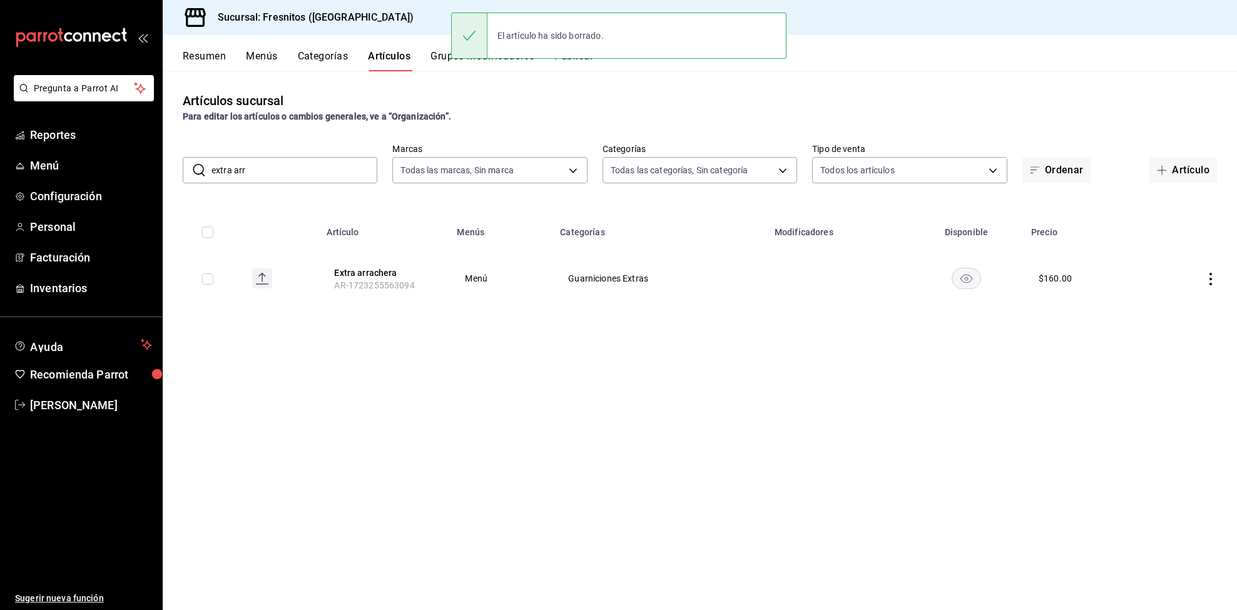
click at [265, 162] on input "extra arr" at bounding box center [295, 170] width 166 height 25
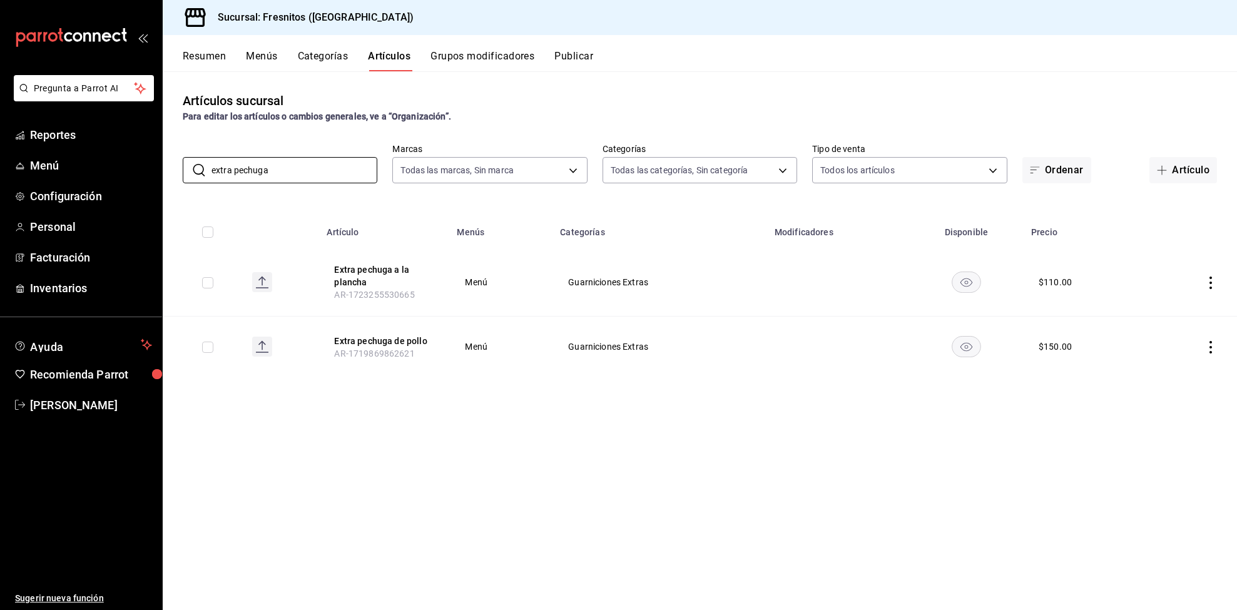
click at [1213, 347] on icon "actions" at bounding box center [1211, 347] width 13 height 13
click at [1213, 346] on div at bounding box center [618, 305] width 1237 height 610
click at [1211, 347] on icon "actions" at bounding box center [1211, 347] width 3 height 13
click at [1170, 437] on li "Eliminar" at bounding box center [1162, 428] width 75 height 26
click at [1128, 366] on button "Eliminar" at bounding box center [1155, 370] width 83 height 26
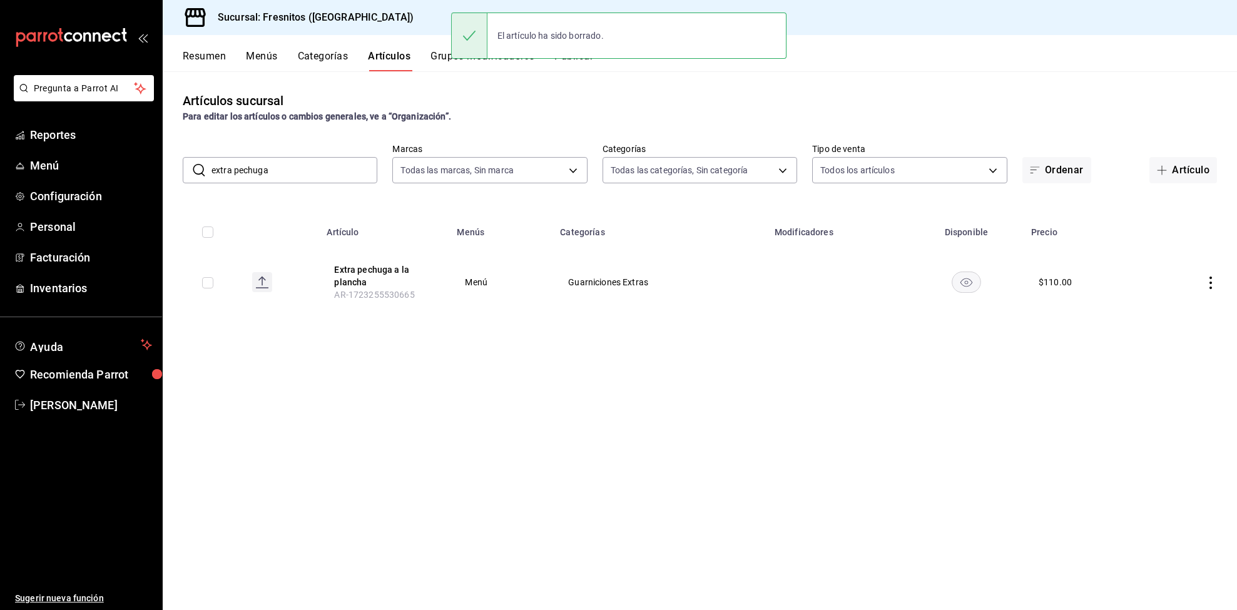
click at [318, 181] on input "extra pechuga" at bounding box center [295, 170] width 166 height 25
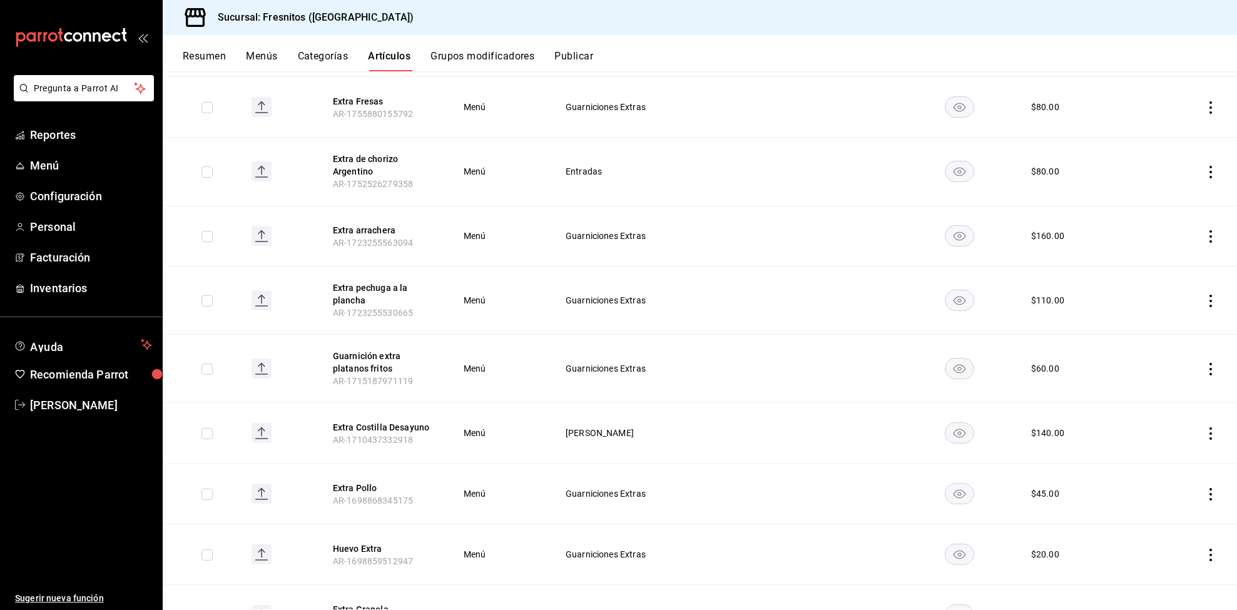
scroll to position [375, 0]
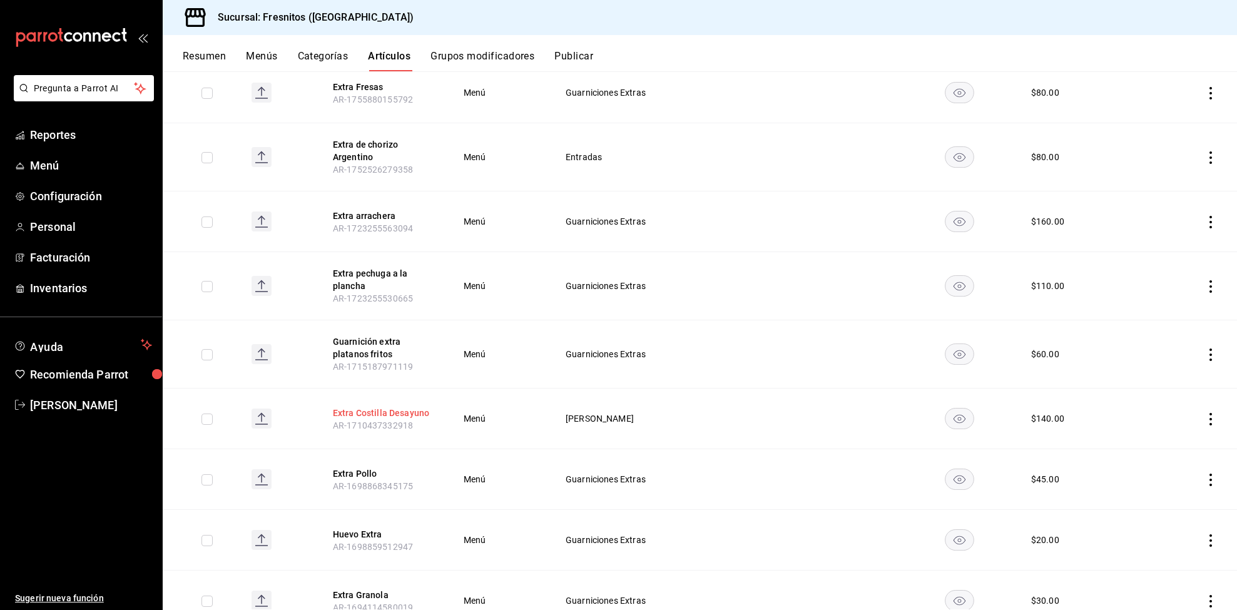
type input "extra"
click at [404, 417] on button "Extra Costilla Desayuno" at bounding box center [383, 413] width 100 height 13
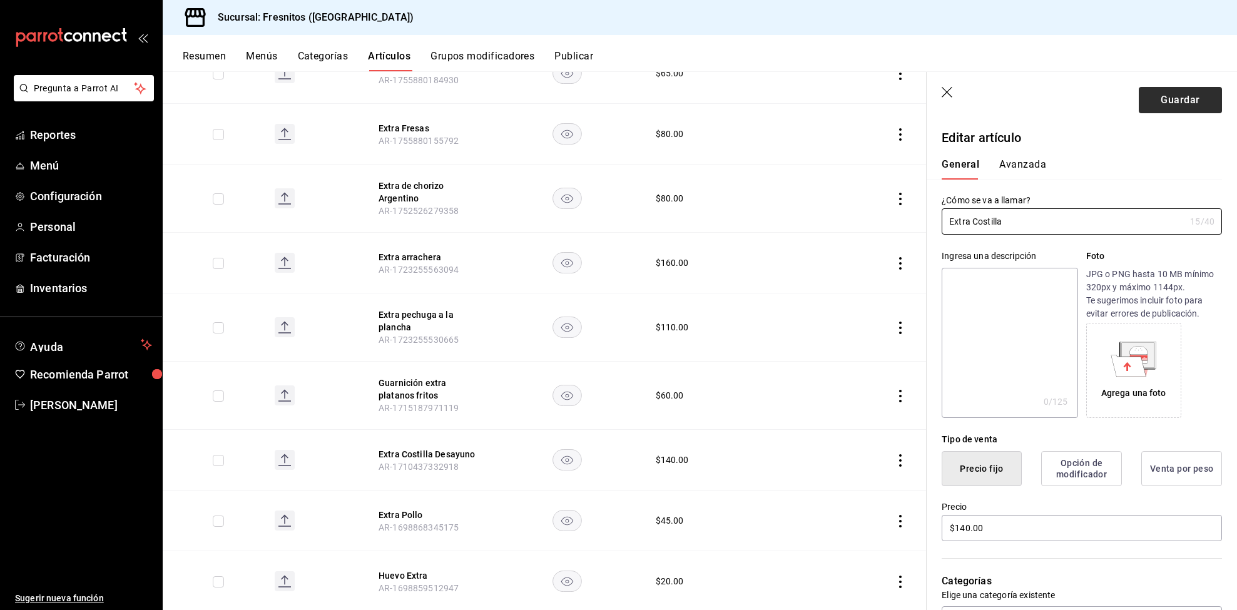
type input "Extra Costilla"
click at [1151, 98] on button "Guardar" at bounding box center [1180, 100] width 83 height 26
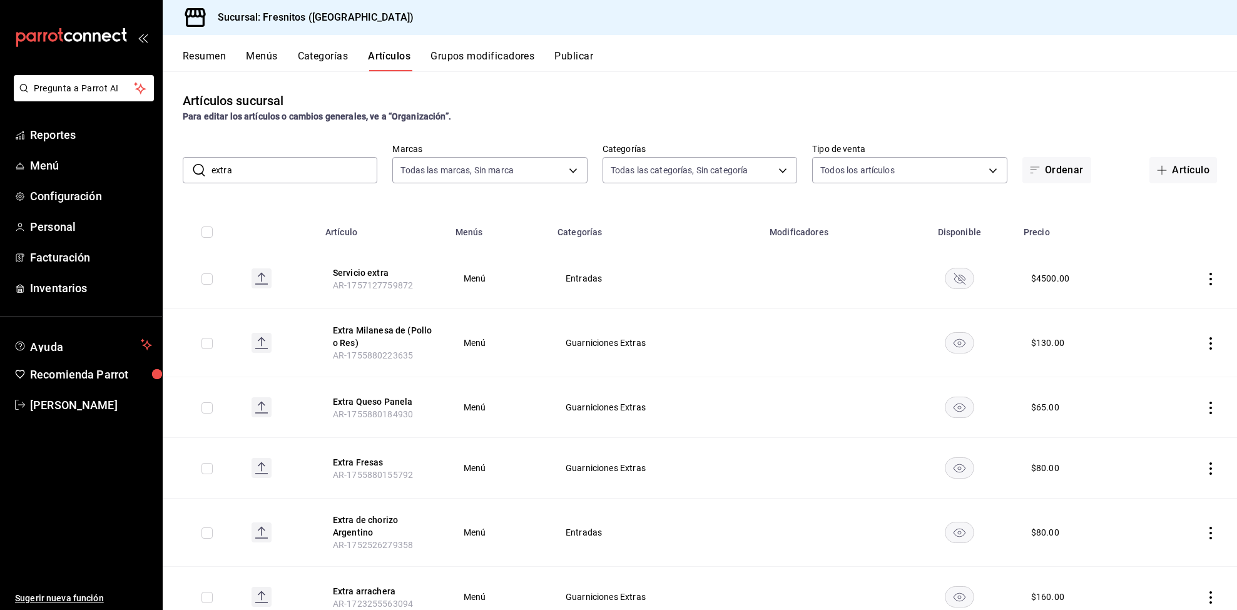
click at [473, 53] on button "Grupos modificadores" at bounding box center [483, 60] width 104 height 21
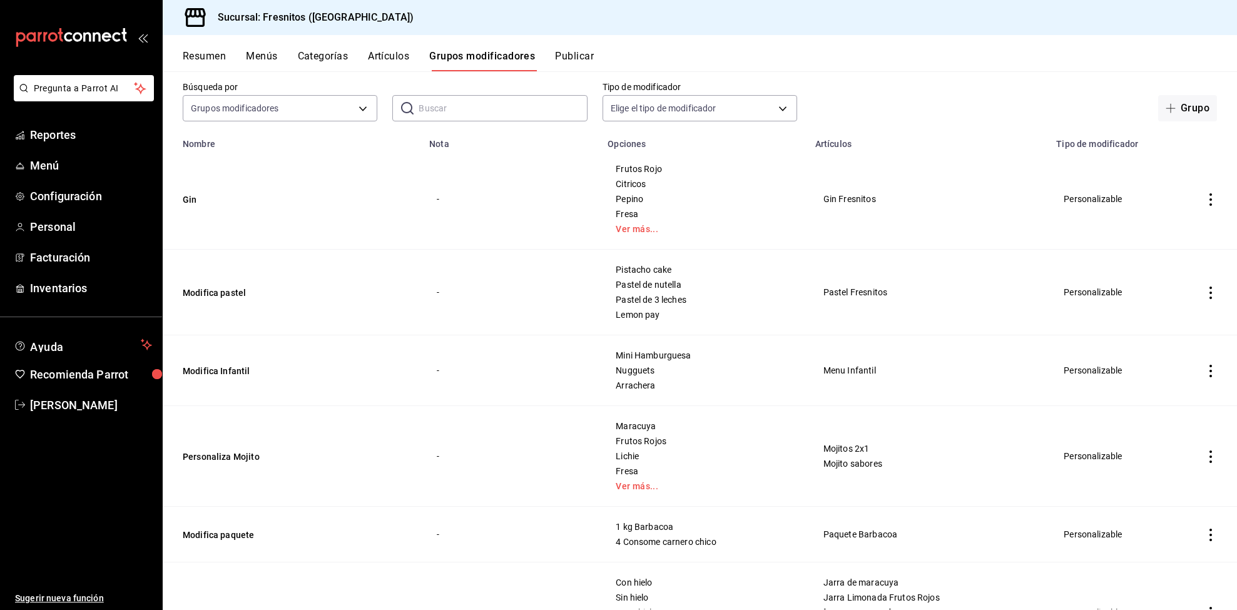
scroll to position [94, 0]
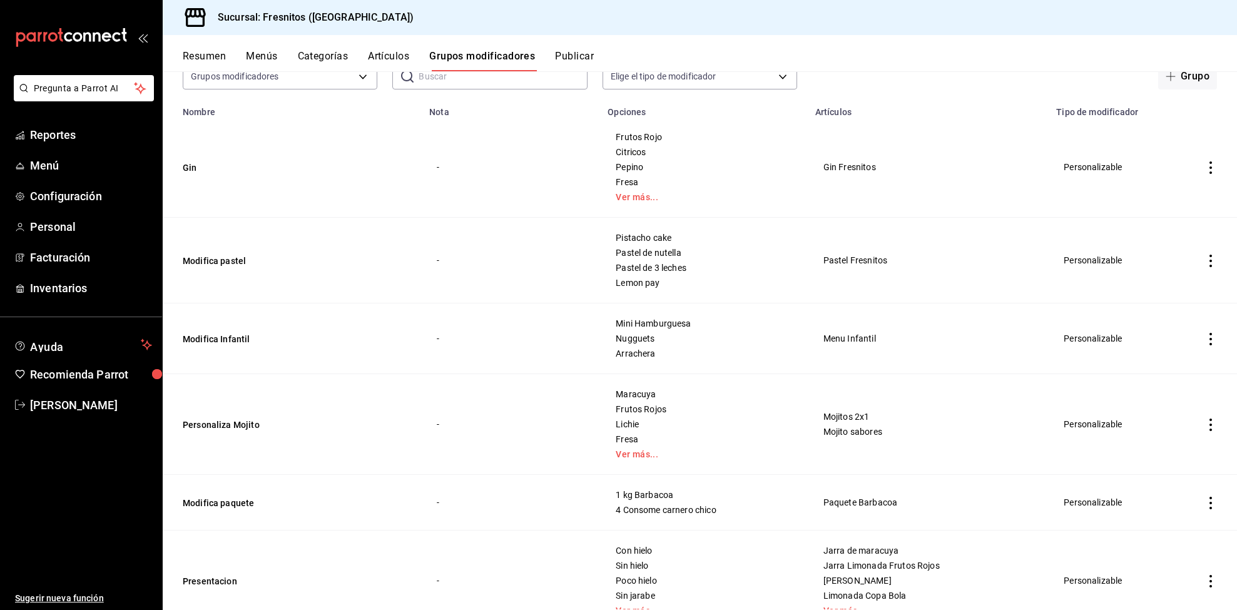
click at [1205, 258] on icon "actions" at bounding box center [1211, 261] width 13 height 13
click at [223, 261] on div at bounding box center [618, 305] width 1237 height 610
click at [1205, 256] on icon "actions" at bounding box center [1211, 261] width 13 height 13
click at [1138, 287] on div at bounding box center [1131, 290] width 23 height 15
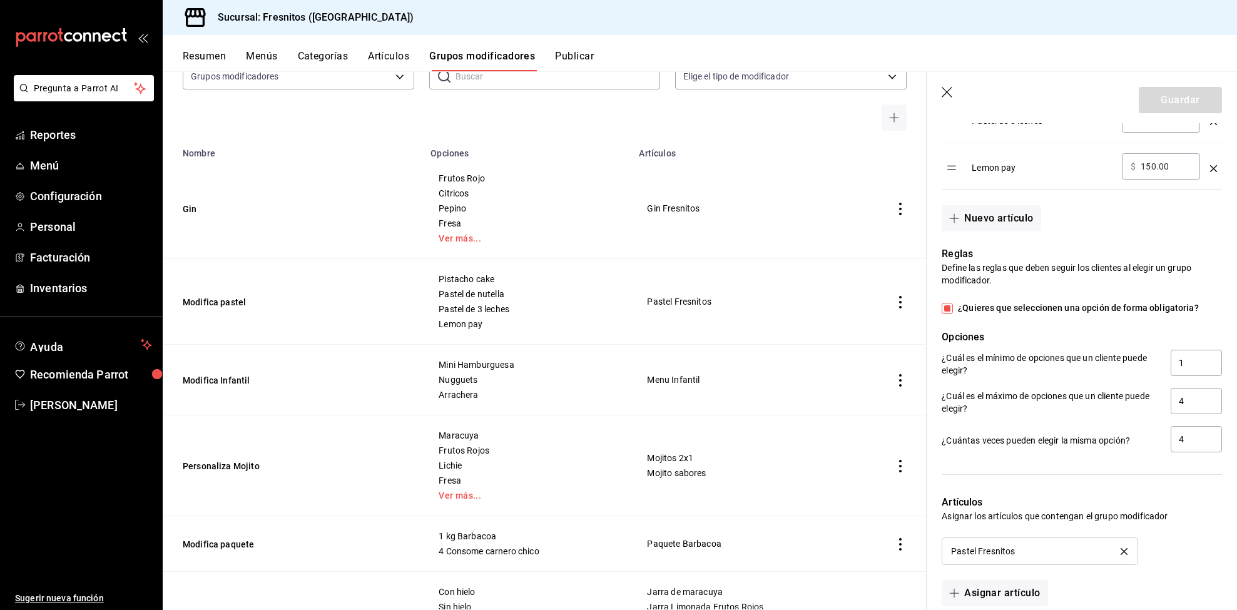
scroll to position [725, 0]
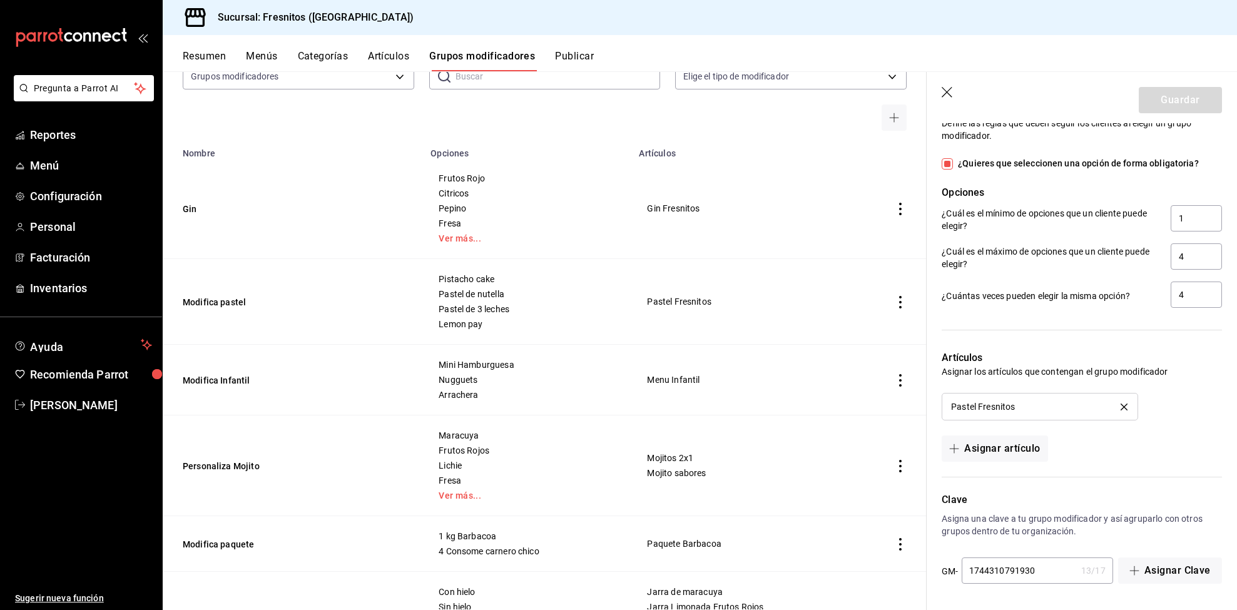
click at [1121, 406] on icon "delete" at bounding box center [1124, 407] width 7 height 7
click at [1114, 365] on p "Artículos" at bounding box center [1082, 357] width 280 height 15
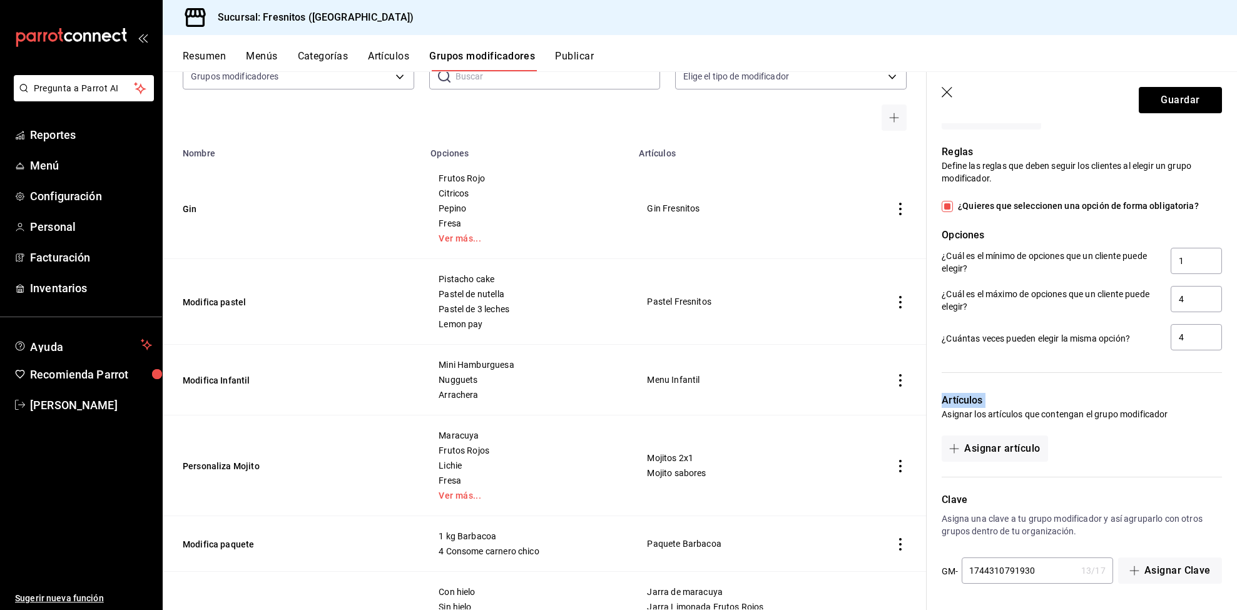
click at [1114, 406] on p "Artículos" at bounding box center [1082, 400] width 280 height 15
drag, startPoint x: 1114, startPoint y: 406, endPoint x: 1125, endPoint y: 447, distance: 42.6
click at [1125, 447] on div "Artículos Asignar los artículos que contengan el grupo modificador Asignar artí…" at bounding box center [1074, 420] width 295 height 84
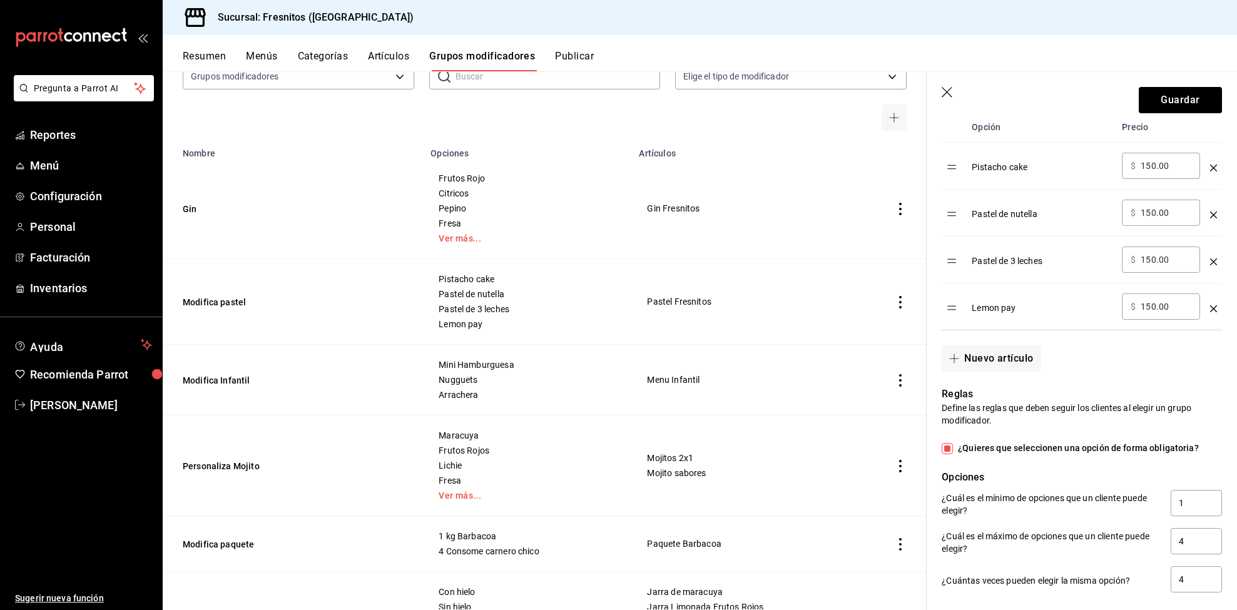
scroll to position [306, 0]
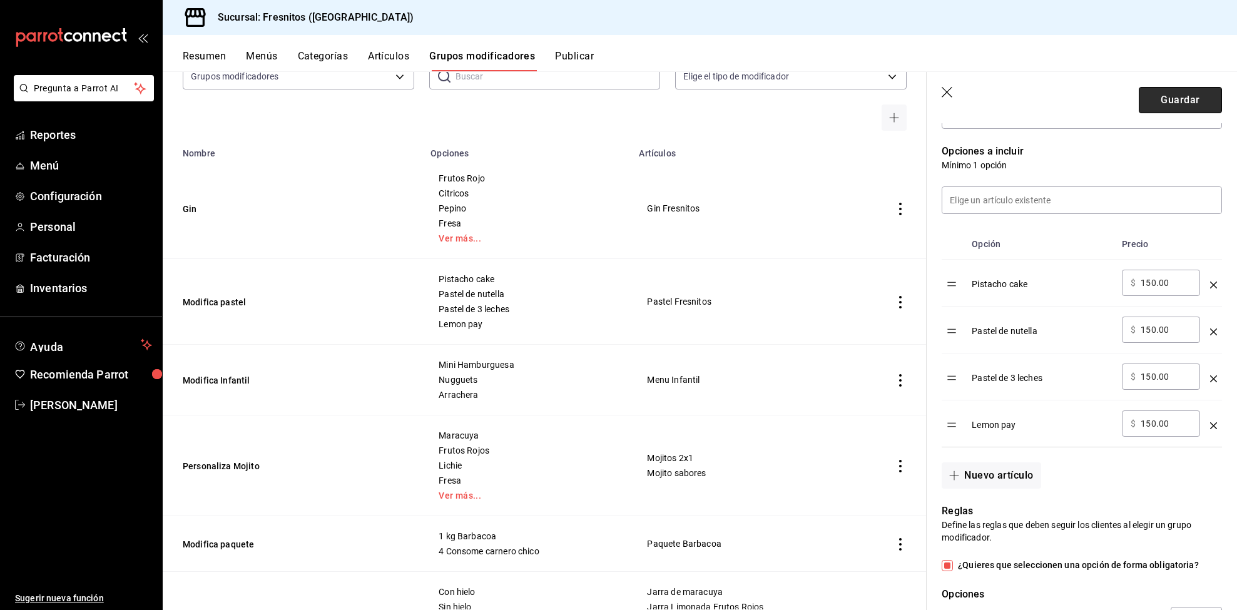
click at [1174, 98] on button "Guardar" at bounding box center [1180, 100] width 83 height 26
click at [1174, 98] on div "Guardar" at bounding box center [1180, 100] width 83 height 26
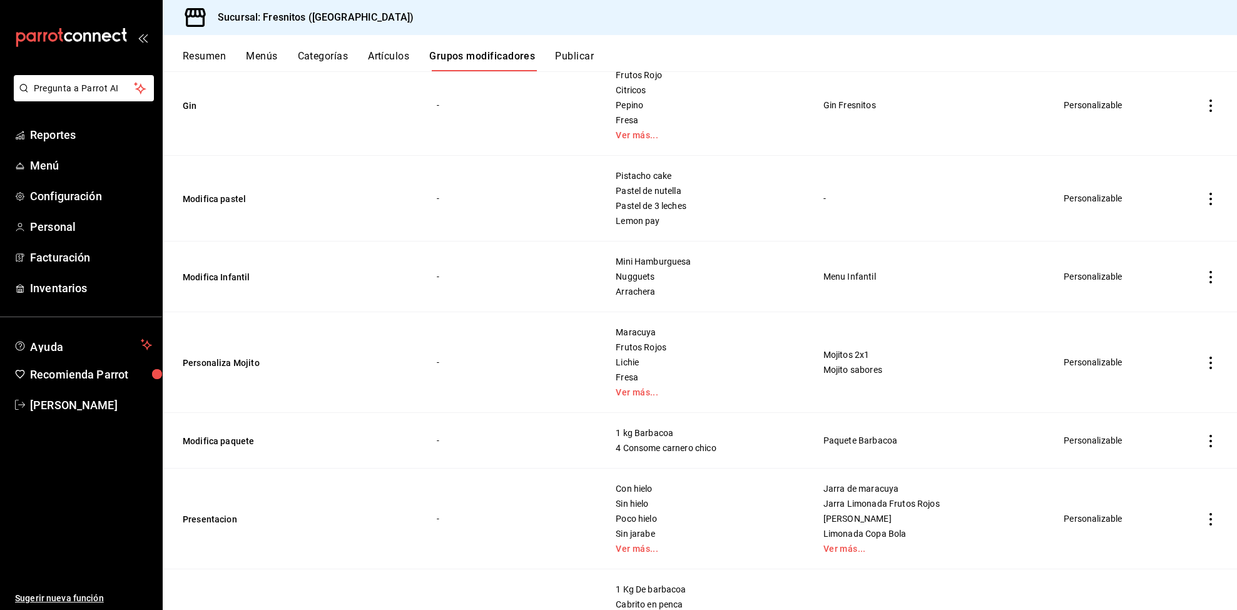
scroll to position [188, 0]
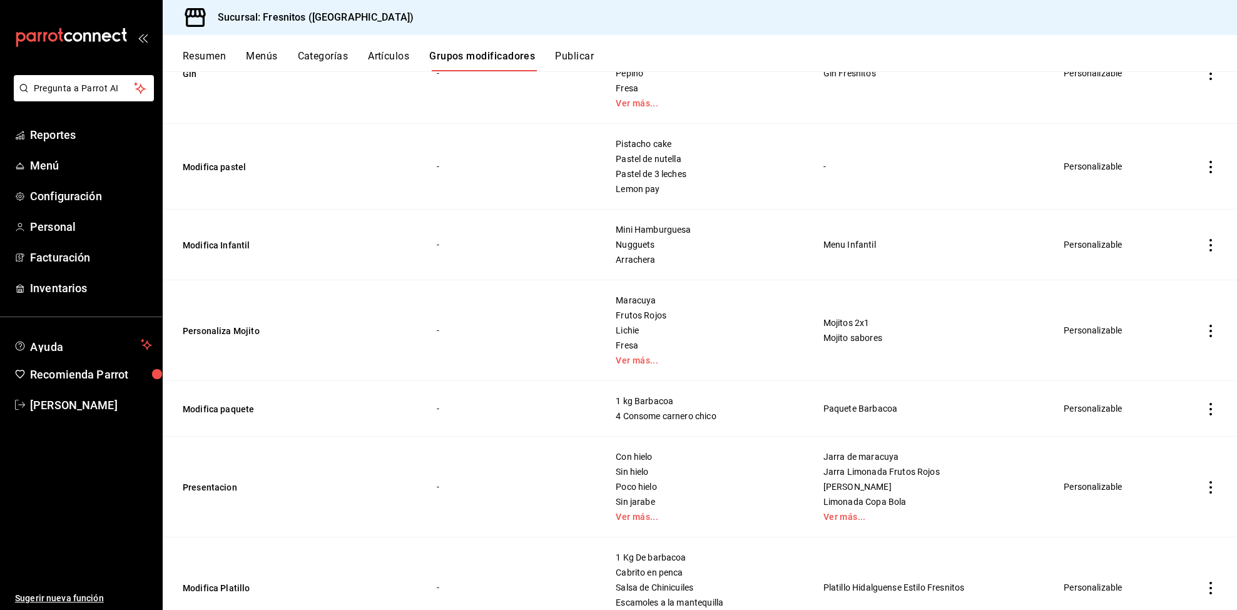
click at [1205, 413] on icon "actions" at bounding box center [1211, 409] width 13 height 13
click at [1146, 481] on li "Eliminar" at bounding box center [1147, 491] width 75 height 26
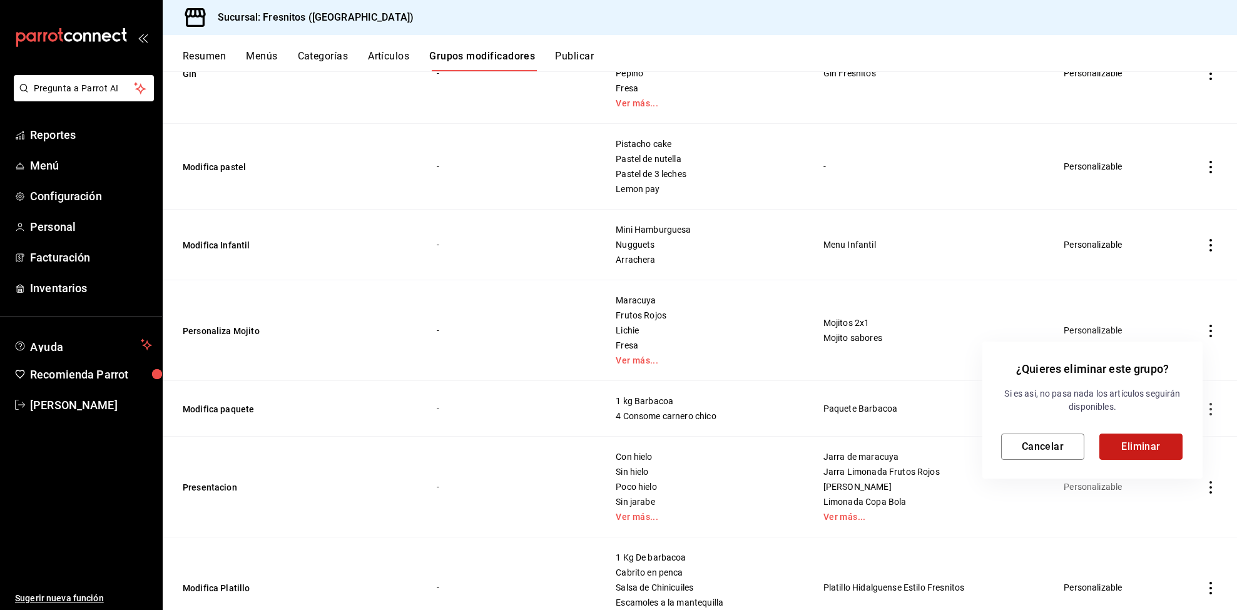
click at [1133, 439] on button "Eliminar" at bounding box center [1141, 447] width 83 height 26
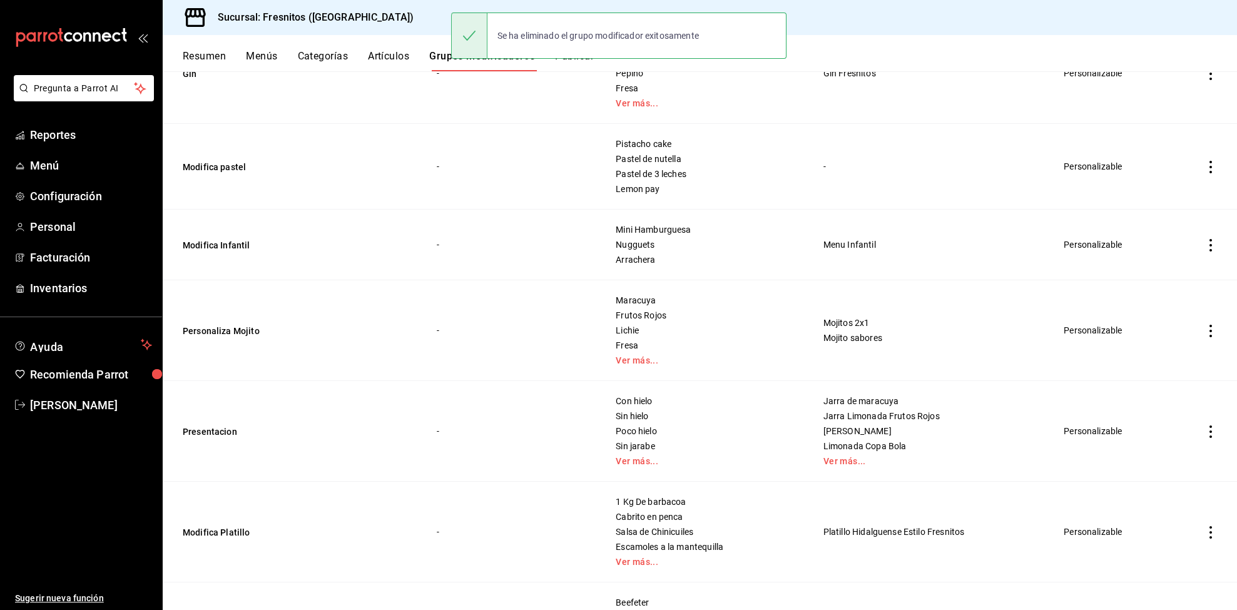
scroll to position [282, 0]
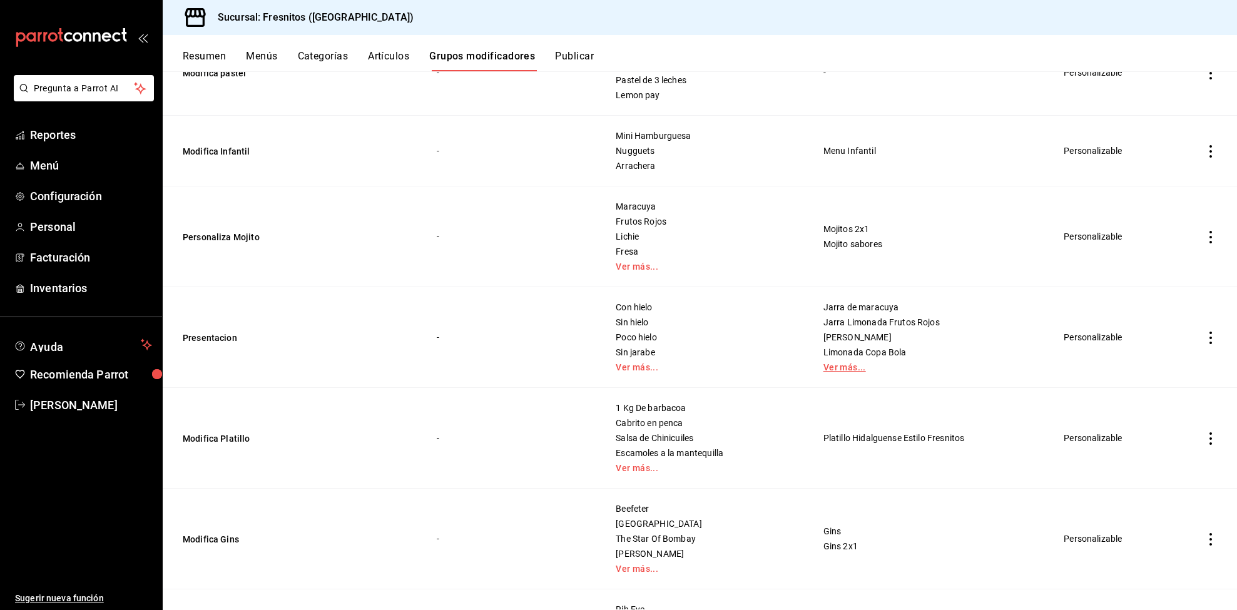
click at [845, 372] on link "Ver más..." at bounding box center [929, 367] width 210 height 9
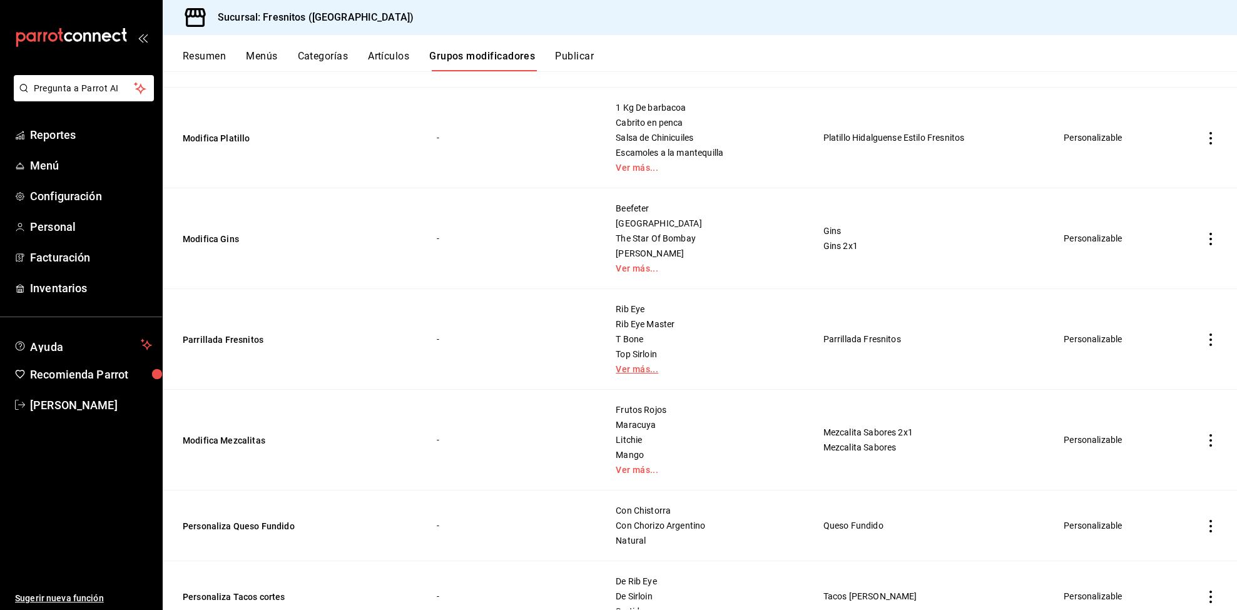
scroll to position [751, 0]
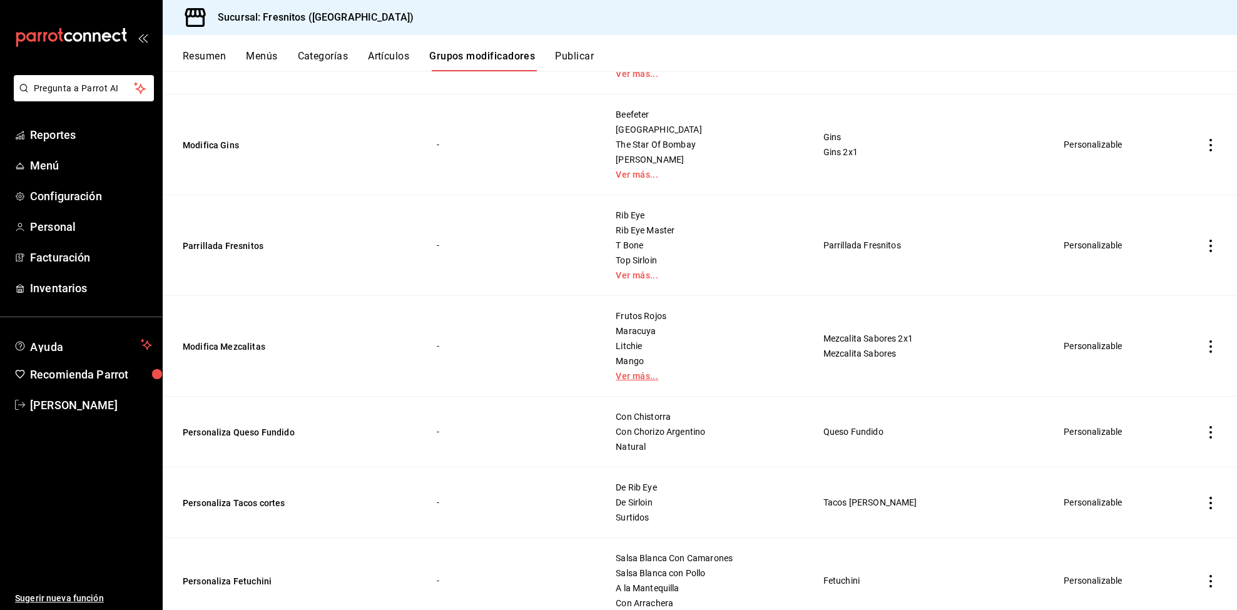
click at [633, 376] on link "Ver más..." at bounding box center [704, 376] width 176 height 9
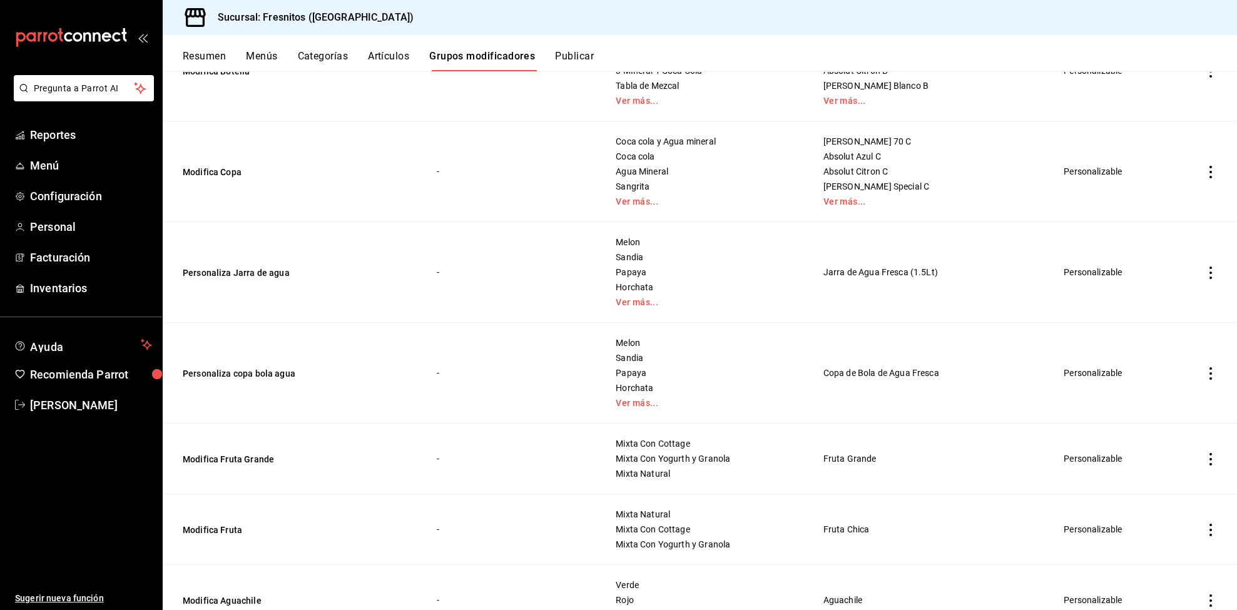
scroll to position [1502, 0]
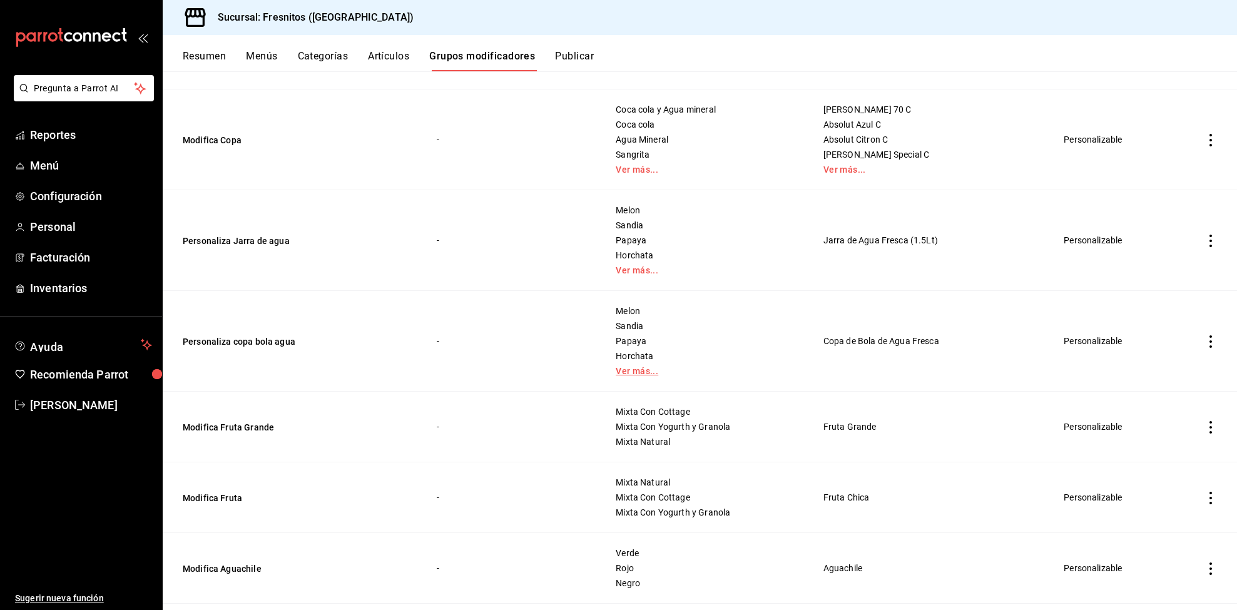
click at [635, 374] on link "Ver más..." at bounding box center [704, 371] width 176 height 9
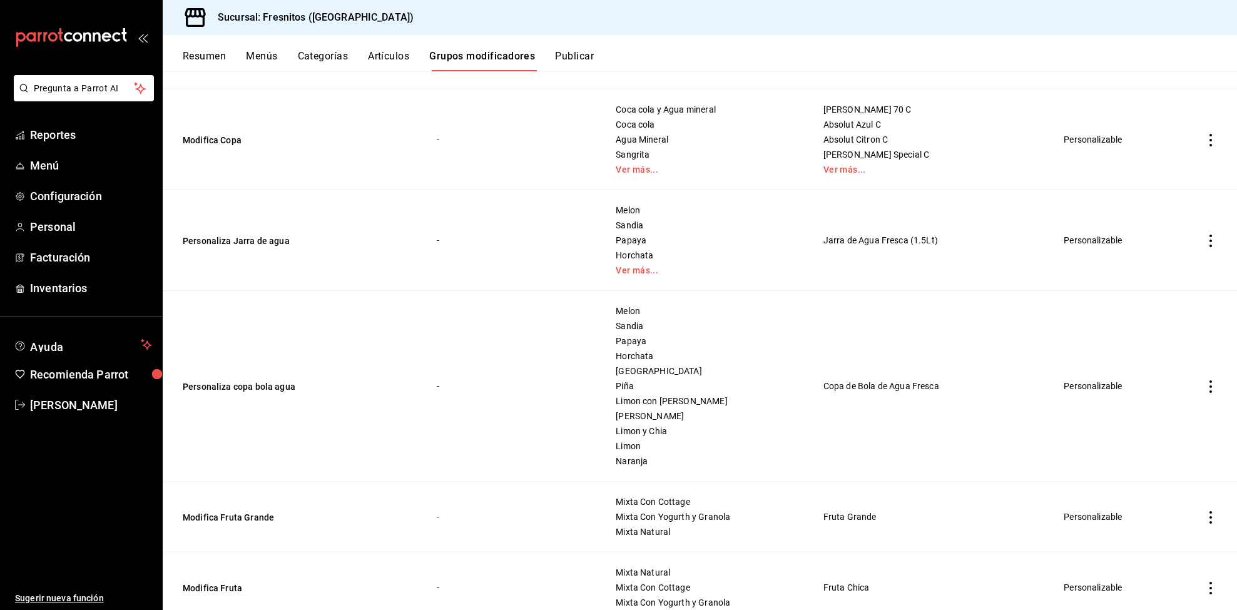
drag, startPoint x: 635, startPoint y: 374, endPoint x: 785, endPoint y: 376, distance: 150.8
click at [785, 376] on td "Melon Sandia Papaya Horchata Jamaica [PERSON_NAME] con pepino [PERSON_NAME] y […" at bounding box center [703, 386] width 207 height 191
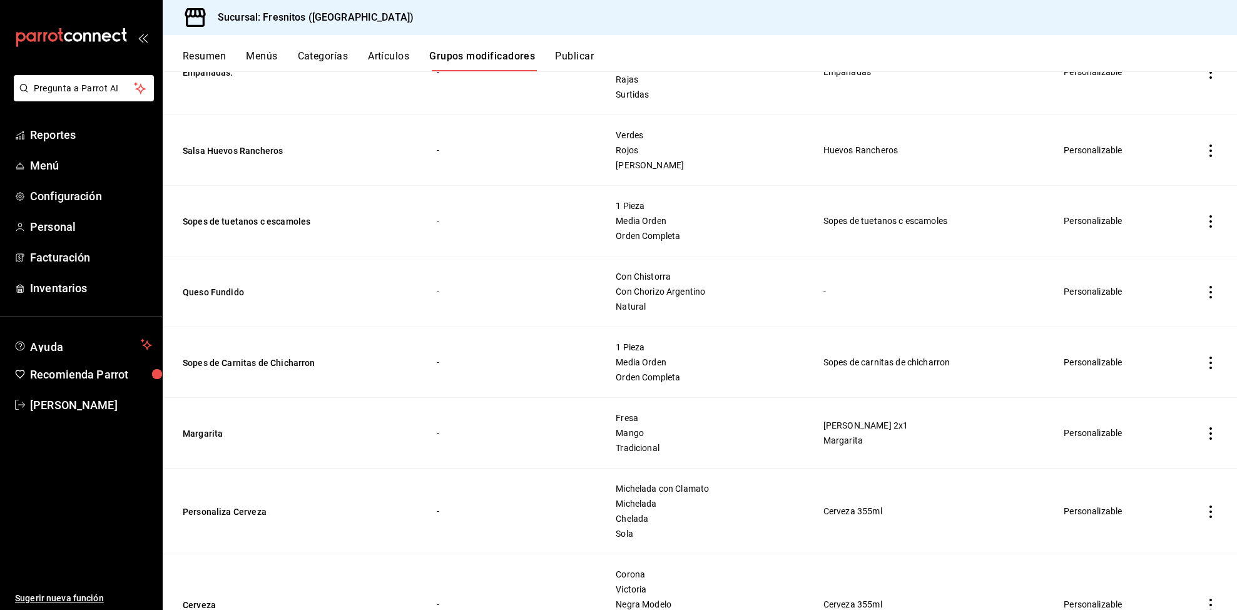
scroll to position [2628, 0]
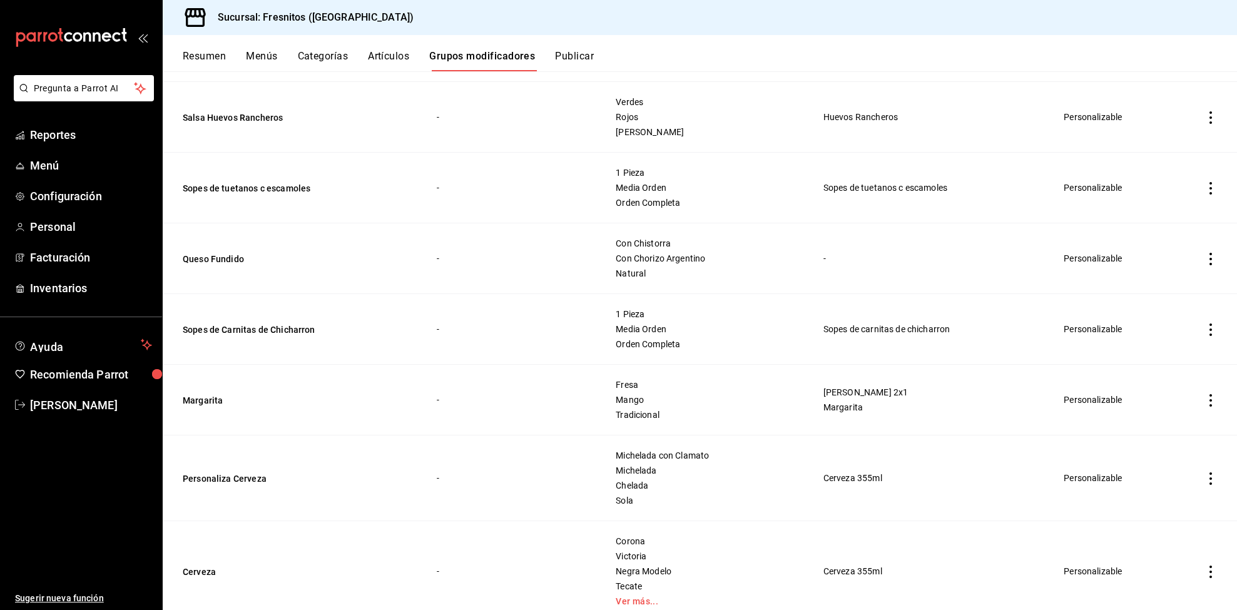
click at [1205, 336] on icon "actions" at bounding box center [1211, 330] width 13 height 13
click at [1200, 340] on div at bounding box center [618, 305] width 1237 height 610
click at [1205, 332] on icon "actions" at bounding box center [1211, 330] width 13 height 13
click at [1143, 411] on span "Eliminar" at bounding box center [1159, 417] width 33 height 13
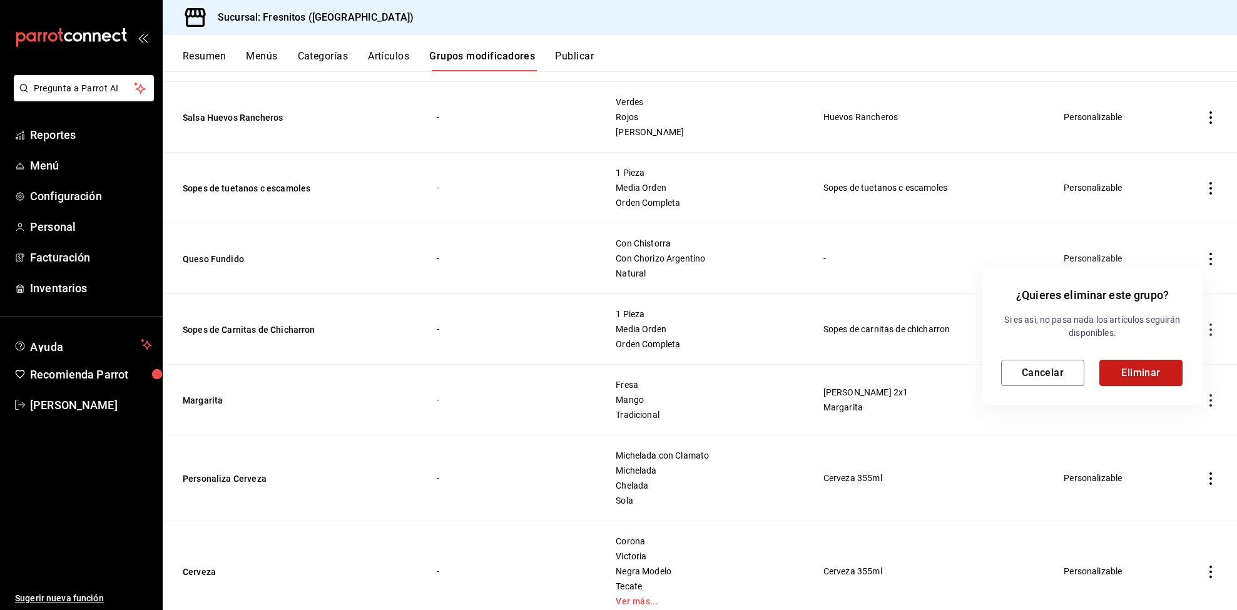
click at [1128, 375] on button "Eliminar" at bounding box center [1141, 373] width 83 height 26
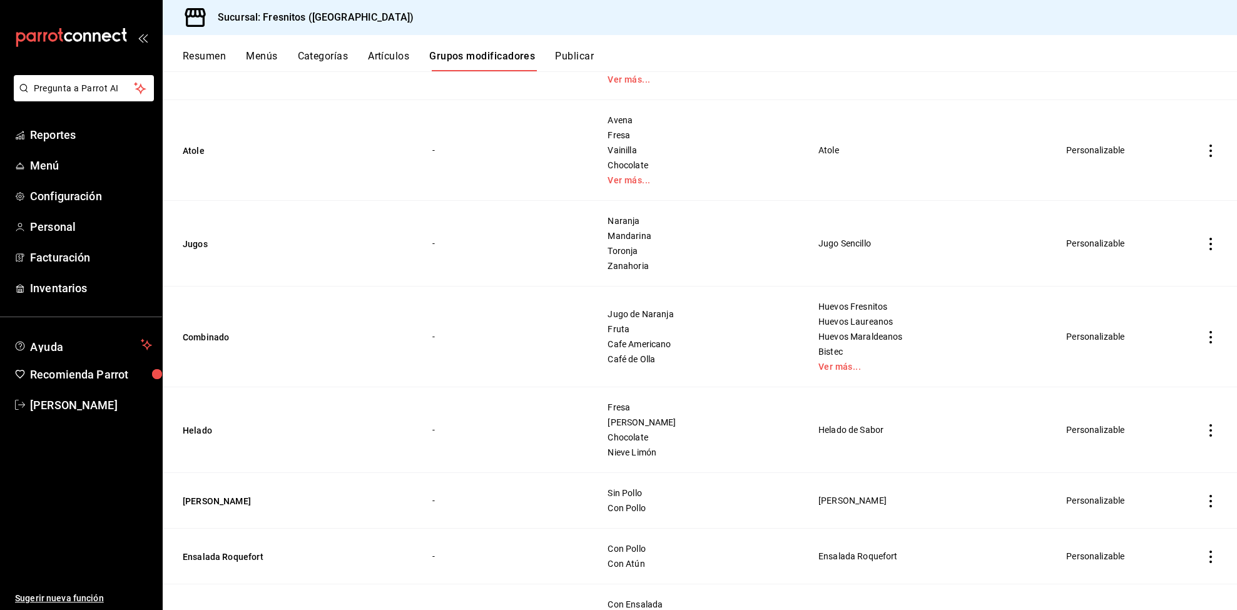
scroll to position [4181, 0]
click at [207, 436] on button "Helado" at bounding box center [258, 430] width 150 height 13
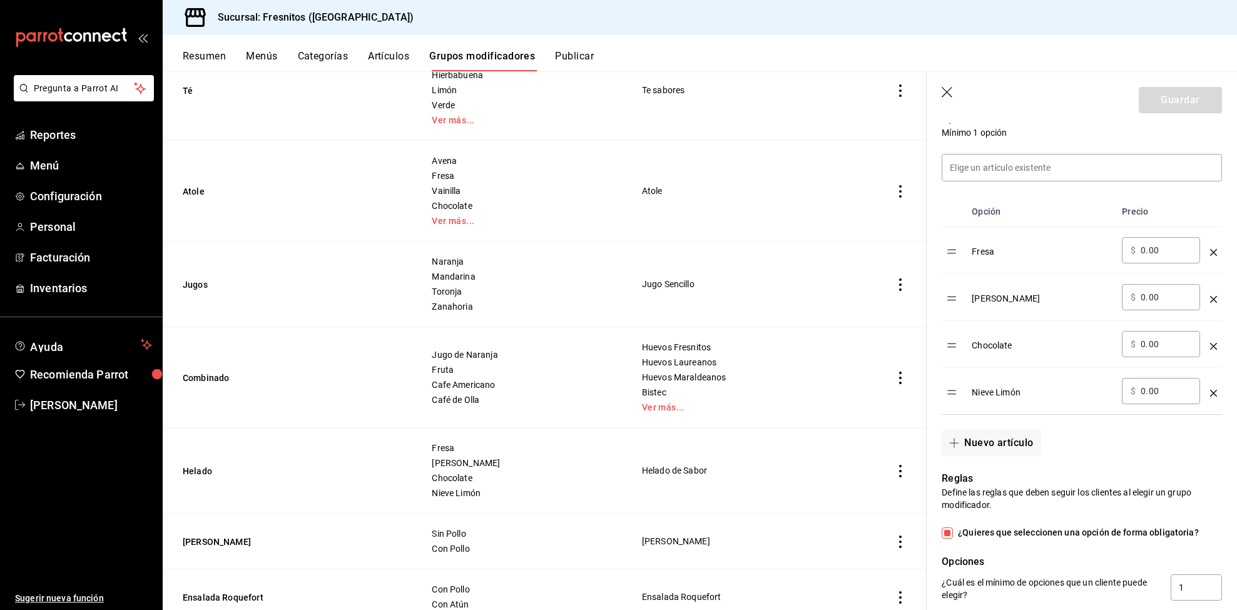
scroll to position [375, 0]
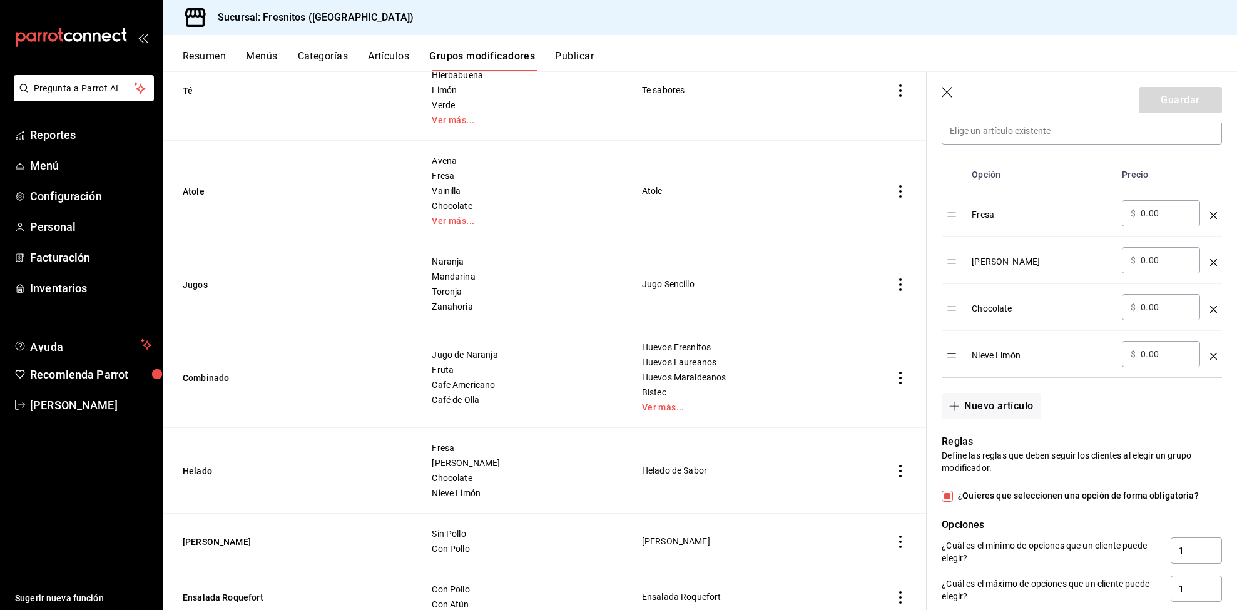
click at [1210, 360] on icon "optionsTable" at bounding box center [1213, 356] width 7 height 7
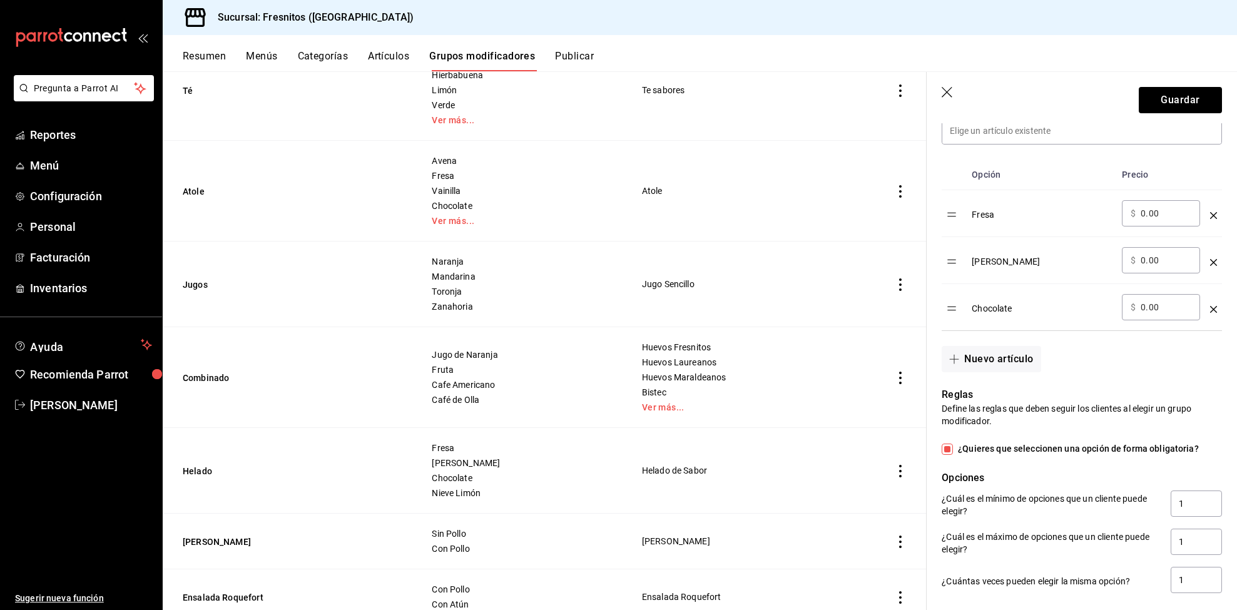
click at [1210, 266] on icon "optionsTable" at bounding box center [1213, 262] width 7 height 7
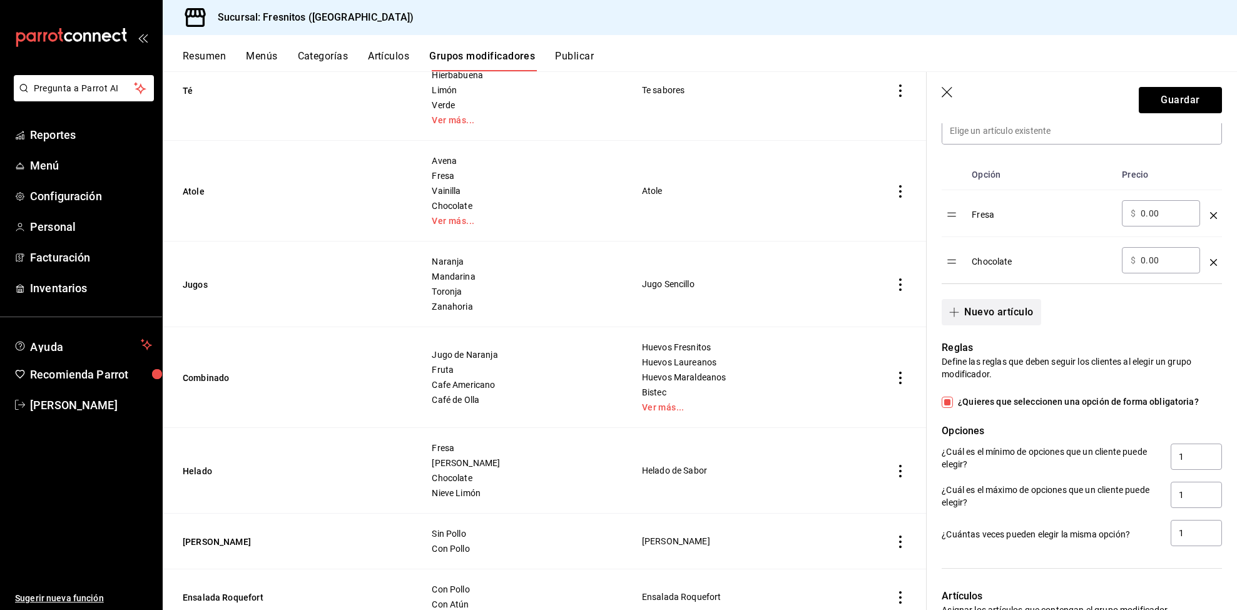
click at [984, 325] on button "Nuevo artículo" at bounding box center [991, 312] width 99 height 26
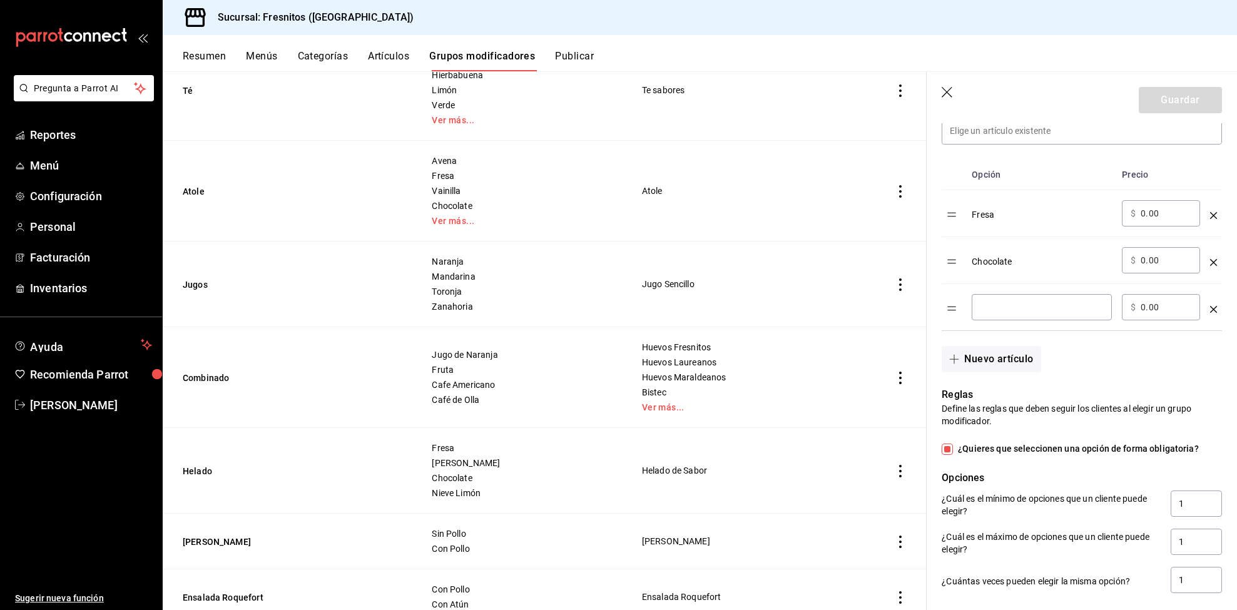
click at [989, 314] on input "optionsTable" at bounding box center [1042, 307] width 123 height 13
type input "Vainilla"
click at [1096, 389] on div "Reglas Define las reglas que deben seguir los clientes al elegir un grupo modif…" at bounding box center [1074, 483] width 295 height 223
click at [1136, 83] on header "Guardar" at bounding box center [1082, 97] width 310 height 51
click at [1144, 94] on button "Guardar" at bounding box center [1180, 100] width 83 height 26
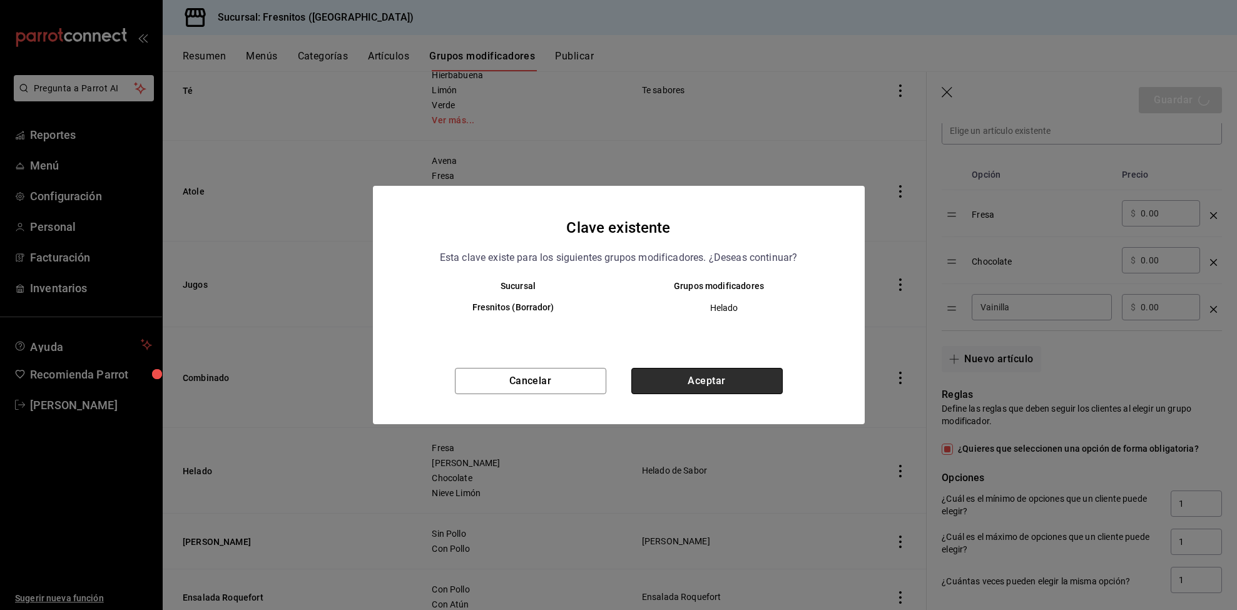
click at [750, 375] on button "Aceptar" at bounding box center [706, 381] width 151 height 26
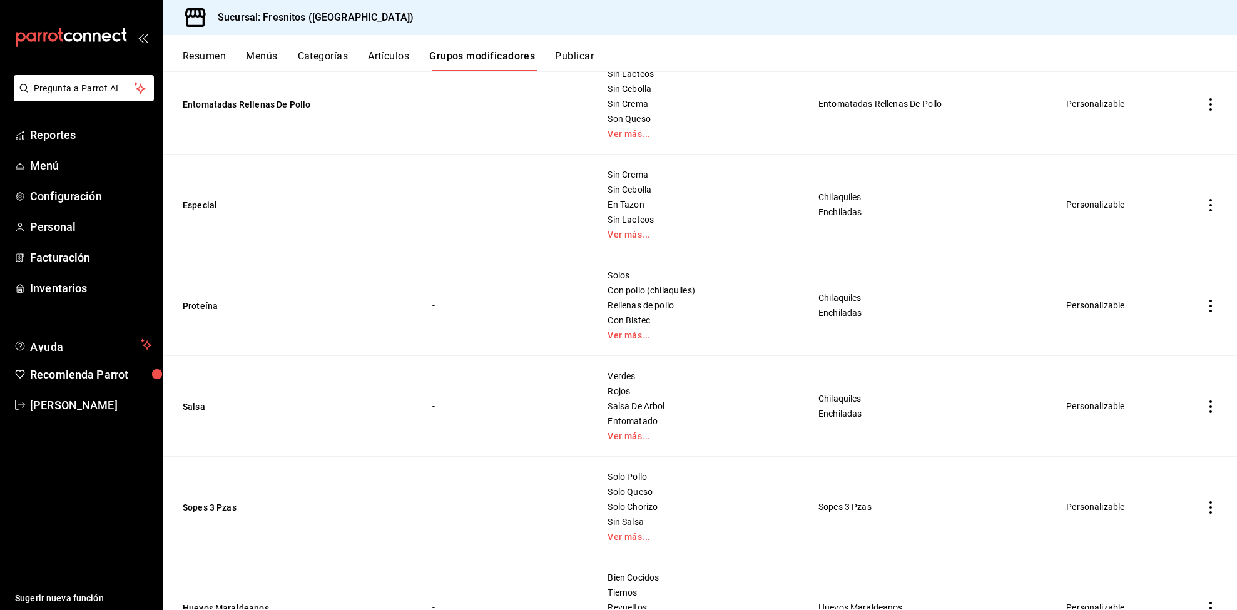
scroll to position [6160, 0]
click at [613, 339] on link "Ver más..." at bounding box center [697, 334] width 179 height 9
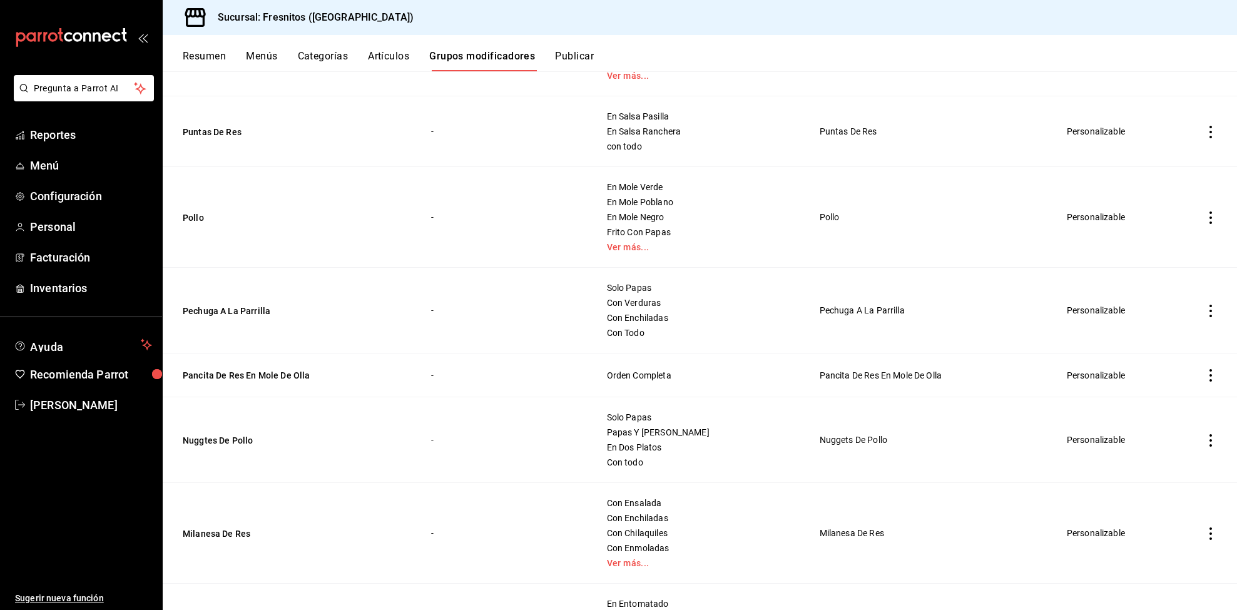
scroll to position [8319, 0]
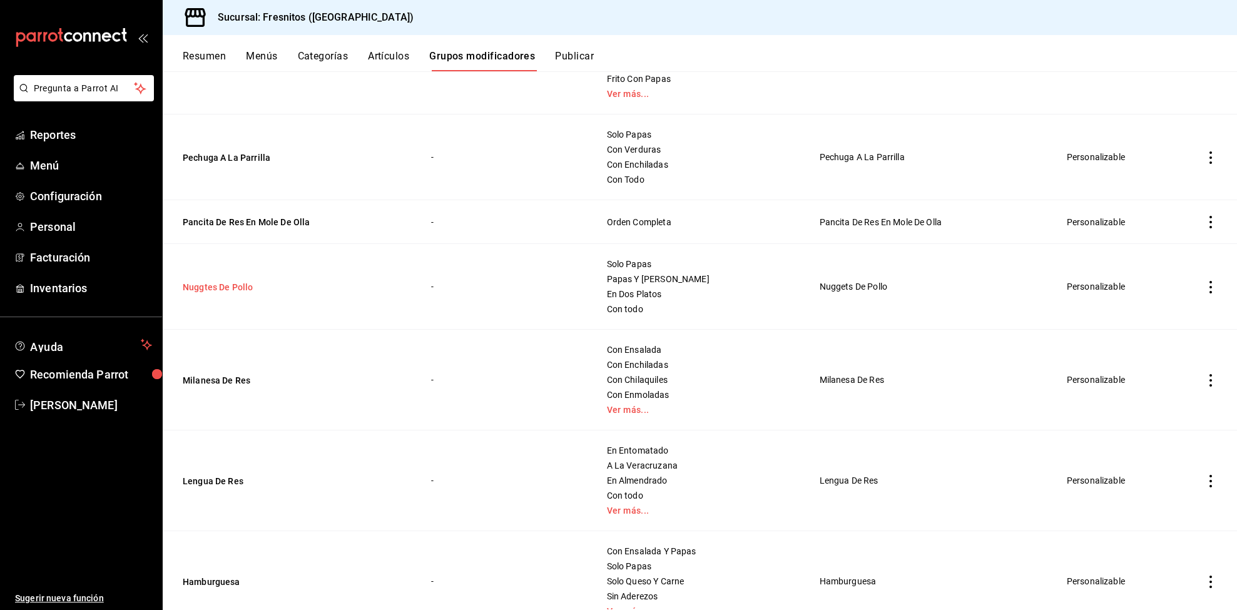
click at [233, 293] on button "Nuggtes De Pollo" at bounding box center [258, 287] width 150 height 13
drag, startPoint x: 233, startPoint y: 314, endPoint x: 998, endPoint y: 338, distance: 765.1
click at [233, 293] on button "Nuggtes De Pollo" at bounding box center [258, 287] width 150 height 13
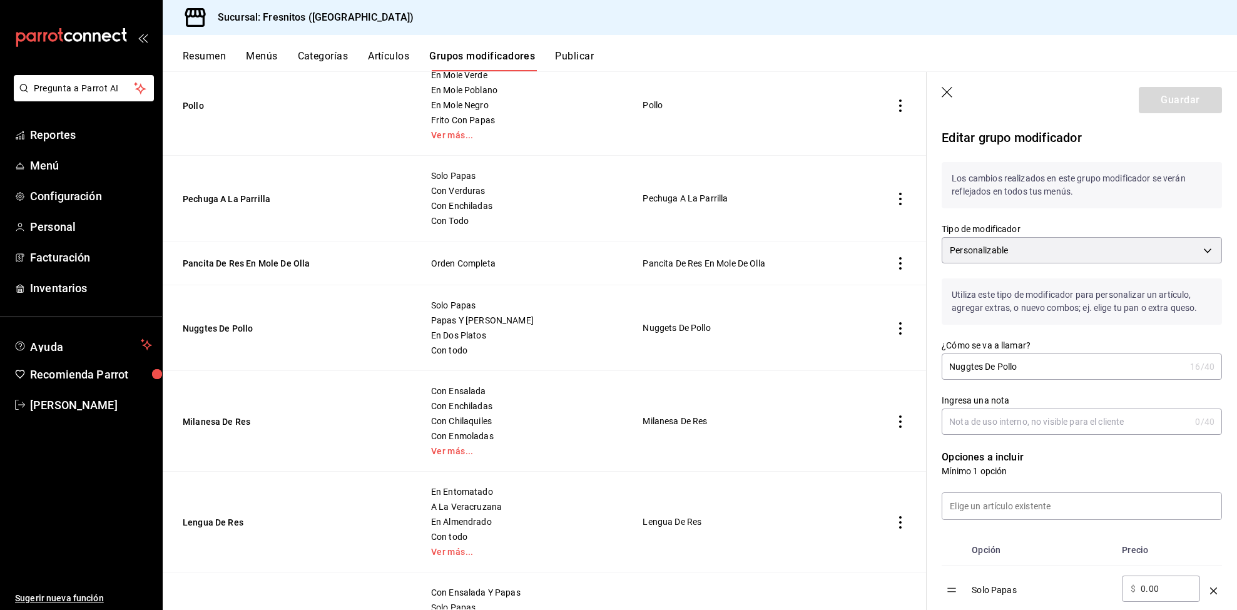
click at [971, 379] on input "Nuggtes De Pollo" at bounding box center [1063, 366] width 243 height 25
type input "Nuggets De Pollo"
click at [1168, 94] on button "Guardar" at bounding box center [1180, 100] width 83 height 26
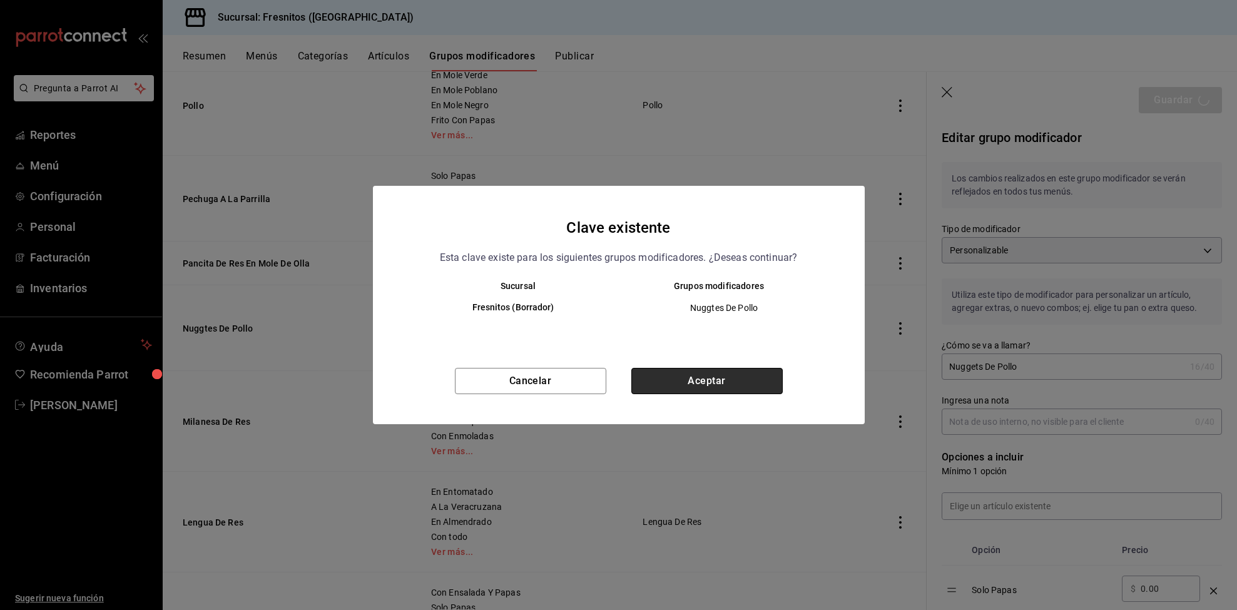
click at [727, 379] on button "Aceptar" at bounding box center [706, 381] width 151 height 26
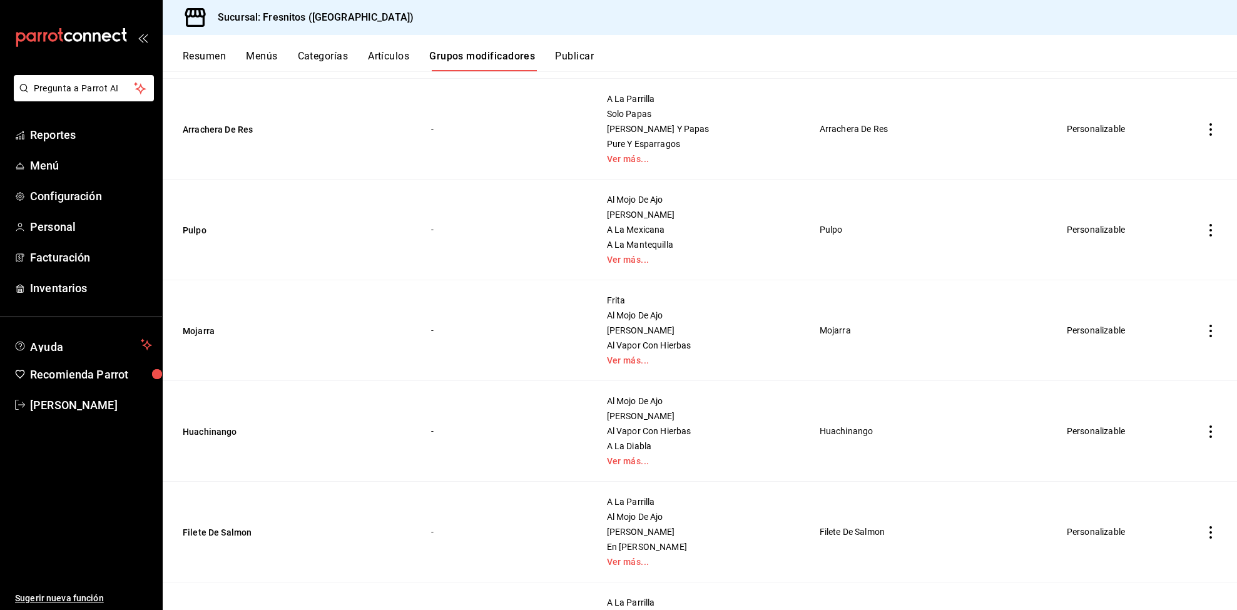
scroll to position [9966, 0]
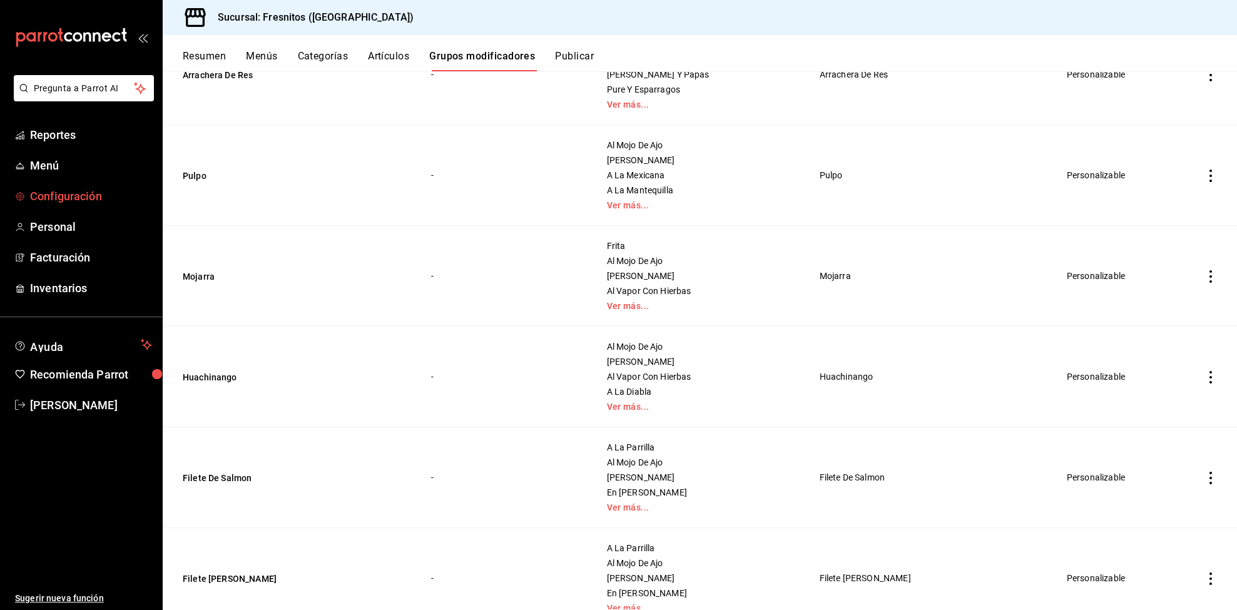
click at [62, 188] on span "Configuración" at bounding box center [91, 196] width 122 height 17
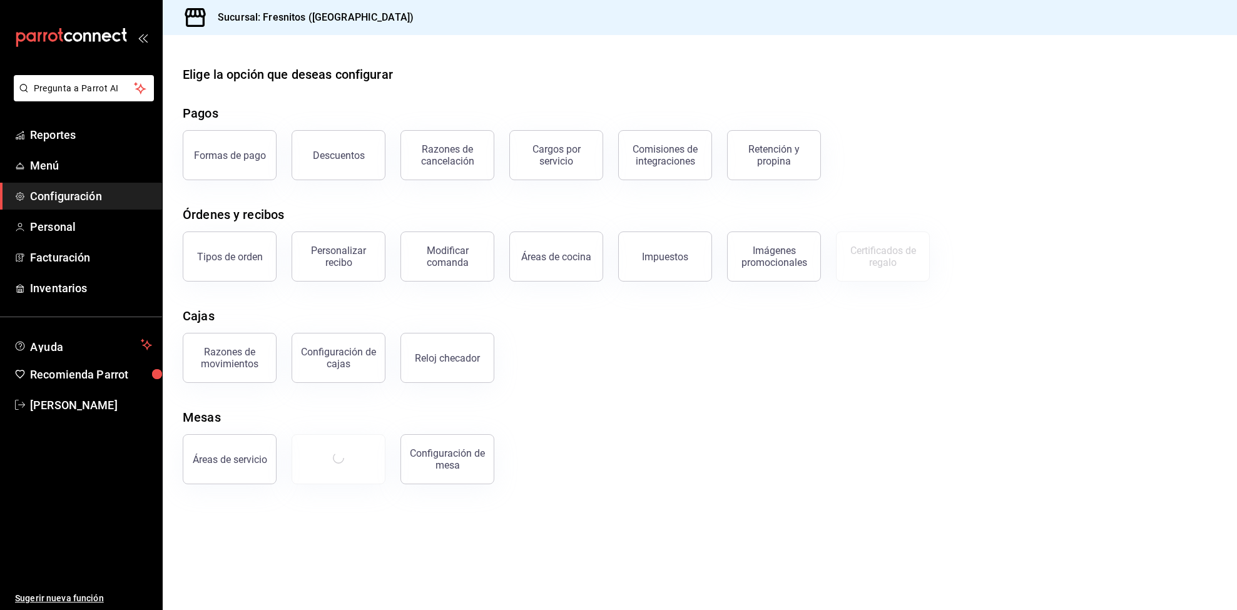
click at [447, 259] on div "Modificar comanda" at bounding box center [448, 257] width 78 height 24
click at [447, 259] on html "Pregunta a Parrot AI Reportes Menú Configuración Personal Facturación Inventari…" at bounding box center [618, 305] width 1237 height 610
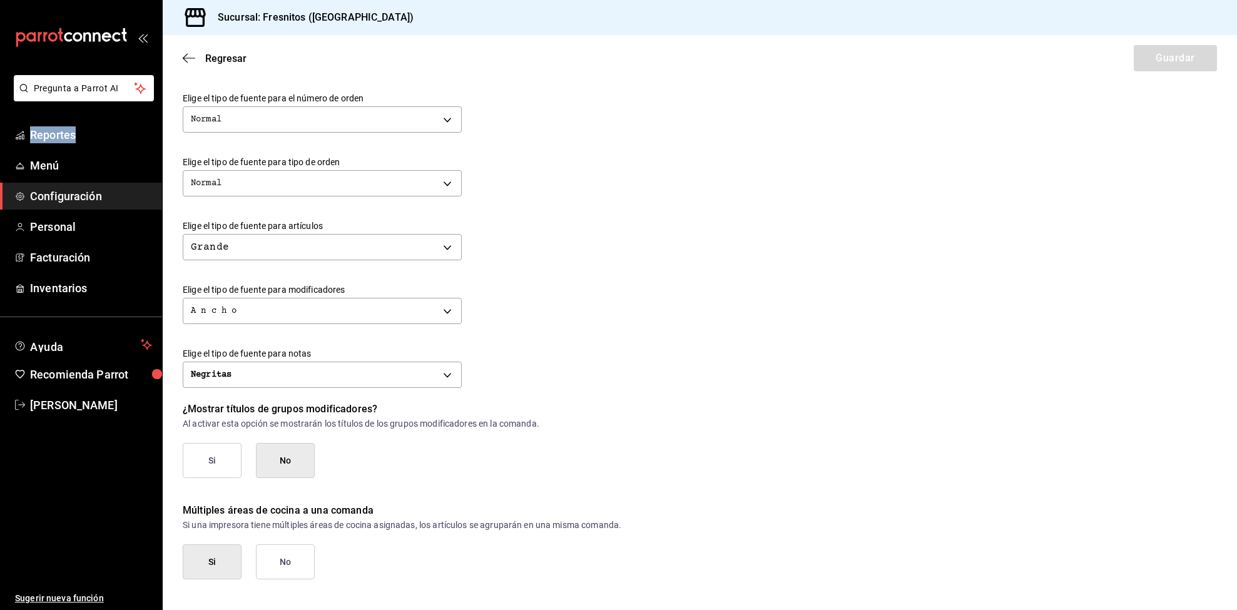
scroll to position [389, 0]
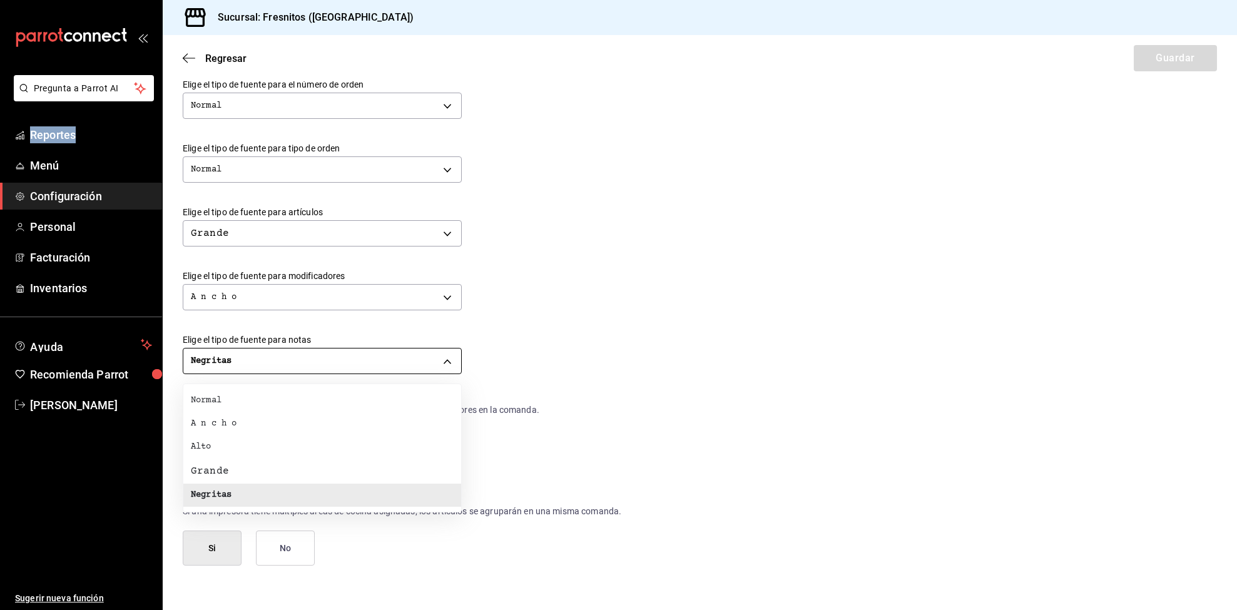
click at [425, 357] on body "Pregunta a Parrot AI Reportes Menú Configuración Personal Facturación Inventari…" at bounding box center [618, 305] width 1237 height 610
click at [427, 359] on div at bounding box center [618, 305] width 1237 height 610
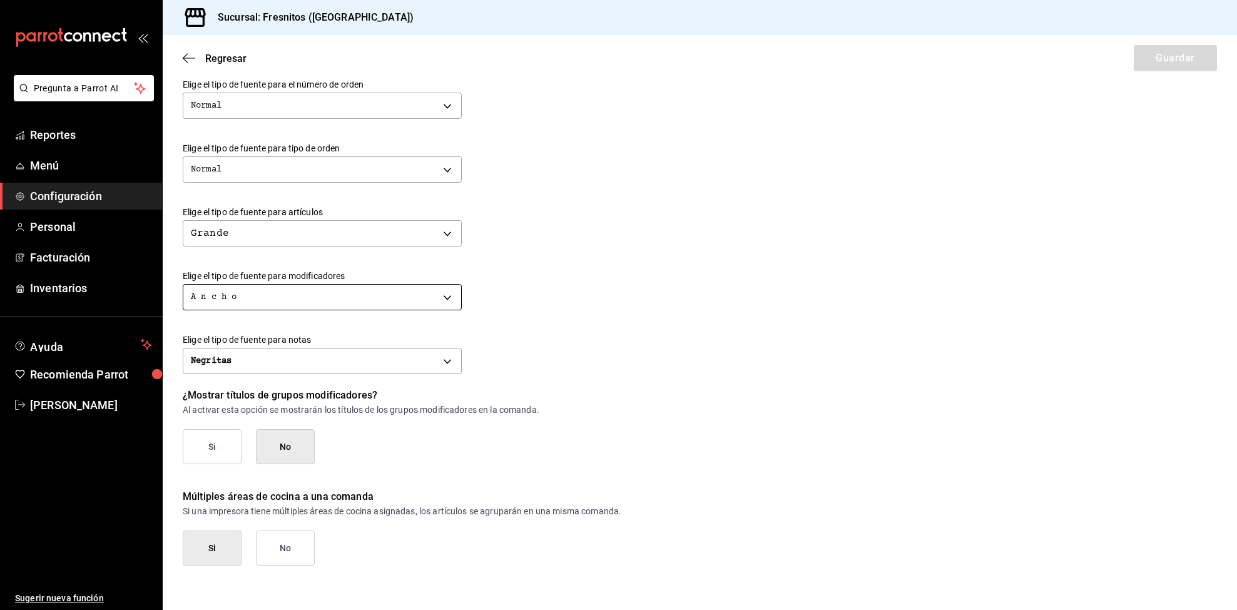
click at [421, 297] on body "Pregunta a Parrot AI Reportes Menú Configuración Personal Facturación Inventari…" at bounding box center [618, 305] width 1237 height 610
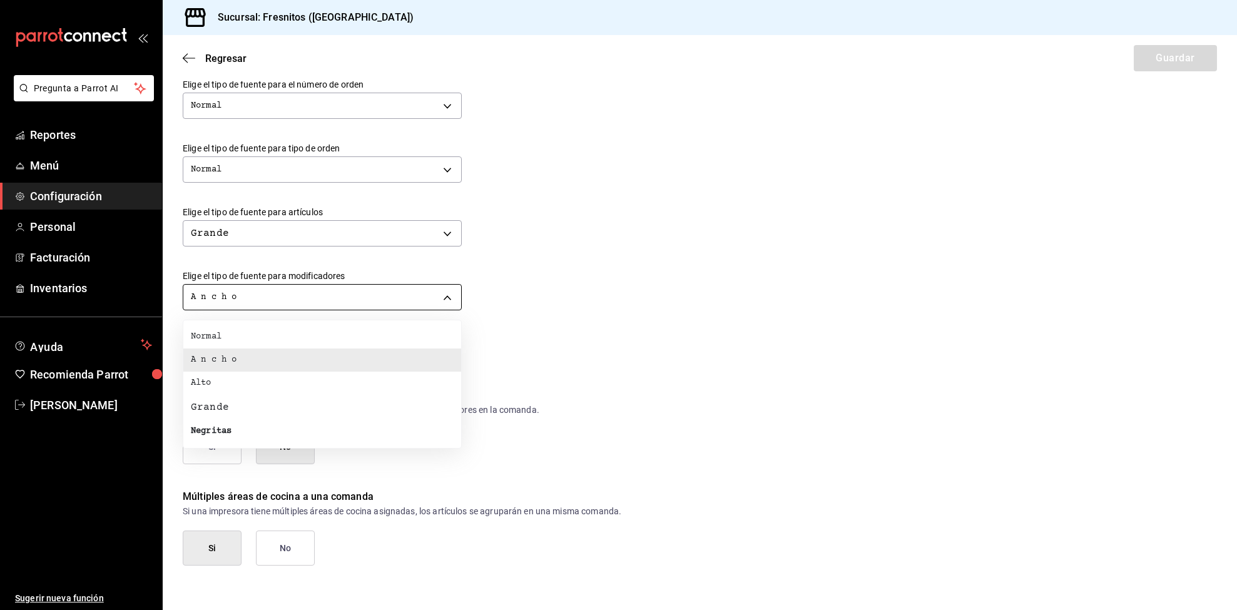
click at [421, 297] on div at bounding box center [618, 305] width 1237 height 610
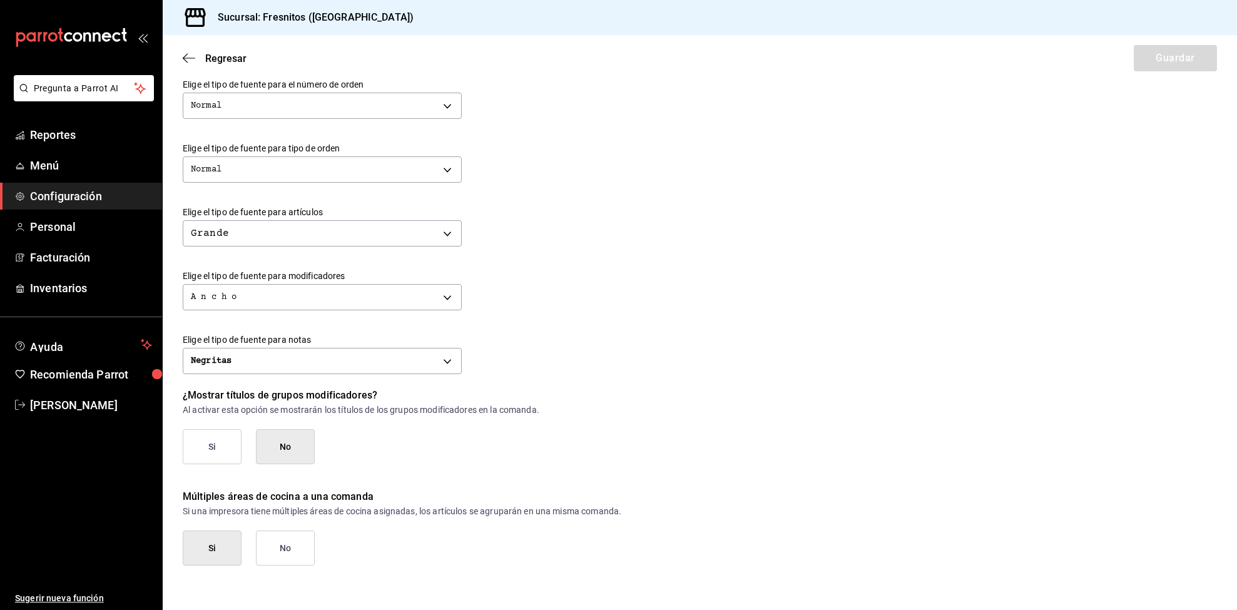
click at [734, 280] on div "A n c h o WIDE" at bounding box center [700, 295] width 1034 height 33
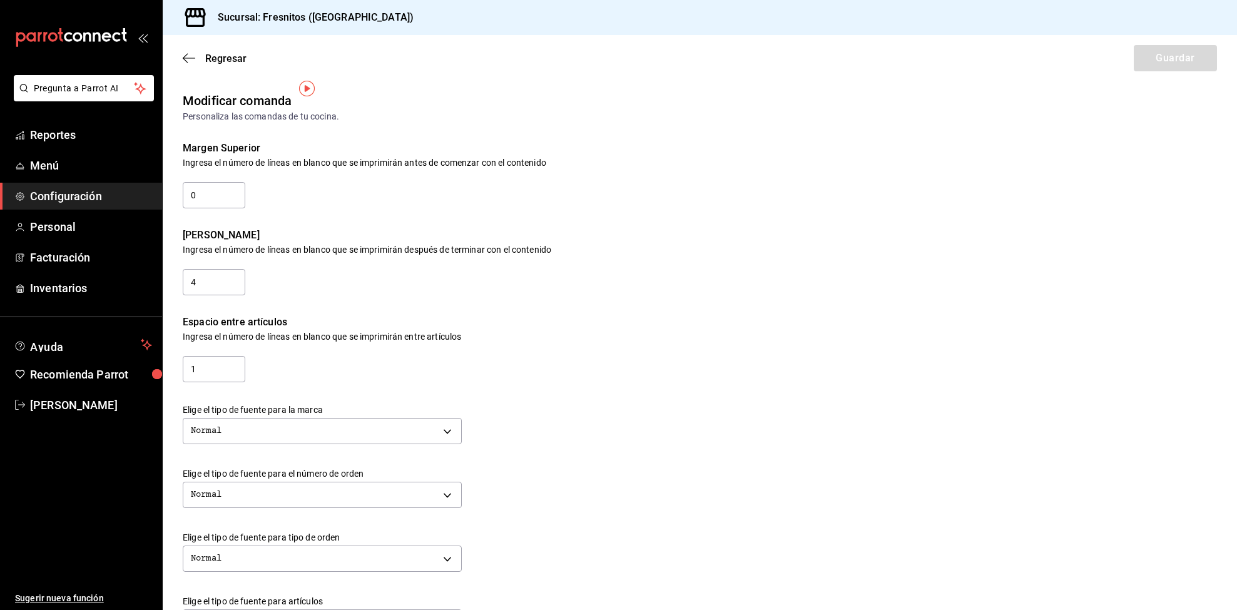
scroll to position [94, 0]
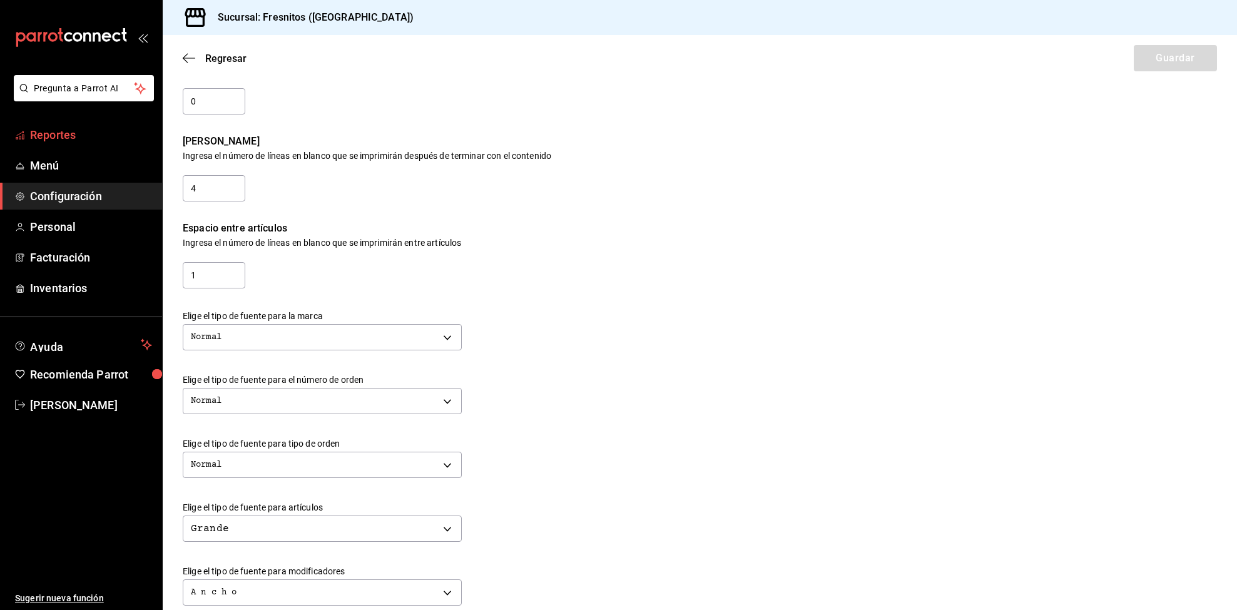
click at [44, 134] on span "Reportes" at bounding box center [91, 134] width 122 height 17
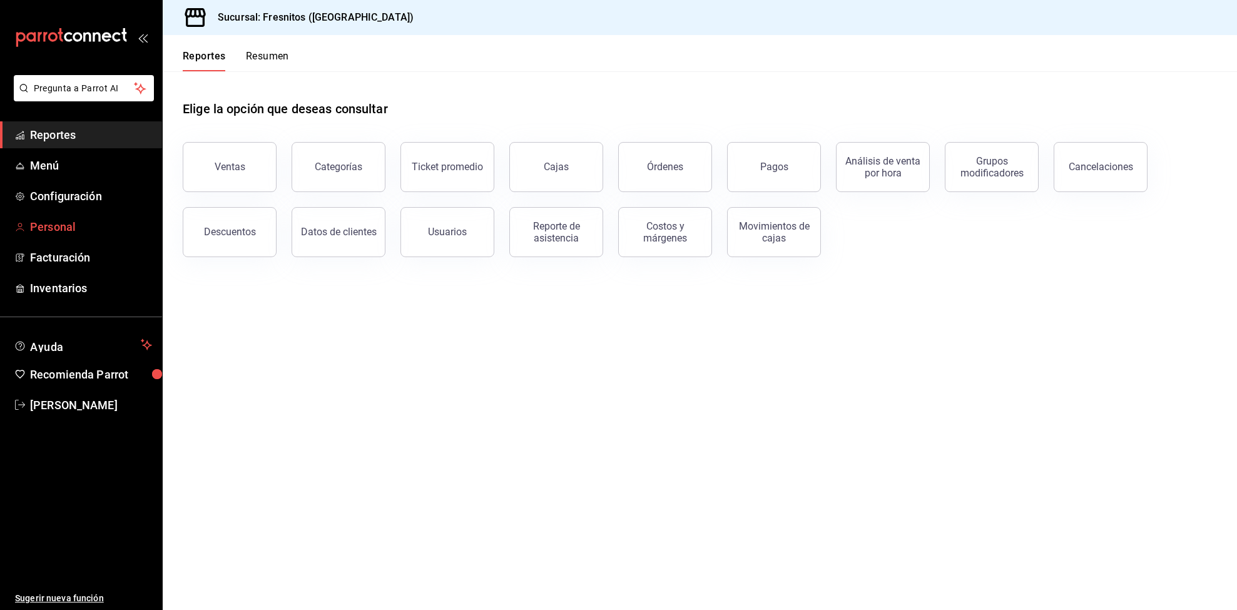
click at [61, 233] on span "Personal" at bounding box center [91, 226] width 122 height 17
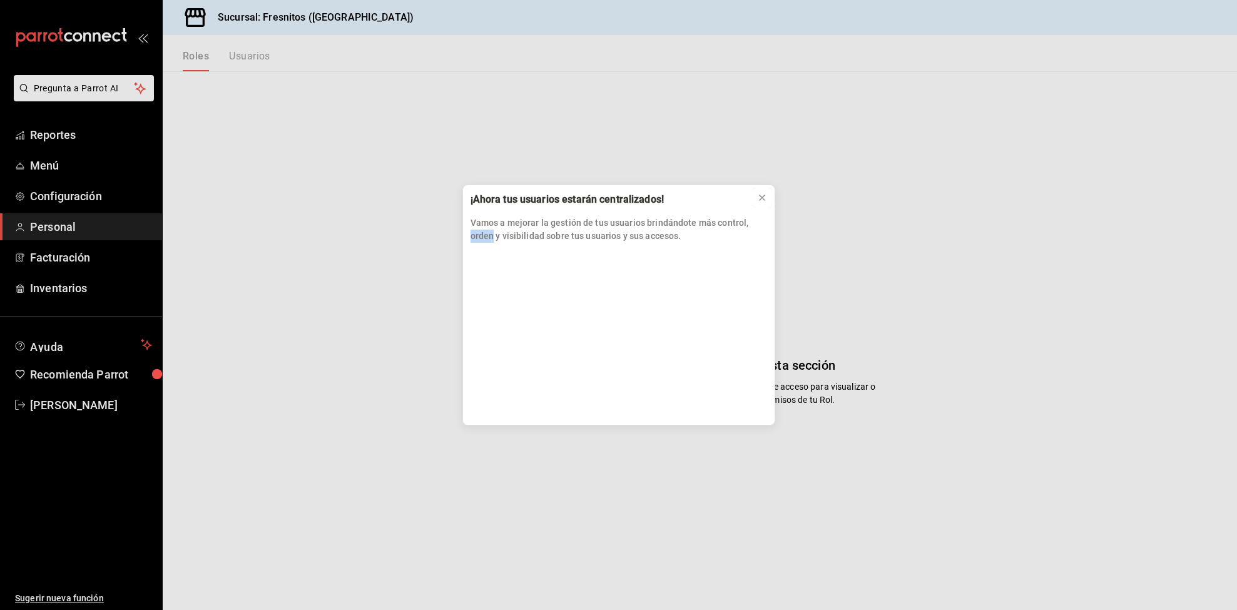
click at [764, 198] on icon at bounding box center [762, 198] width 10 height 10
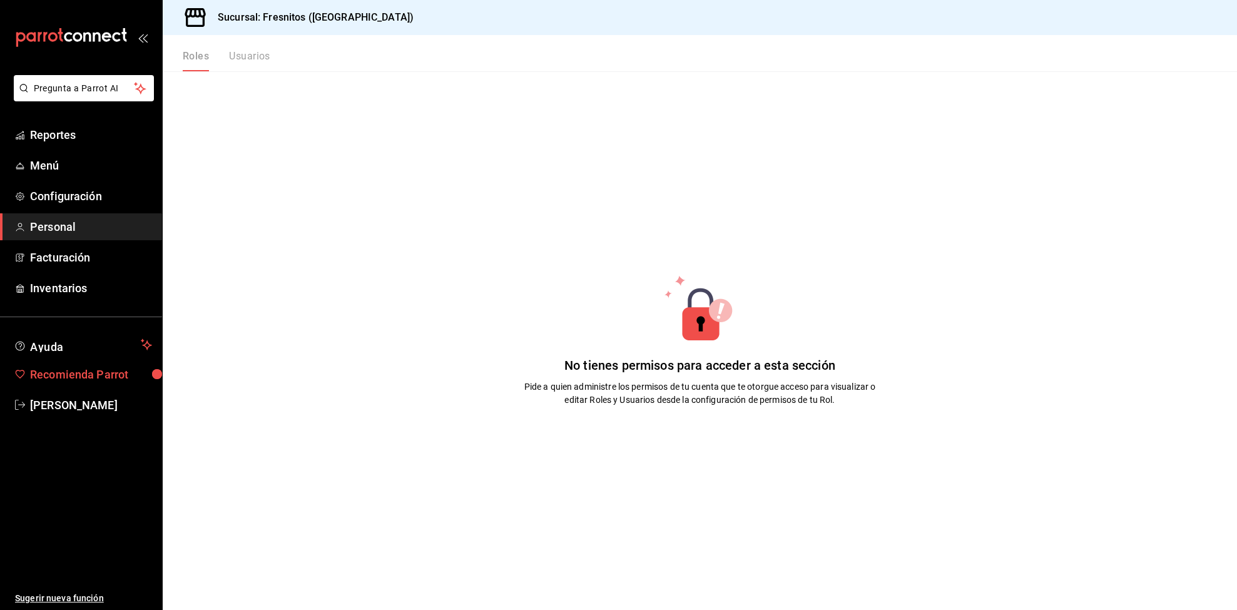
click at [81, 372] on span "Recomienda Parrot" at bounding box center [91, 374] width 122 height 17
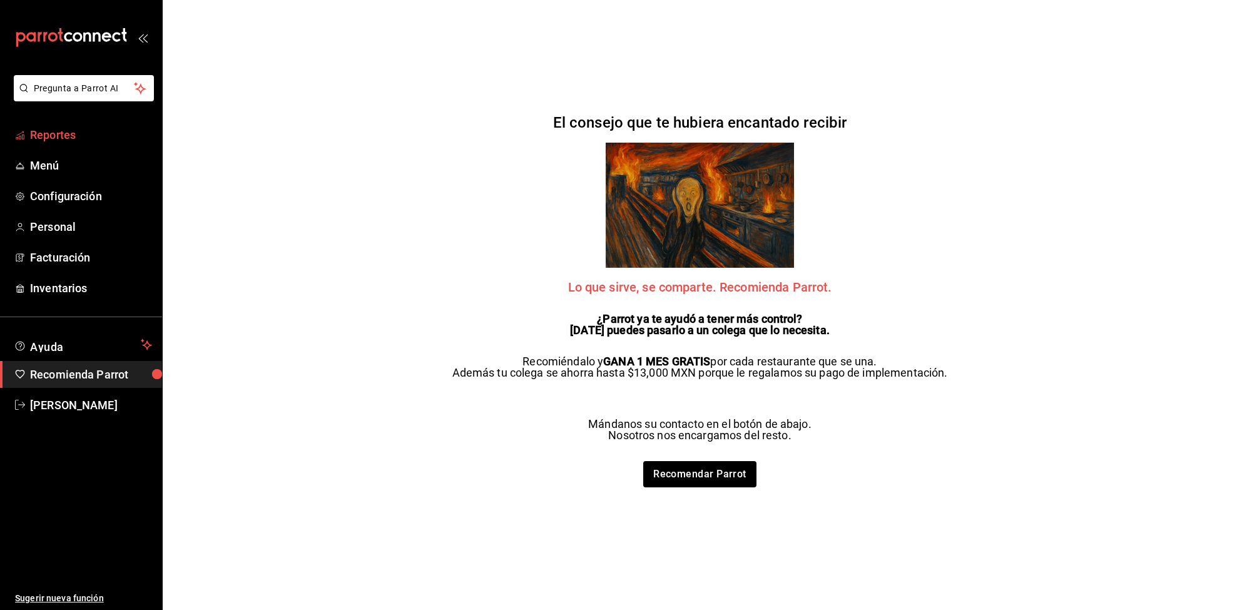
click at [71, 136] on span "Reportes" at bounding box center [91, 134] width 122 height 17
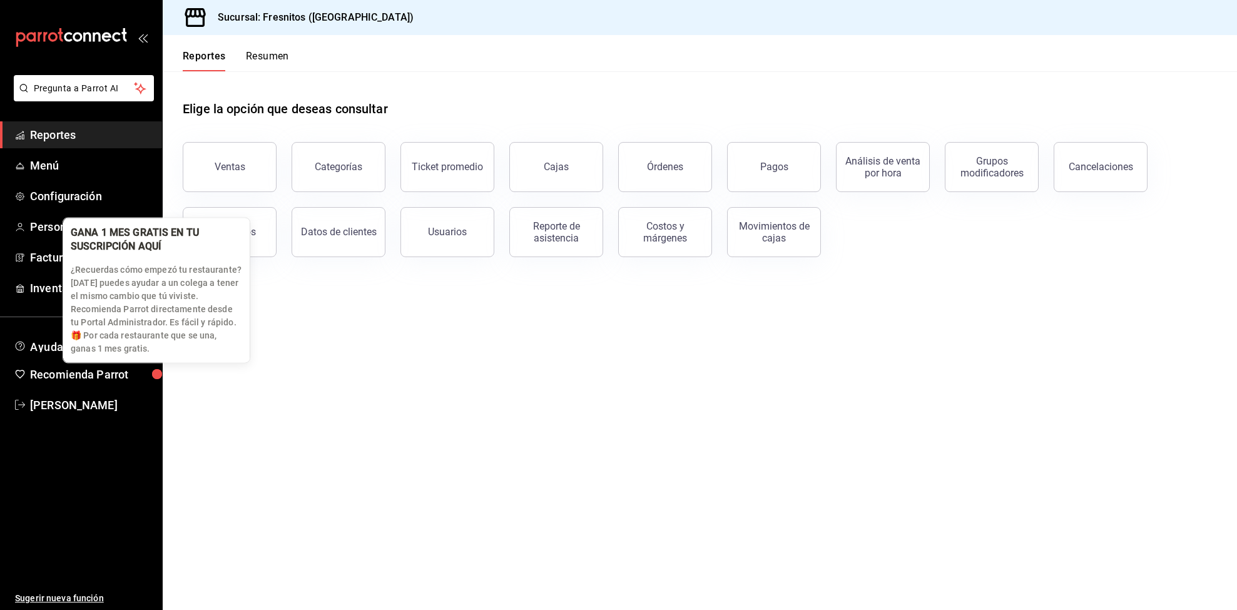
click at [158, 370] on div "button" at bounding box center [157, 374] width 10 height 10
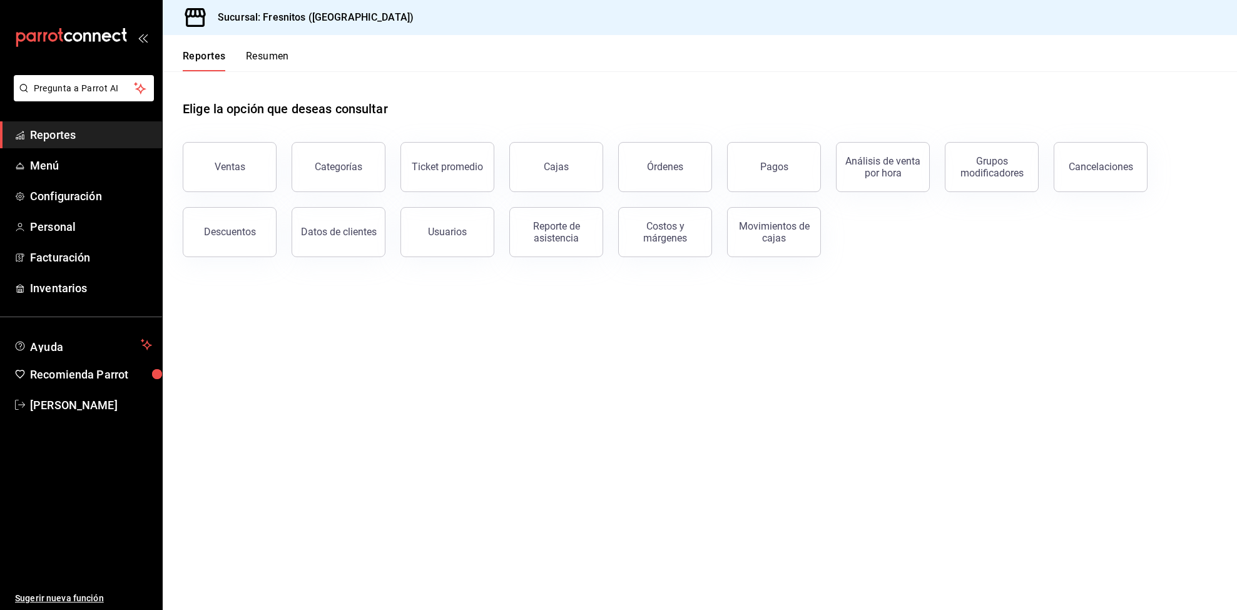
click at [59, 126] on span "Reportes" at bounding box center [91, 134] width 122 height 17
